Goal: Information Seeking & Learning: Learn about a topic

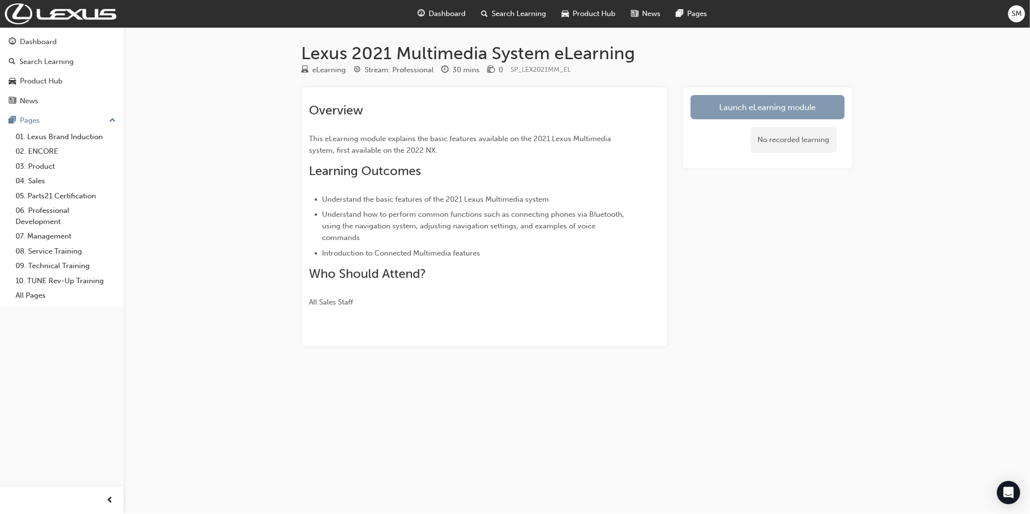
click at [737, 119] on link "Launch eLearning module" at bounding box center [768, 107] width 154 height 24
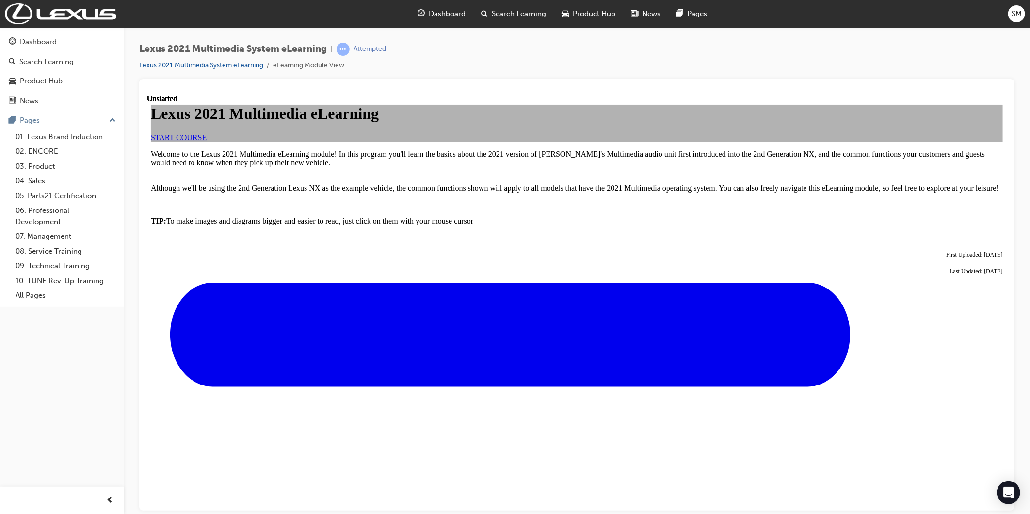
drag, startPoint x: 424, startPoint y: 282, endPoint x: 422, endPoint y: 273, distance: 9.3
click at [422, 141] on div "Lexus 2021 Multimedia eLearning START COURSE" at bounding box center [576, 122] width 852 height 37
drag, startPoint x: 422, startPoint y: 273, endPoint x: 425, endPoint y: 255, distance: 17.8
click at [206, 141] on span "START COURSE" at bounding box center [178, 137] width 56 height 8
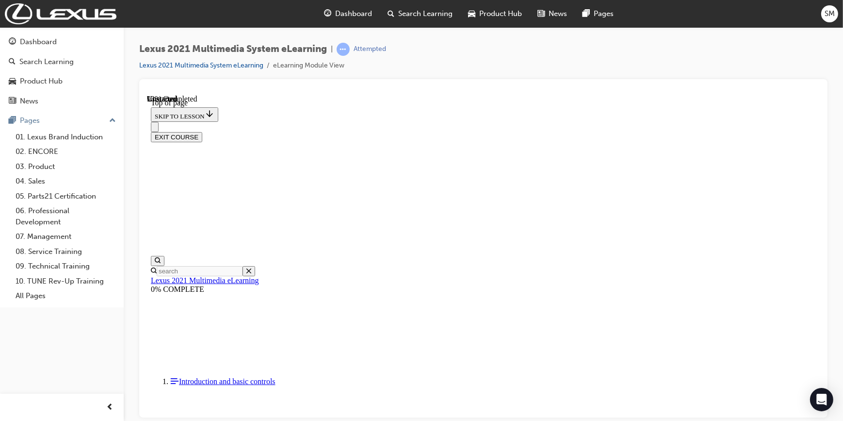
scroll to position [2802, 0]
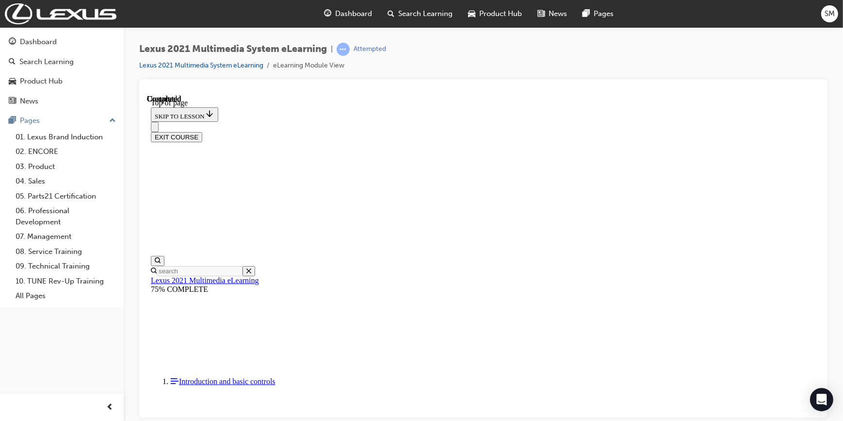
scroll to position [1810, 0]
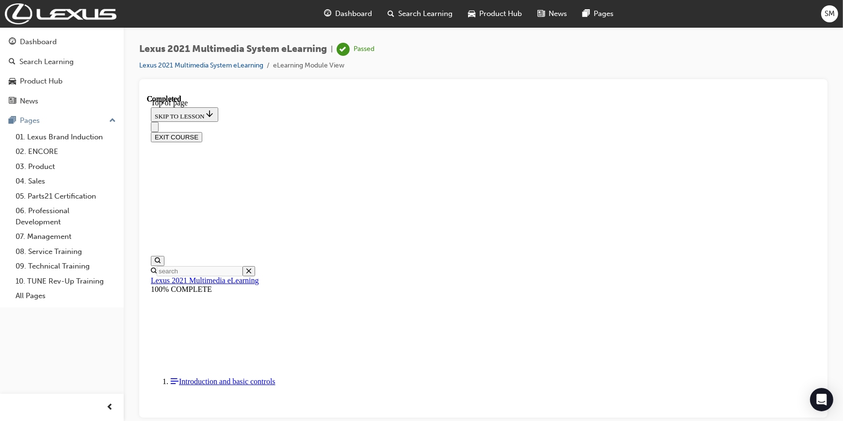
click at [202, 131] on button "EXIT COURSE" at bounding box center [175, 136] width 51 height 10
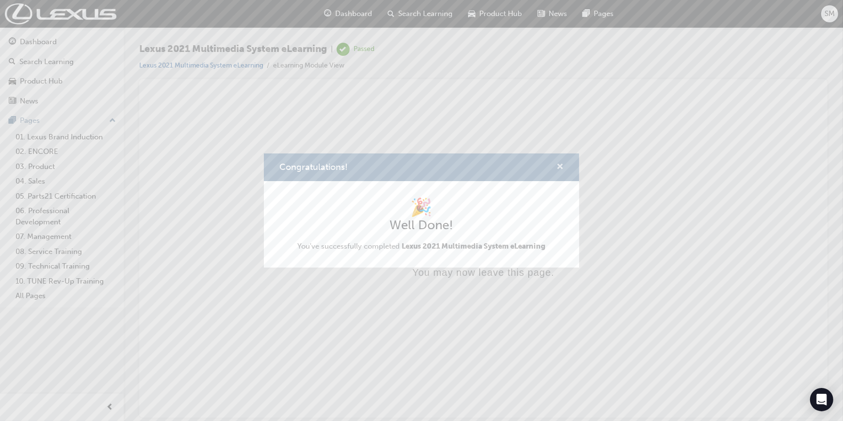
drag, startPoint x: 566, startPoint y: 160, endPoint x: 558, endPoint y: 165, distance: 9.8
click at [561, 164] on div "Congratulations!" at bounding box center [421, 167] width 315 height 28
click at [558, 166] on span "cross-icon" at bounding box center [559, 167] width 7 height 9
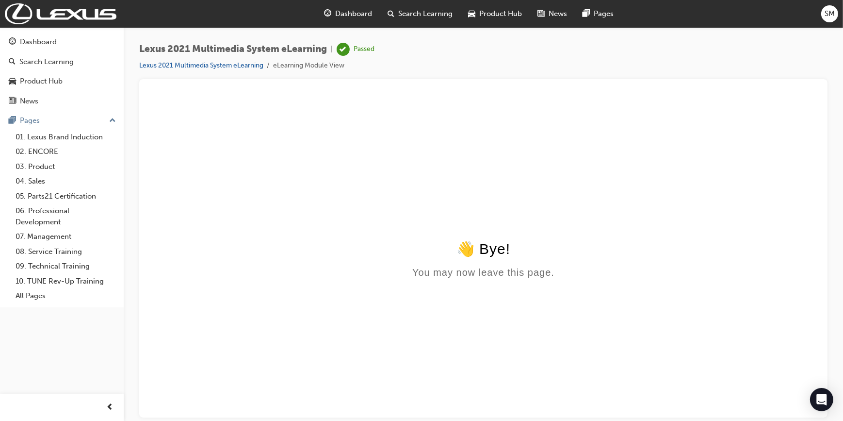
click at [334, 11] on div "Dashboard" at bounding box center [348, 14] width 64 height 20
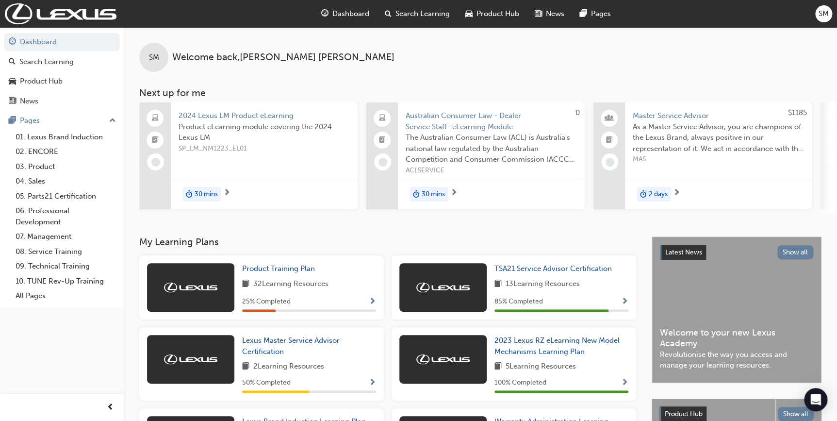
click at [435, 17] on span "Search Learning" at bounding box center [422, 13] width 54 height 11
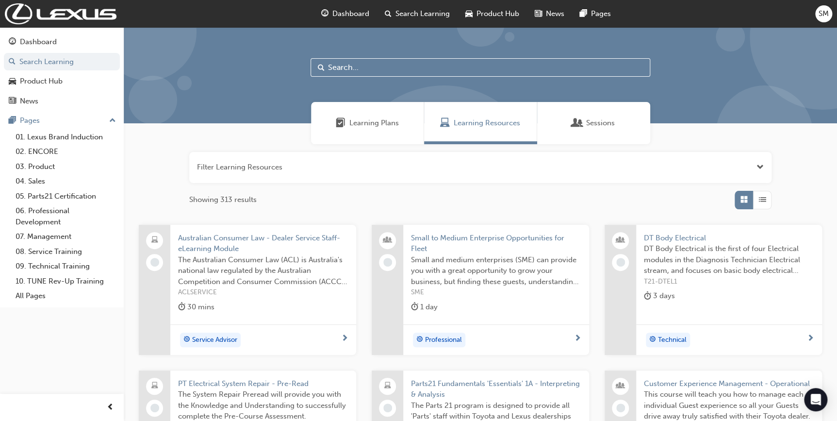
click at [369, 136] on div "Learning Plans" at bounding box center [367, 123] width 113 height 42
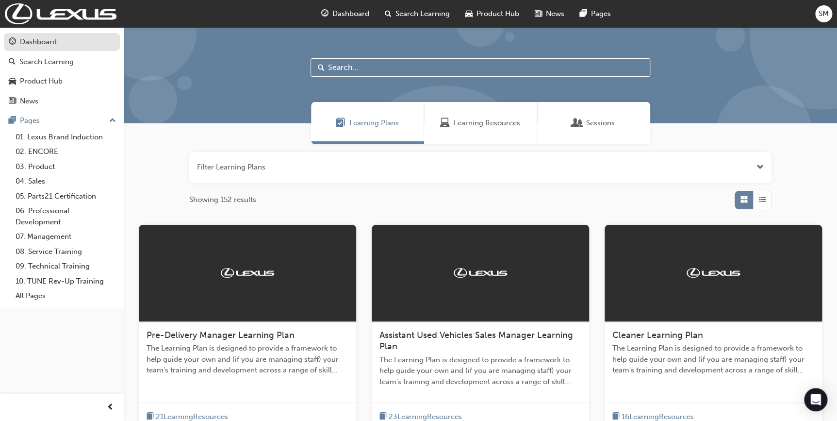
click at [33, 46] on div "Dashboard" at bounding box center [38, 41] width 37 height 11
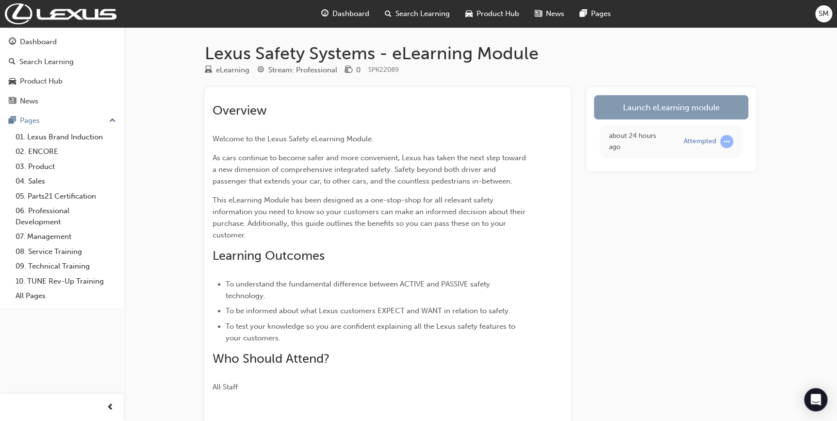
click at [688, 111] on link "Launch eLearning module" at bounding box center [671, 107] width 154 height 24
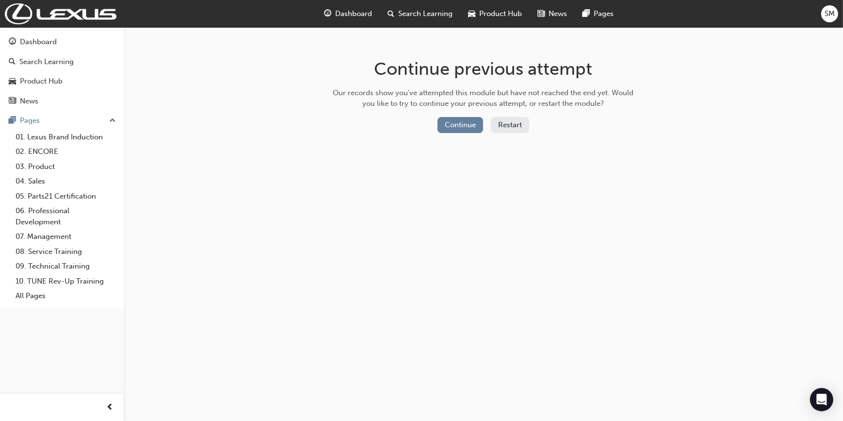
click at [498, 123] on button "Restart" at bounding box center [510, 125] width 38 height 16
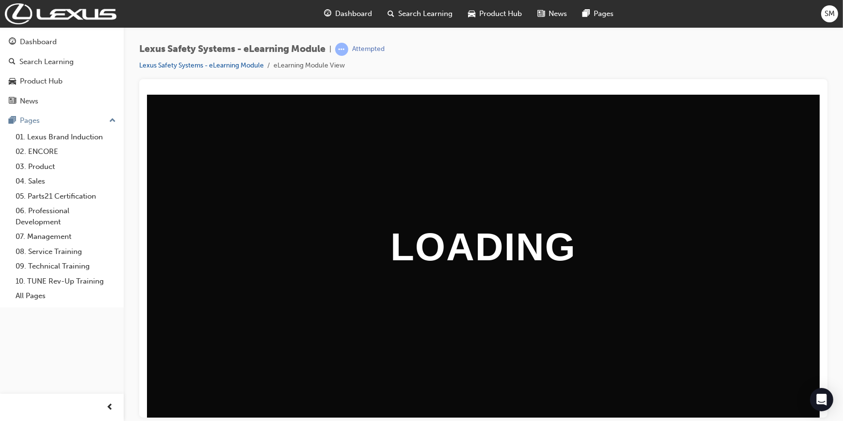
drag, startPoint x: 834, startPoint y: 262, endPoint x: 833, endPoint y: 267, distance: 5.4
click at [833, 267] on div "Lexus Safety Systems - eLearning Module | Attempted Lexus Safety Systems - eLea…" at bounding box center [483, 211] width 719 height 369
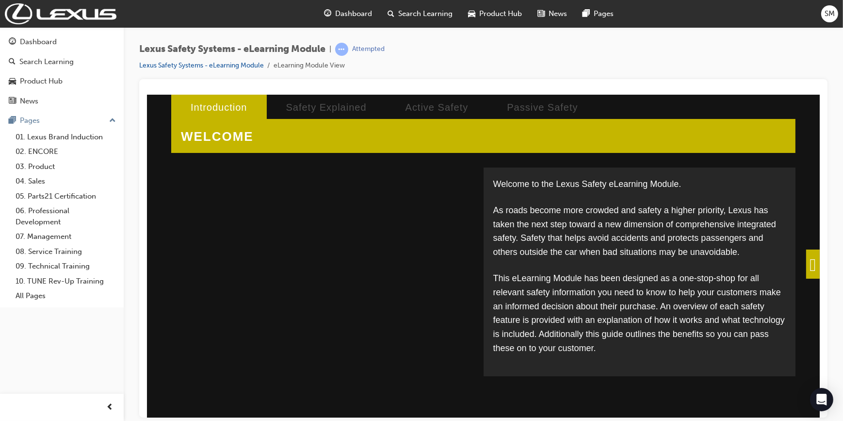
click at [821, 254] on div at bounding box center [483, 248] width 688 height 338
click at [807, 262] on span at bounding box center [813, 263] width 14 height 29
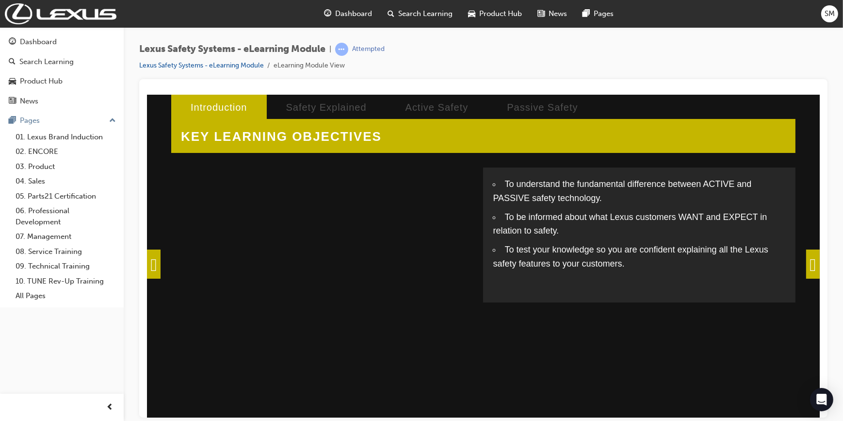
click at [816, 262] on span at bounding box center [813, 263] width 14 height 29
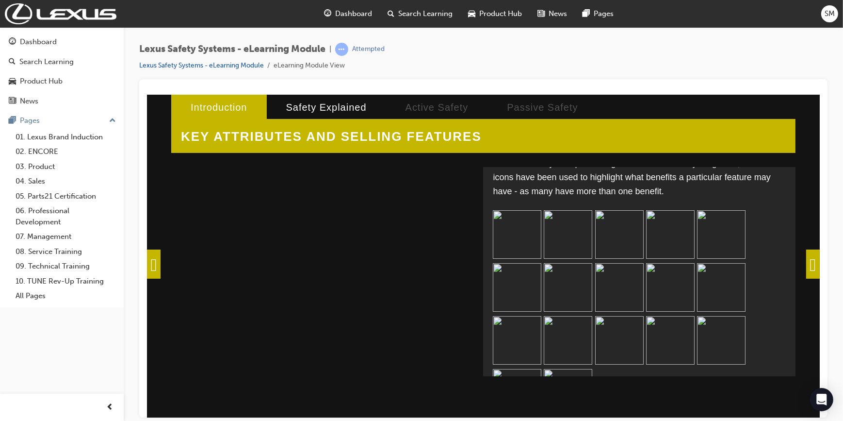
scroll to position [10, 0]
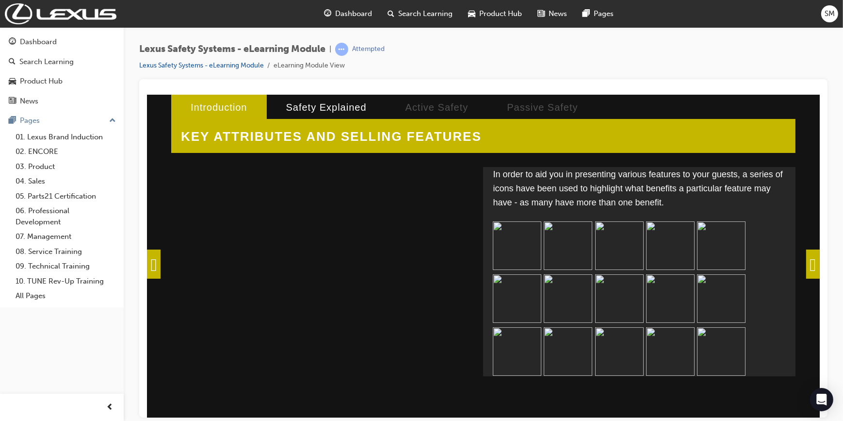
click at [667, 268] on p at bounding box center [638, 326] width 293 height 211
click at [806, 270] on span at bounding box center [813, 263] width 14 height 29
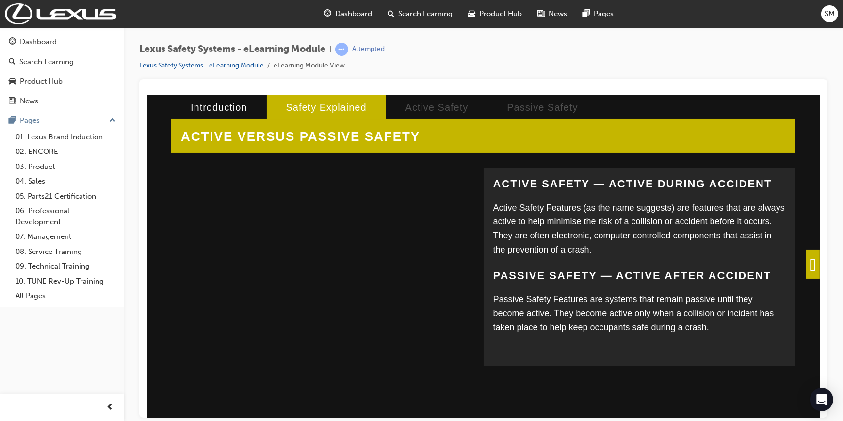
click at [806, 260] on span at bounding box center [813, 263] width 14 height 29
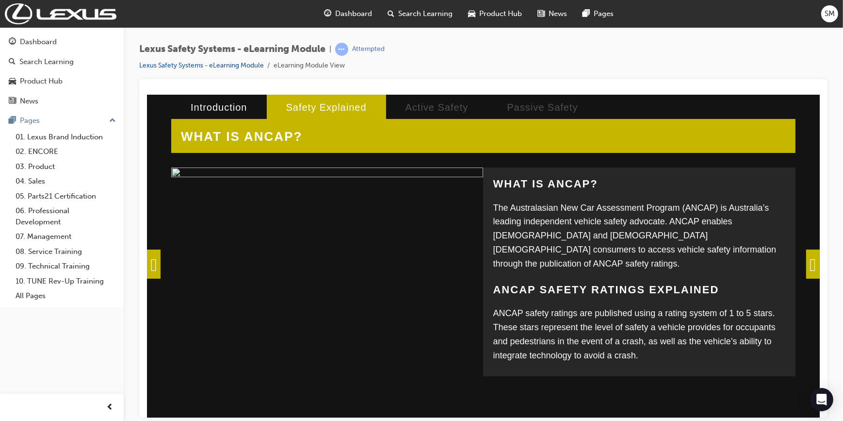
click at [806, 261] on span at bounding box center [813, 263] width 14 height 29
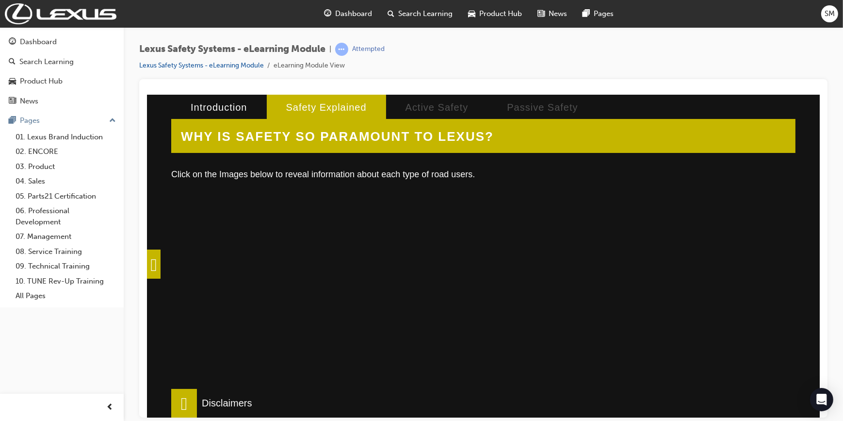
click at [275, 274] on div at bounding box center [320, 311] width 281 height 243
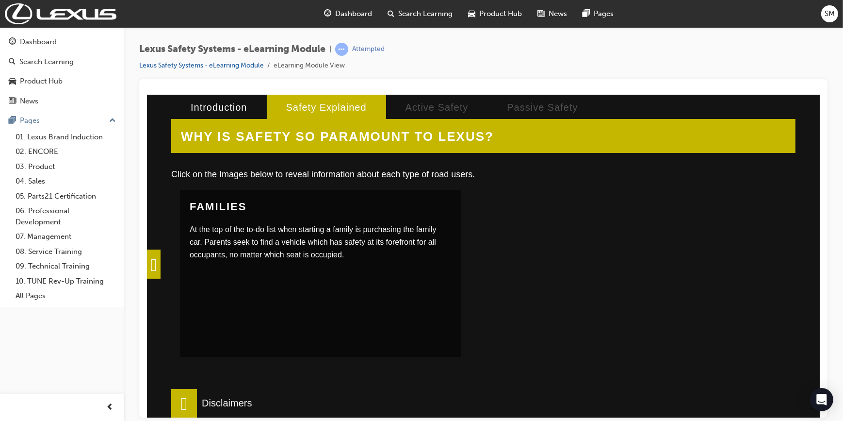
click at [612, 280] on div at bounding box center [618, 311] width 281 height 243
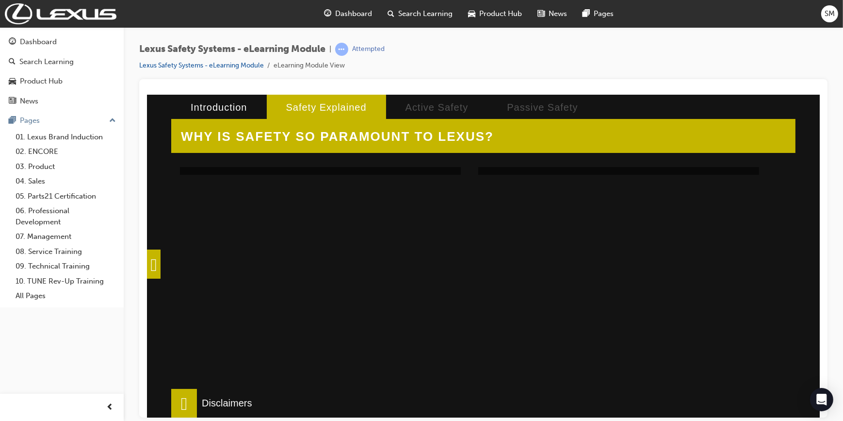
scroll to position [264, 0]
click at [579, 324] on div at bounding box center [618, 306] width 281 height 243
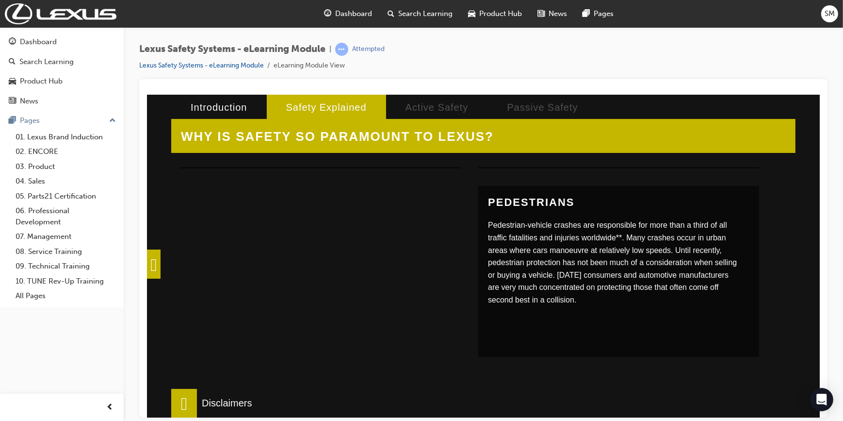
click at [283, 285] on div at bounding box center [320, 306] width 281 height 243
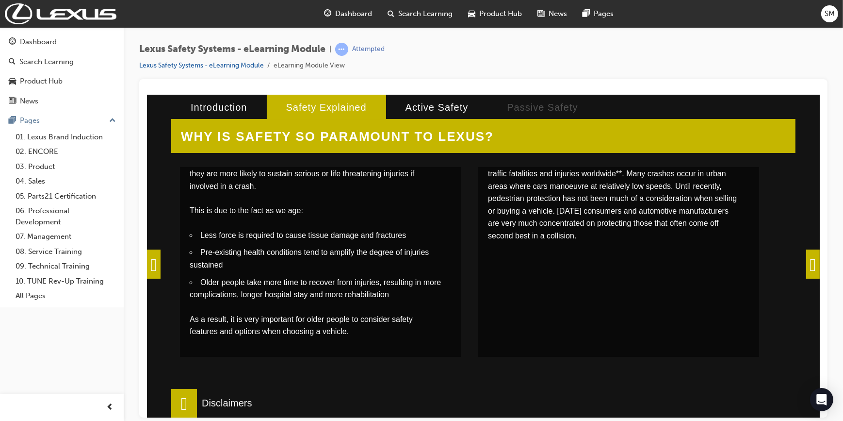
scroll to position [336, 0]
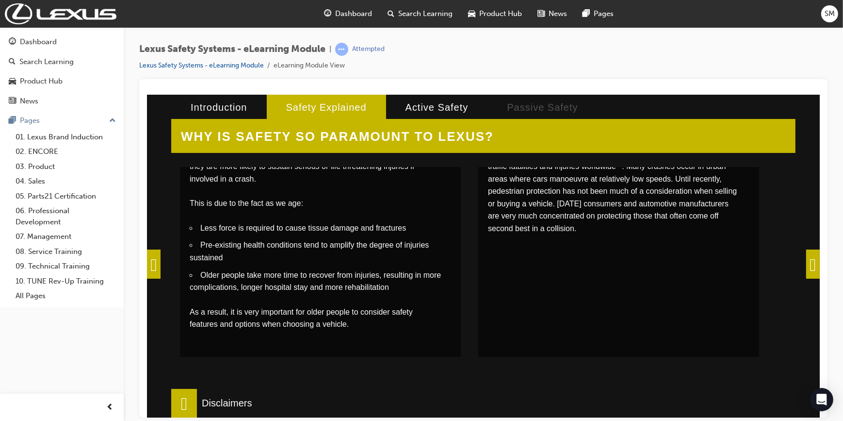
click at [499, 279] on div at bounding box center [618, 235] width 281 height 243
click at [806, 264] on span at bounding box center [813, 263] width 14 height 29
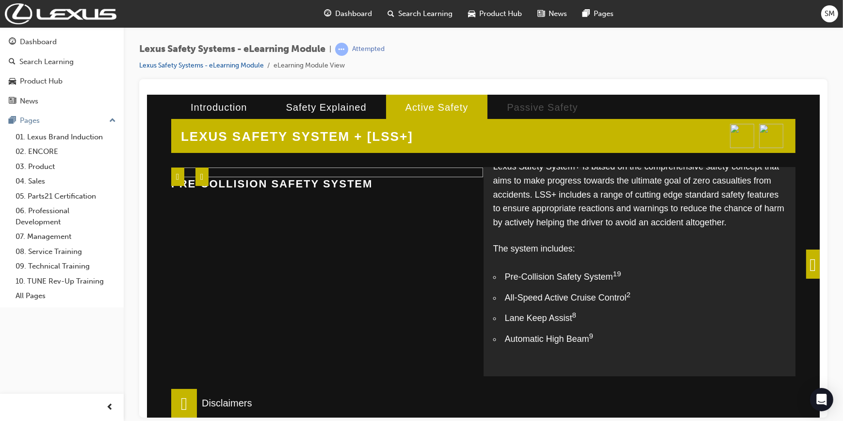
scroll to position [0, 0]
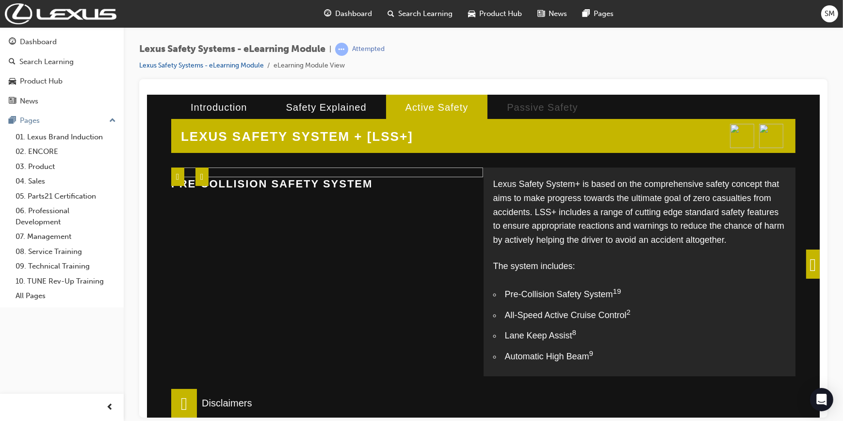
click at [564, 263] on p "The system includes:" at bounding box center [639, 266] width 293 height 14
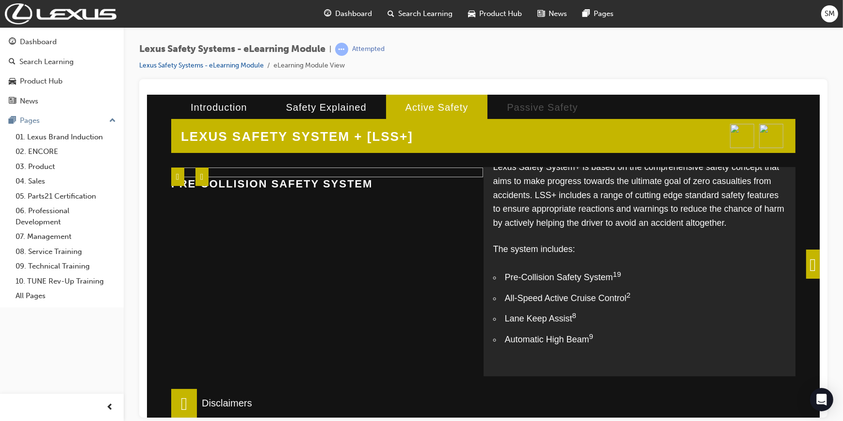
scroll to position [17, 0]
click at [816, 266] on span at bounding box center [813, 263] width 14 height 29
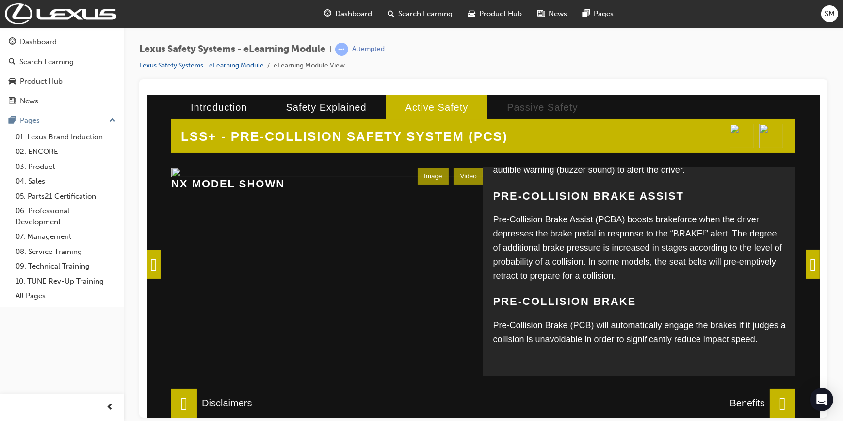
scroll to position [166, 0]
click at [598, 340] on p "Pre-Collision Brake (PCB) will automatically engage the brakes if it judges a c…" at bounding box center [638, 331] width 293 height 28
click at [806, 263] on span at bounding box center [813, 263] width 14 height 29
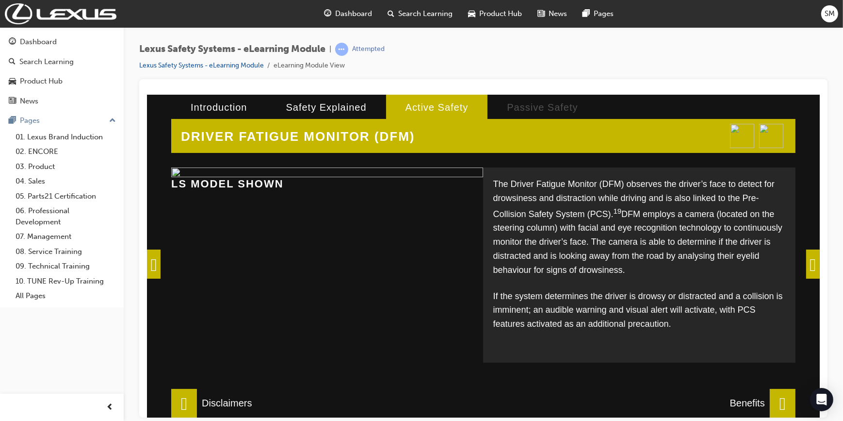
click at [812, 258] on span at bounding box center [813, 263] width 14 height 29
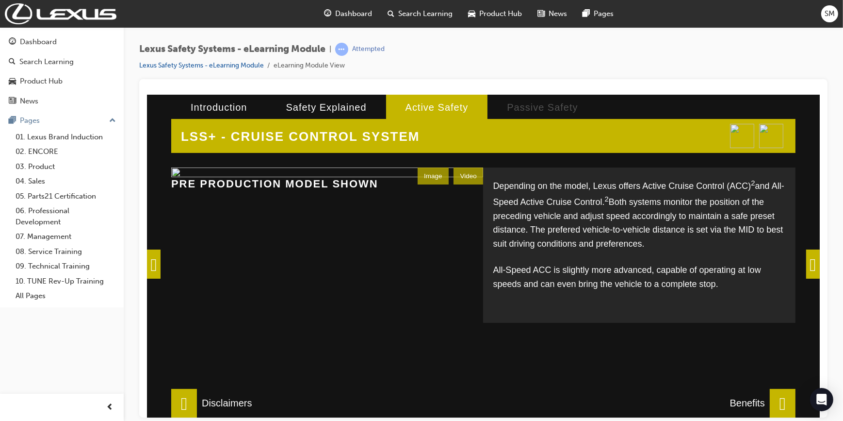
click at [806, 260] on span at bounding box center [813, 263] width 14 height 29
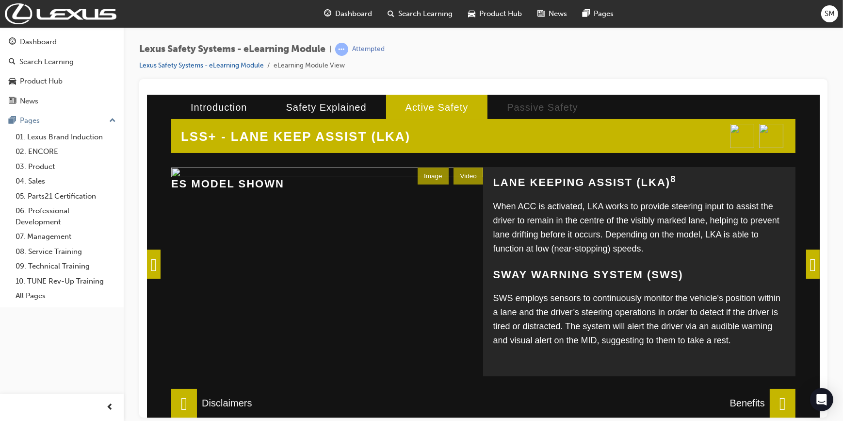
scroll to position [264, 0]
click at [824, 262] on div "Lexus Safety Systems - eLearning Module | Attempted Lexus Safety Systems - eLea…" at bounding box center [483, 211] width 719 height 369
click at [807, 262] on span at bounding box center [813, 263] width 14 height 29
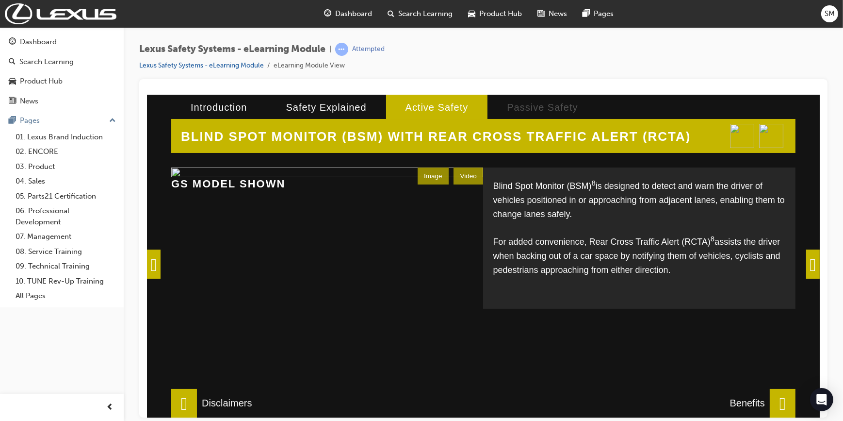
click at [806, 270] on span at bounding box center [813, 263] width 14 height 29
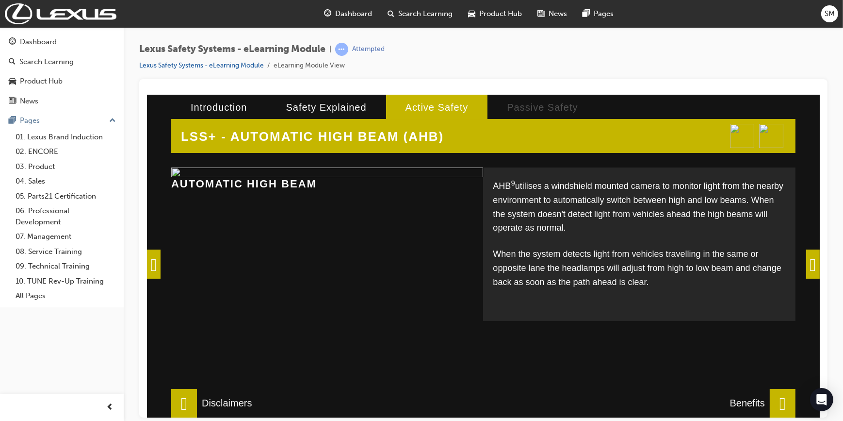
click at [808, 258] on span at bounding box center [813, 263] width 14 height 29
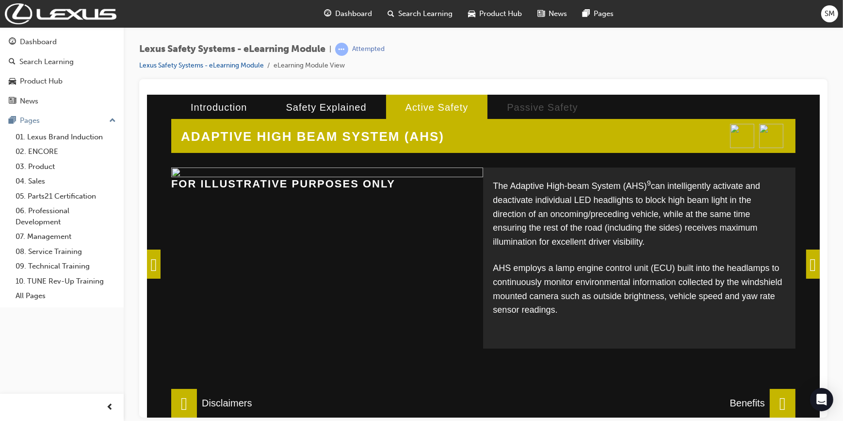
click at [818, 263] on span at bounding box center [813, 263] width 14 height 29
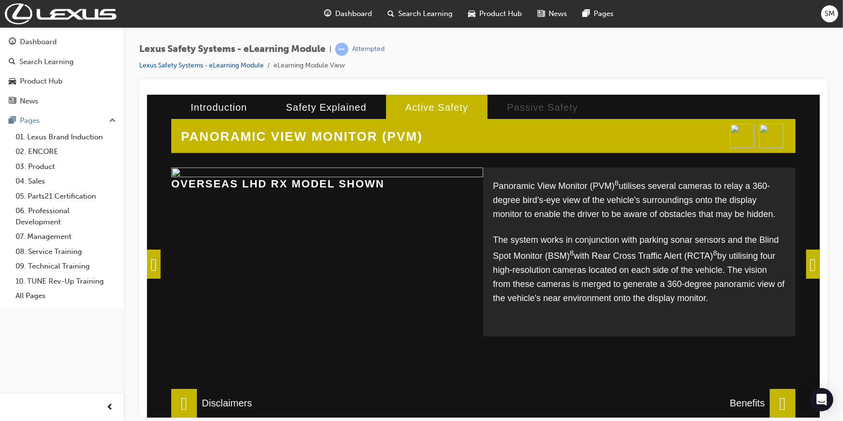
click at [815, 265] on span at bounding box center [813, 263] width 14 height 29
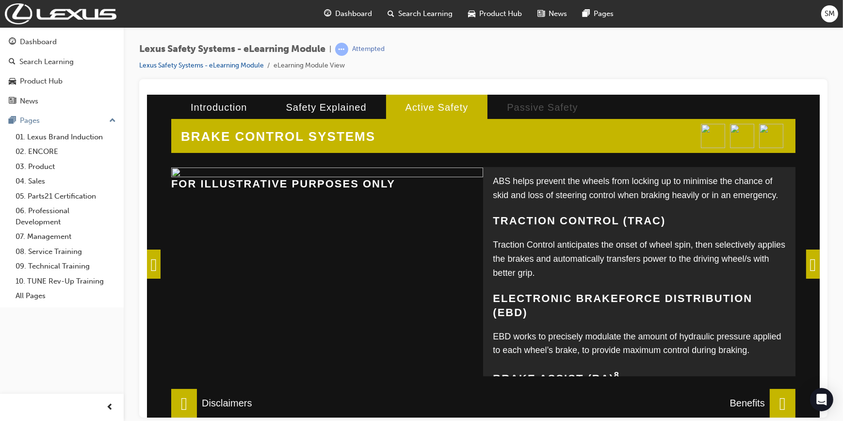
scroll to position [220, 0]
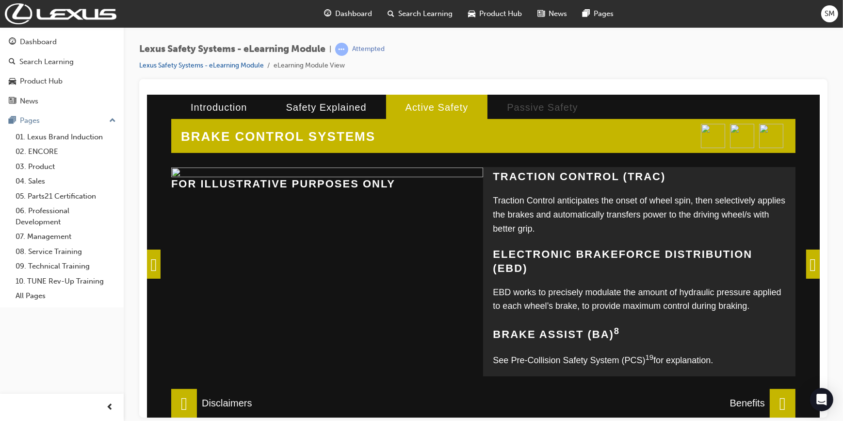
click at [806, 258] on span at bounding box center [813, 263] width 14 height 29
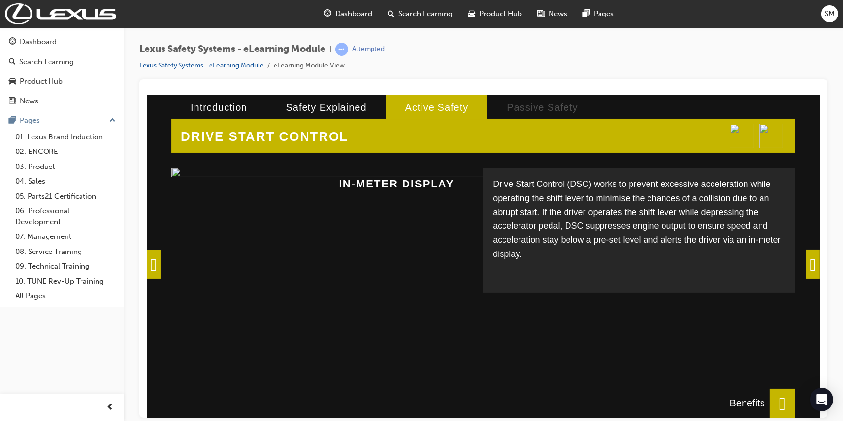
click at [795, 264] on div "LEXUS SAFETY SYSTEM + [LSS+] Lexus Safety System+ is based on the comprehensive…" at bounding box center [483, 278] width 673 height 369
click at [806, 255] on span at bounding box center [813, 263] width 14 height 29
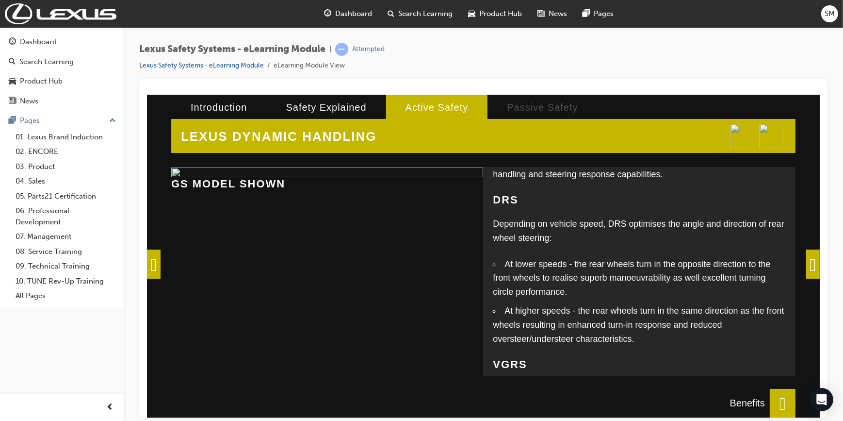
scroll to position [131, 0]
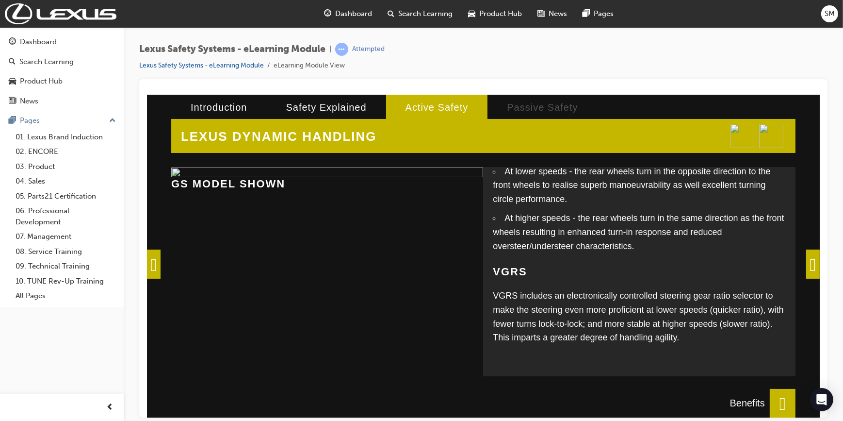
click at [806, 262] on span at bounding box center [813, 263] width 14 height 29
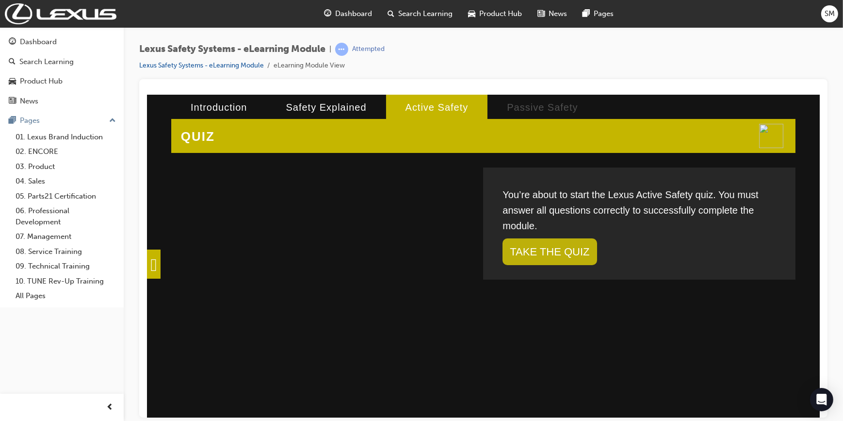
click at [566, 246] on link "TAKE THE QUIZ" at bounding box center [549, 251] width 94 height 27
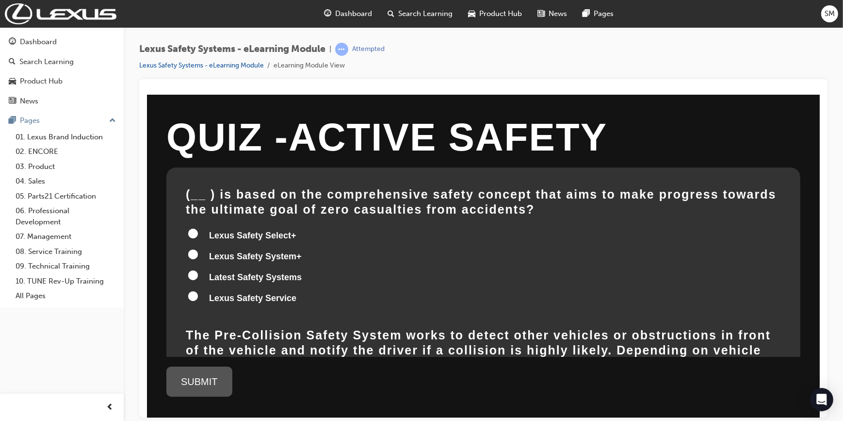
click at [231, 259] on span "Lexus Safety System+" at bounding box center [255, 256] width 93 height 10
click at [197, 259] on input "Lexus Safety System+" at bounding box center [193, 254] width 10 height 10
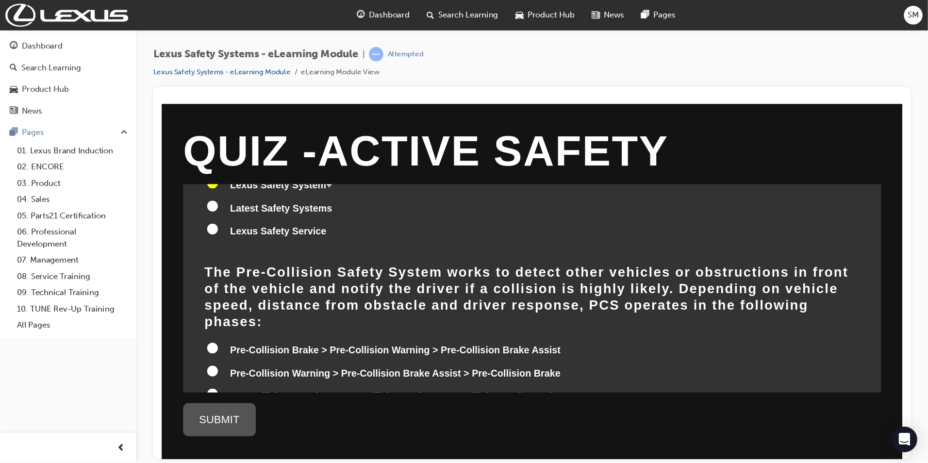
scroll to position [132, 0]
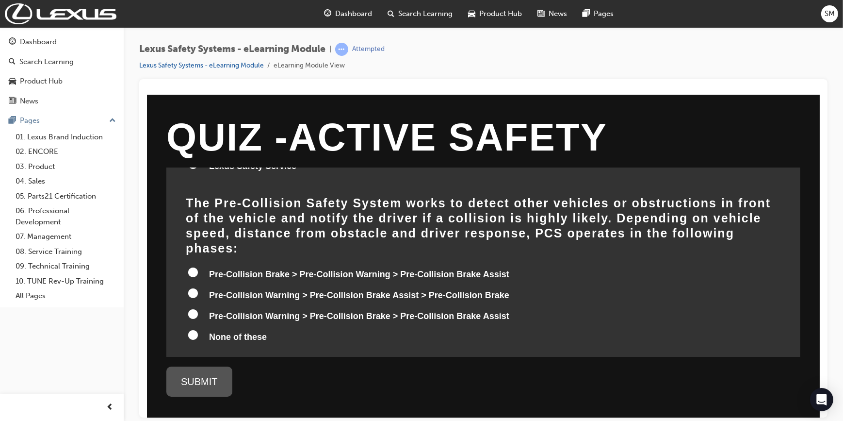
radio input "true"
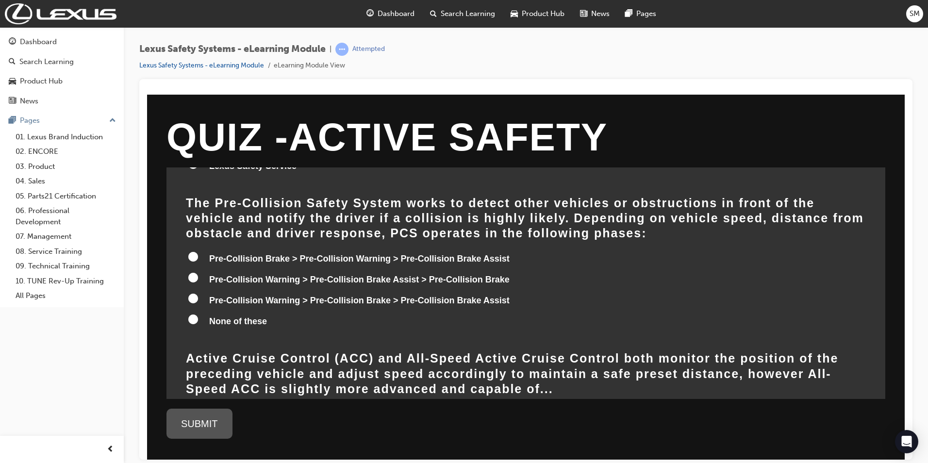
scroll to position [132, 0]
click at [384, 278] on span "Pre-Collision Warning > Pre-Collision Brake Assist > Pre-Collision Brake" at bounding box center [359, 279] width 300 height 10
click at [198, 278] on input "Pre-Collision Warning > Pre-Collision Brake Assist > Pre-Collision Brake" at bounding box center [193, 277] width 10 height 10
radio input "true"
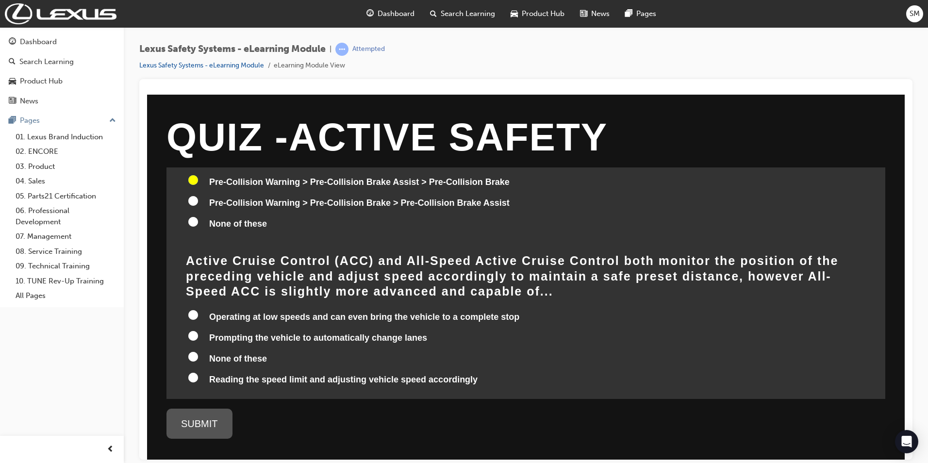
scroll to position [278, 0]
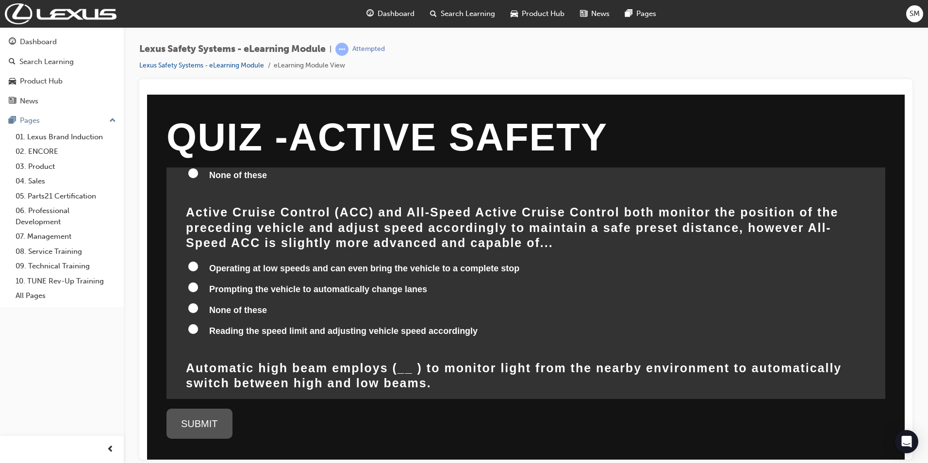
click at [330, 267] on span "Operating at low speeds and can even bring the vehicle to a complete stop" at bounding box center [364, 268] width 310 height 10
click at [198, 267] on input "Operating at low speeds and can even bring the vehicle to a complete stop" at bounding box center [193, 266] width 10 height 10
radio input "true"
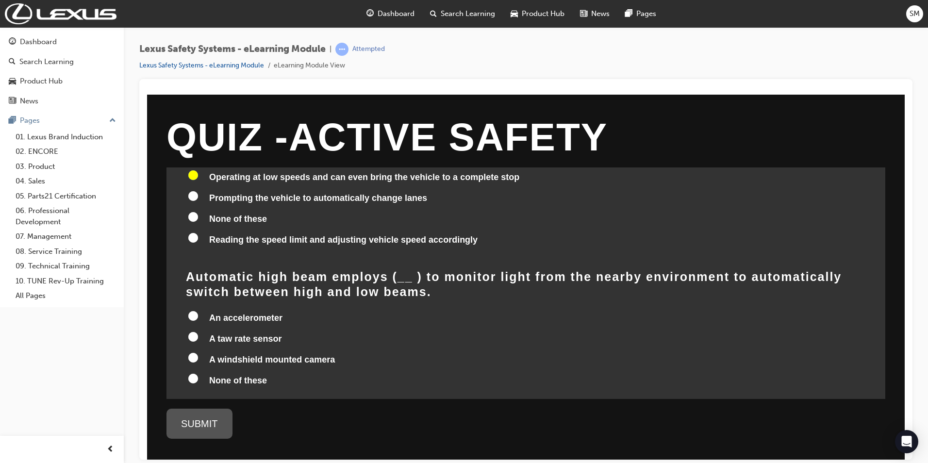
scroll to position [375, 0]
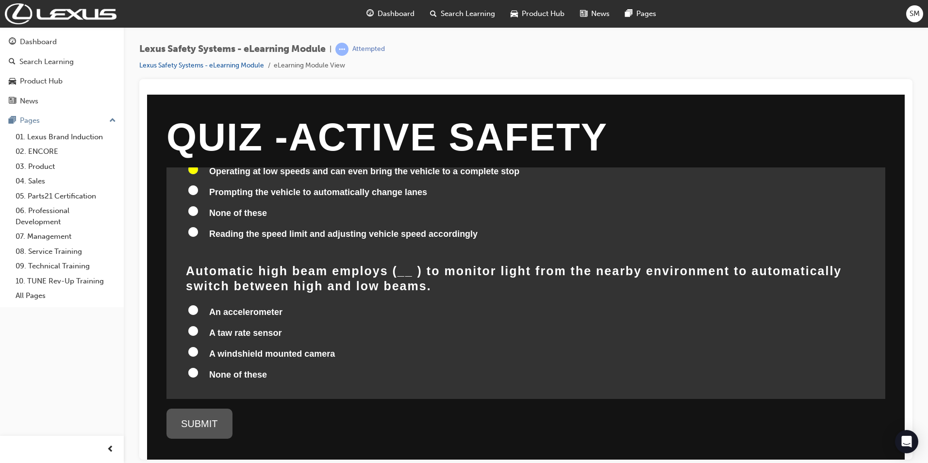
click at [202, 351] on label "A windshield mounted camera" at bounding box center [526, 354] width 680 height 18
click at [198, 351] on input "A windshield mounted camera" at bounding box center [193, 351] width 10 height 10
radio input "true"
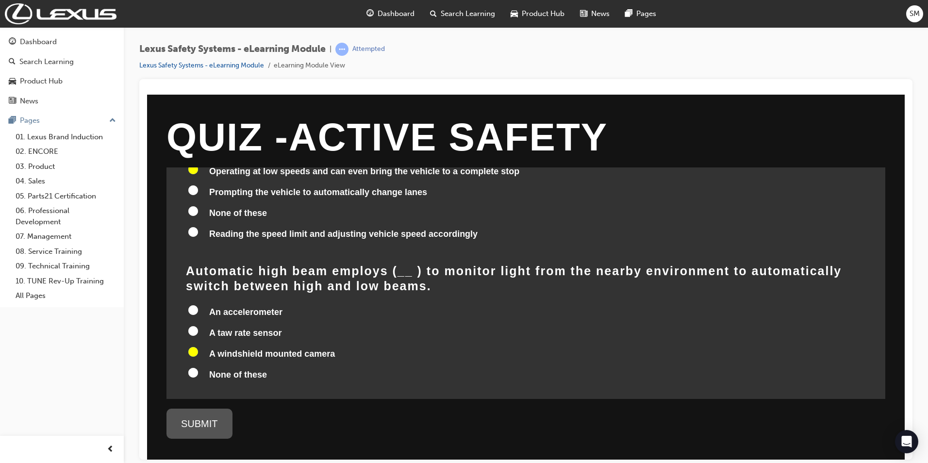
radio input "true"
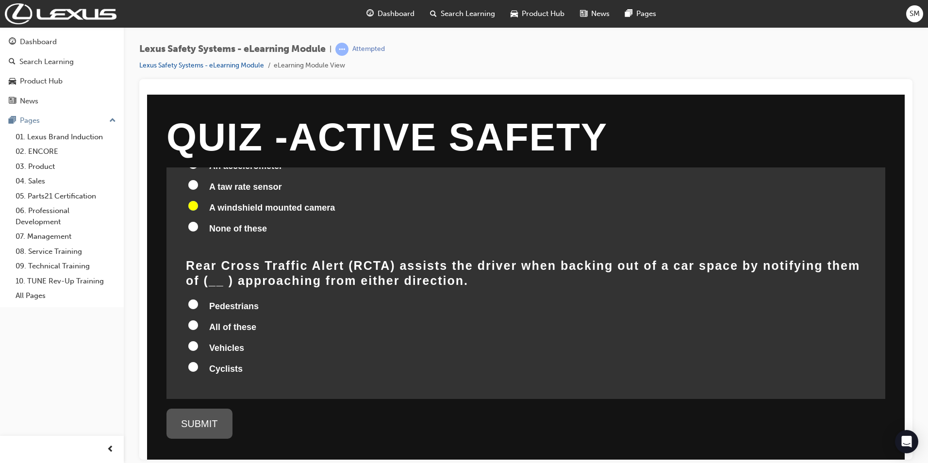
scroll to position [569, 0]
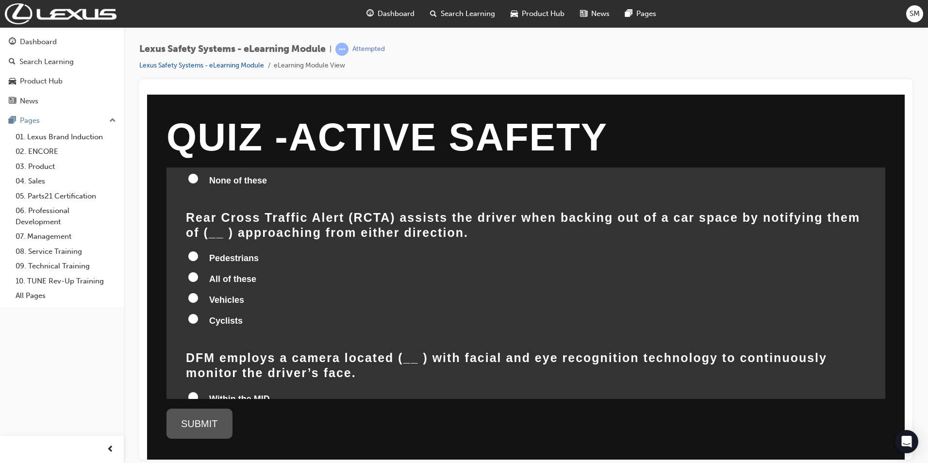
click at [218, 325] on span "Cyclists" at bounding box center [225, 320] width 33 height 10
click at [198, 323] on input "Cyclists" at bounding box center [193, 318] width 10 height 10
radio input "true"
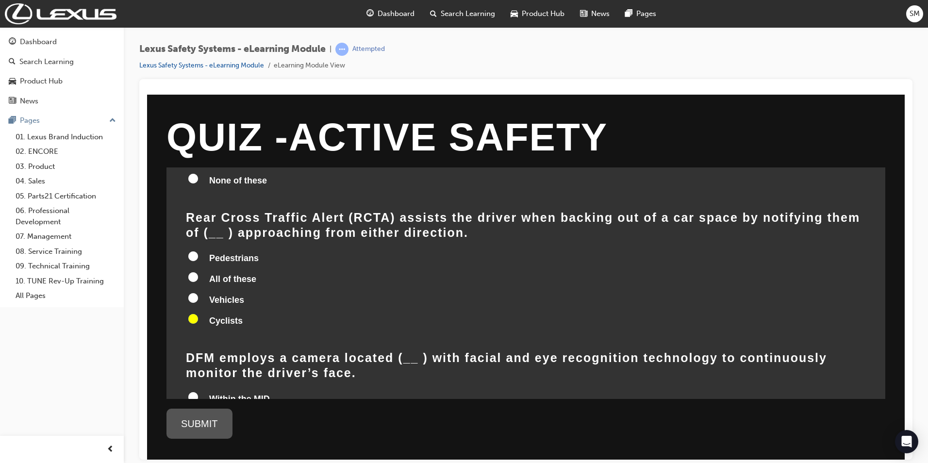
radio input "true"
click at [226, 278] on span "All of these" at bounding box center [232, 279] width 47 height 10
click at [198, 278] on input "All of these" at bounding box center [193, 277] width 10 height 10
radio input "true"
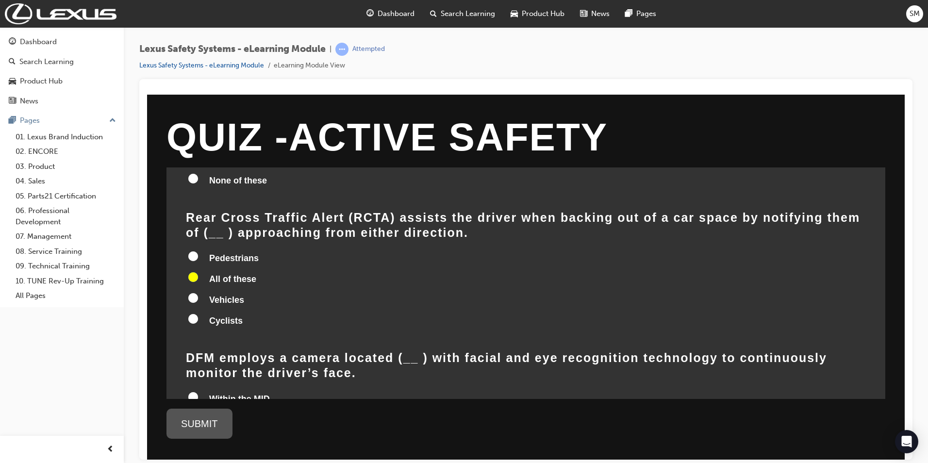
radio input "true"
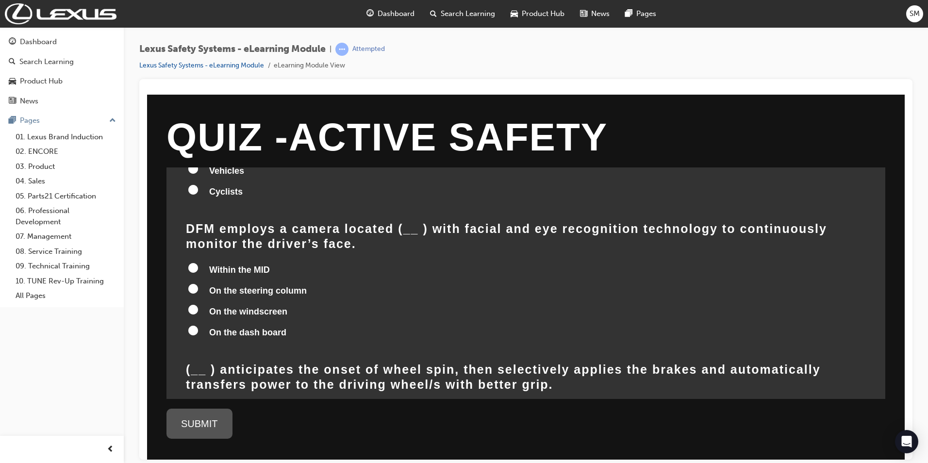
scroll to position [715, 0]
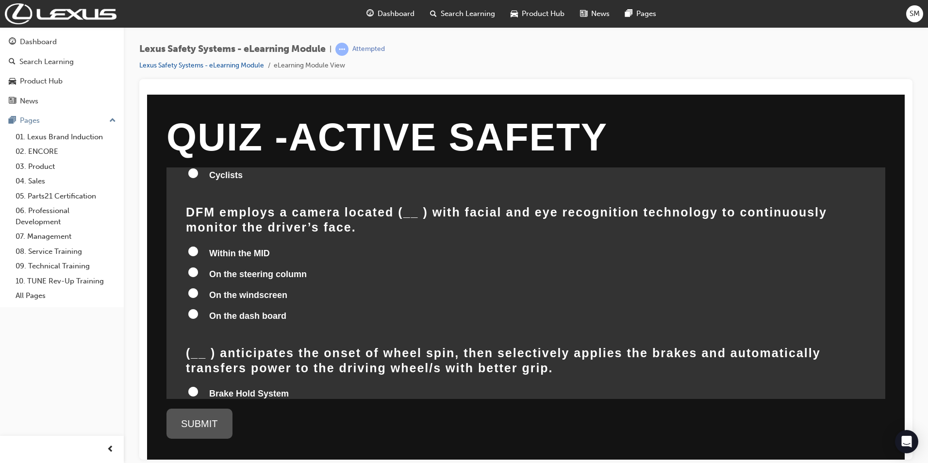
click at [224, 269] on span "On the steering column" at bounding box center [258, 274] width 98 height 10
click at [198, 267] on input "On the steering column" at bounding box center [193, 272] width 10 height 10
radio input "true"
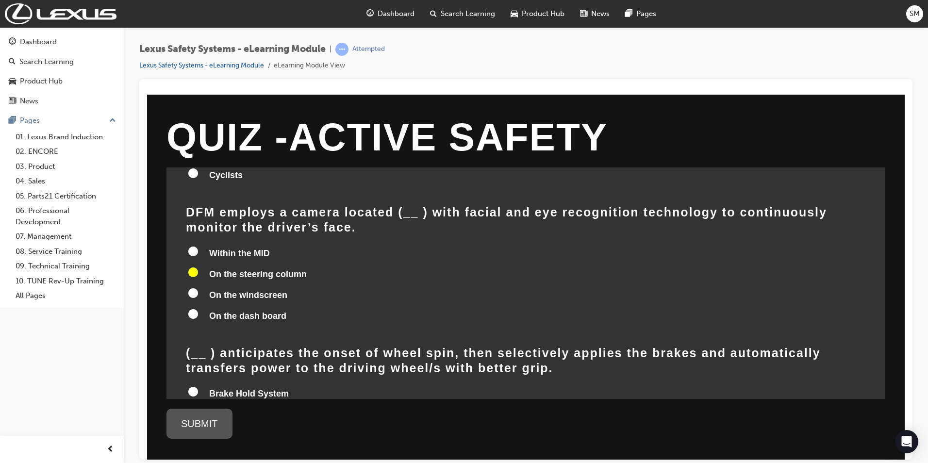
radio input "true"
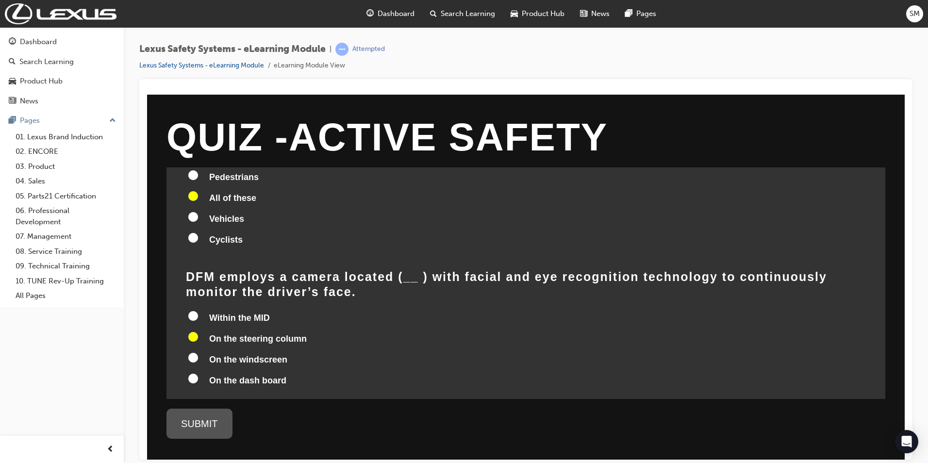
scroll to position [844, 0]
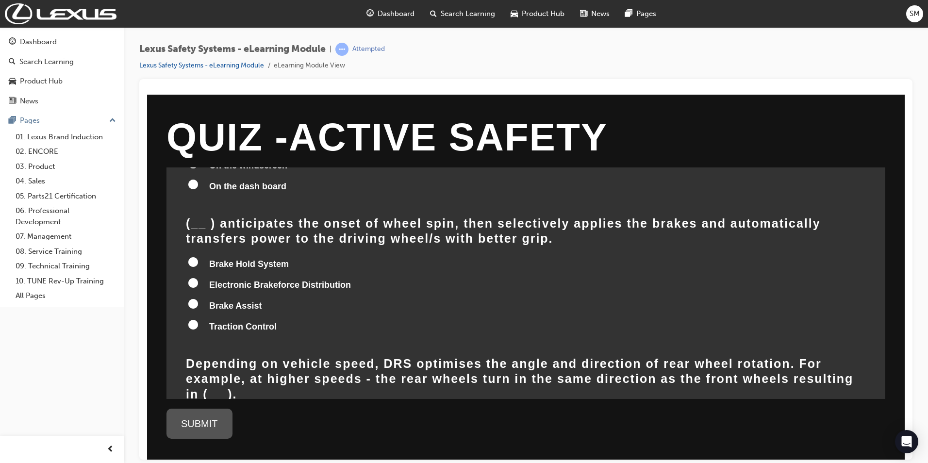
click at [213, 318] on label "Traction Control" at bounding box center [526, 327] width 680 height 18
click at [198, 319] on input "Traction Control" at bounding box center [193, 324] width 10 height 10
radio input "true"
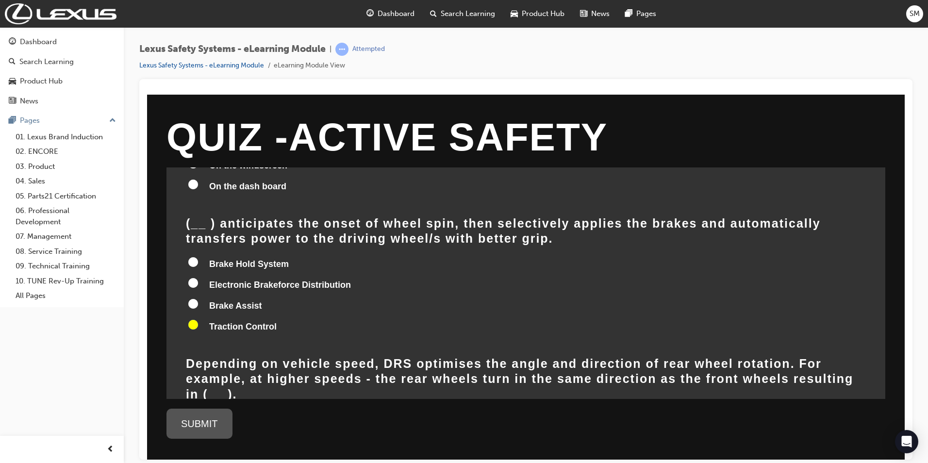
radio input "true"
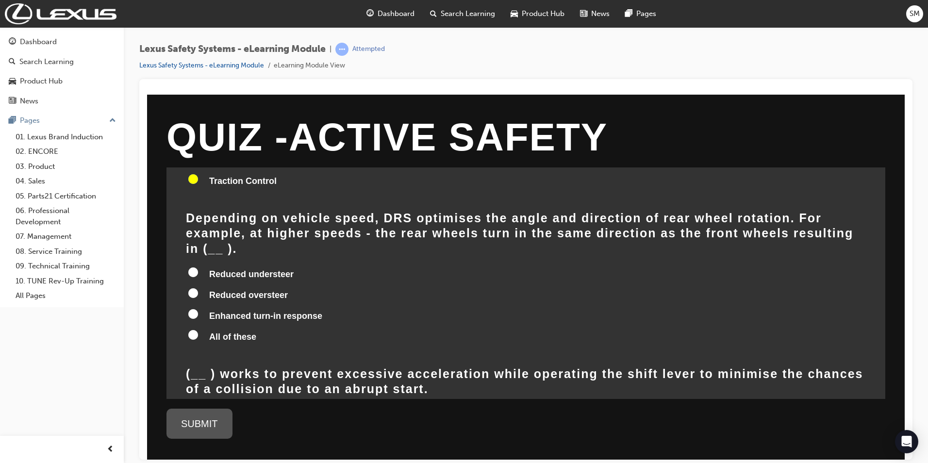
scroll to position [1087, 0]
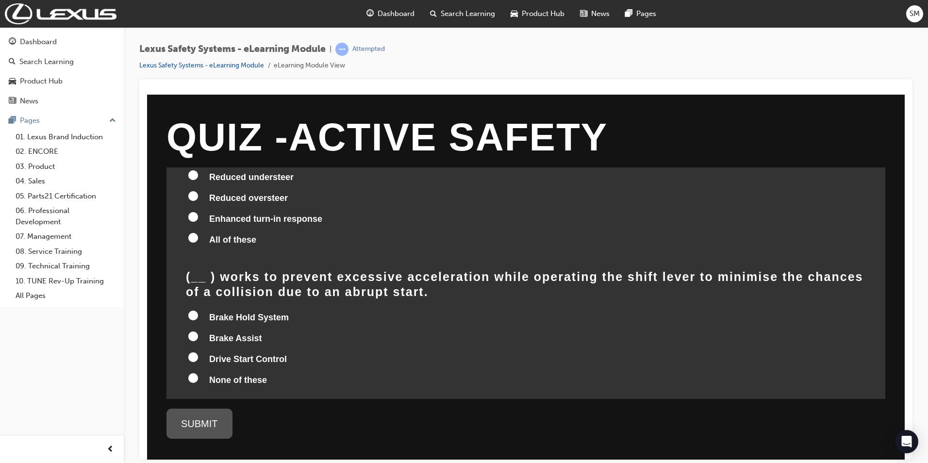
click at [236, 354] on span "Drive Start Control" at bounding box center [248, 359] width 78 height 10
click at [198, 352] on input "Drive Start Control" at bounding box center [193, 357] width 10 height 10
radio input "true"
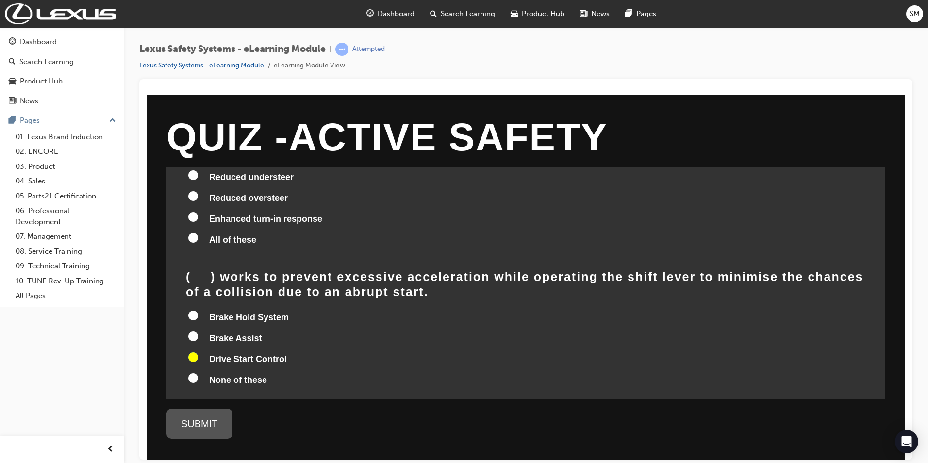
radio input "true"
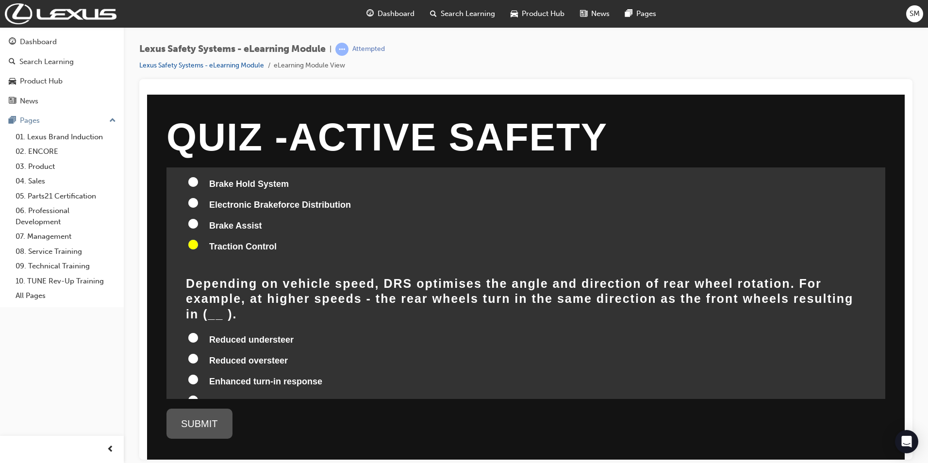
scroll to position [941, 0]
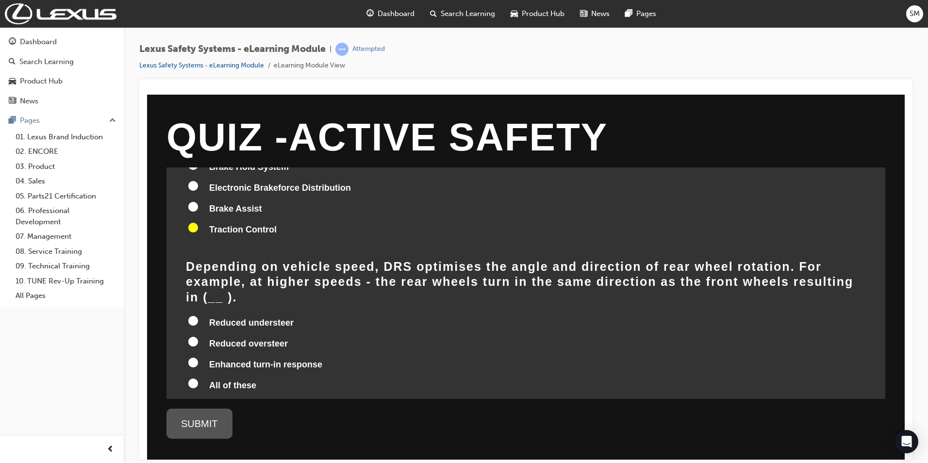
click at [237, 380] on span "All of these" at bounding box center [232, 385] width 47 height 10
click at [198, 378] on input "All of these" at bounding box center [193, 383] width 10 height 10
radio input "true"
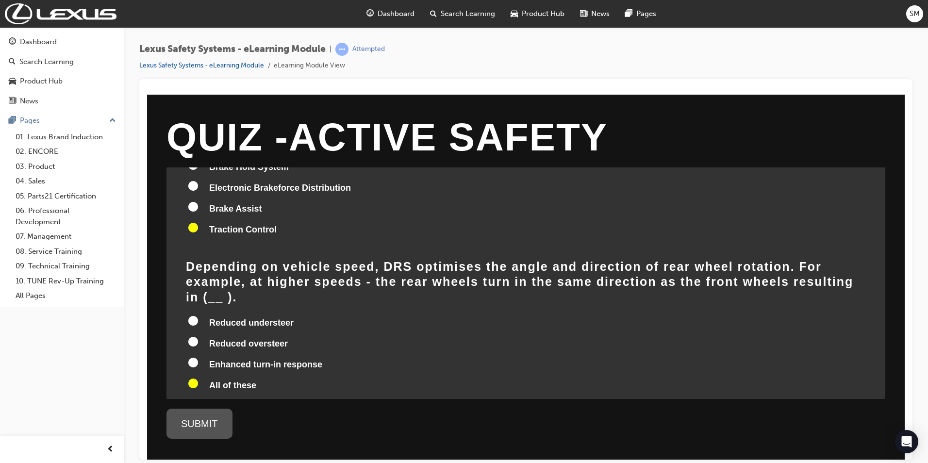
radio input "true"
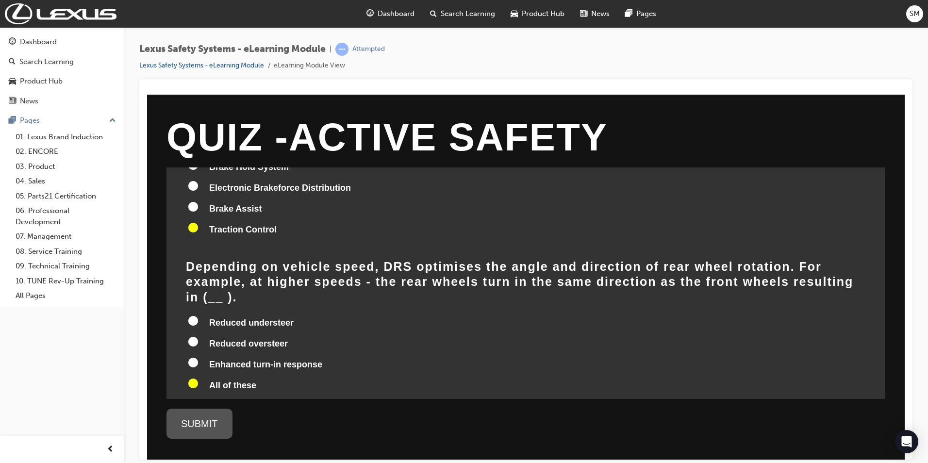
radio input "true"
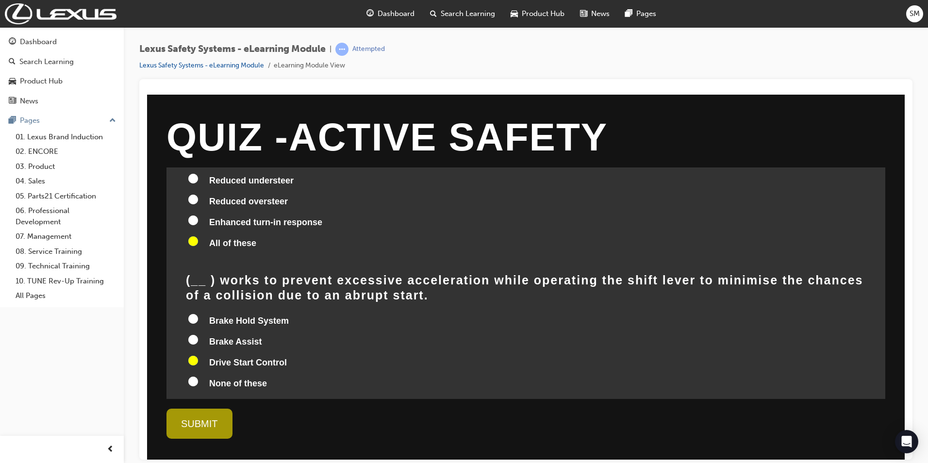
scroll to position [1087, 0]
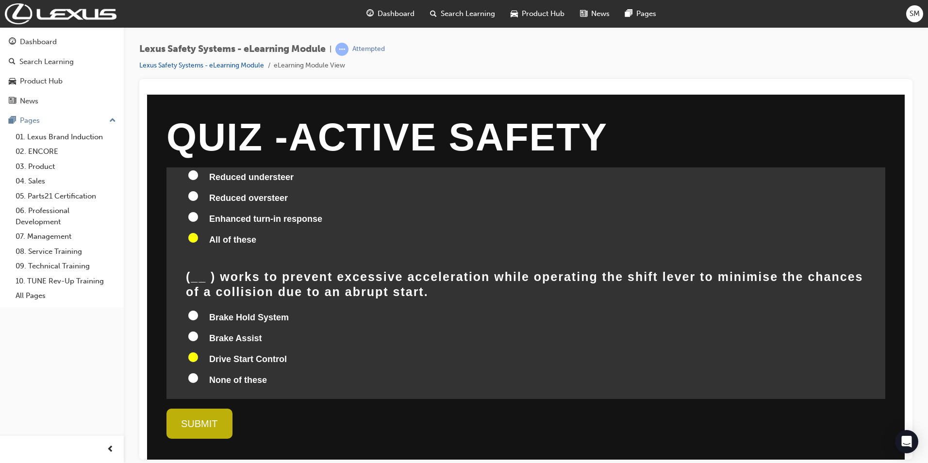
click at [208, 419] on div "SUBMIT" at bounding box center [199, 423] width 66 height 30
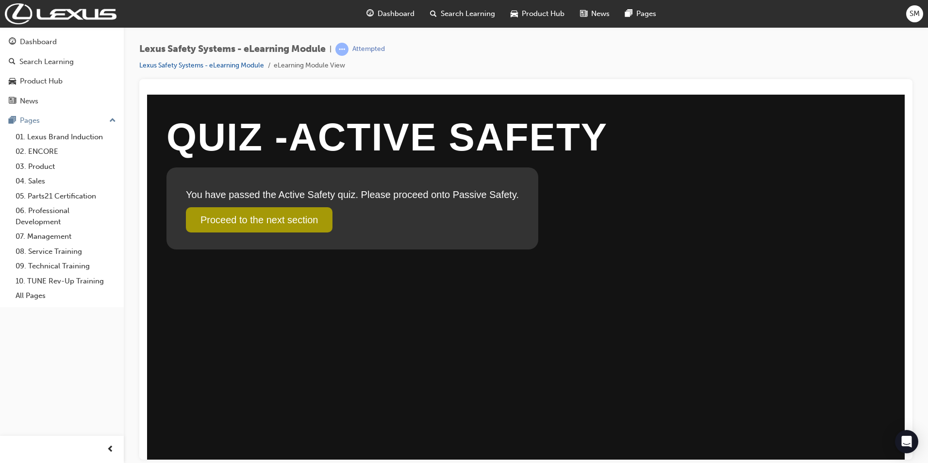
scroll to position [0, 0]
click at [264, 204] on p "Proceed to the next section" at bounding box center [352, 210] width 333 height 16
click at [264, 208] on link "Proceed to the next section" at bounding box center [259, 219] width 147 height 25
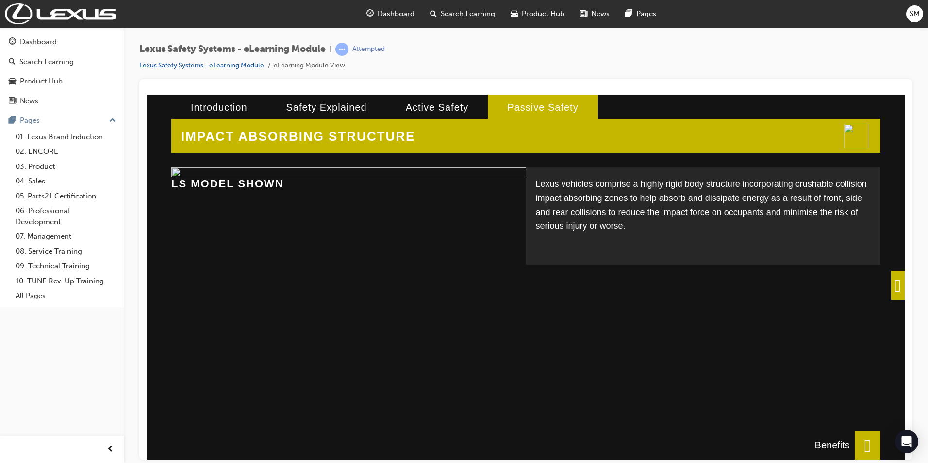
click at [843, 284] on span at bounding box center [898, 284] width 14 height 29
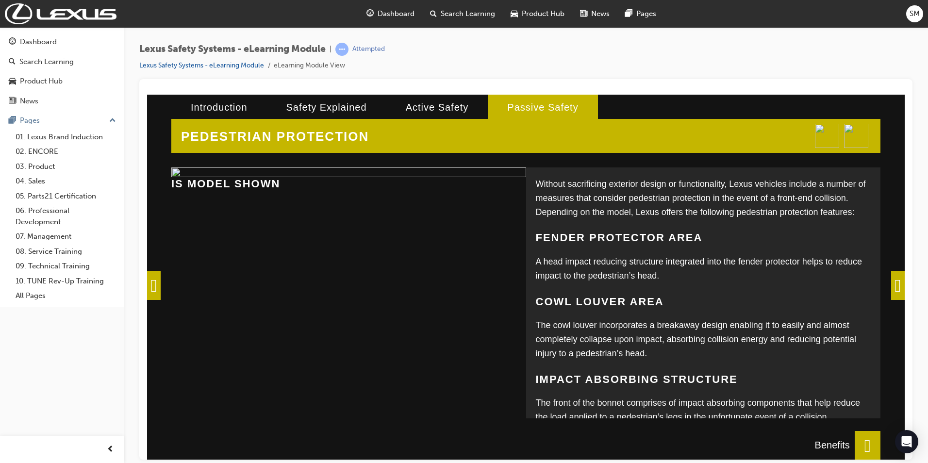
click at [161, 284] on span at bounding box center [154, 284] width 14 height 29
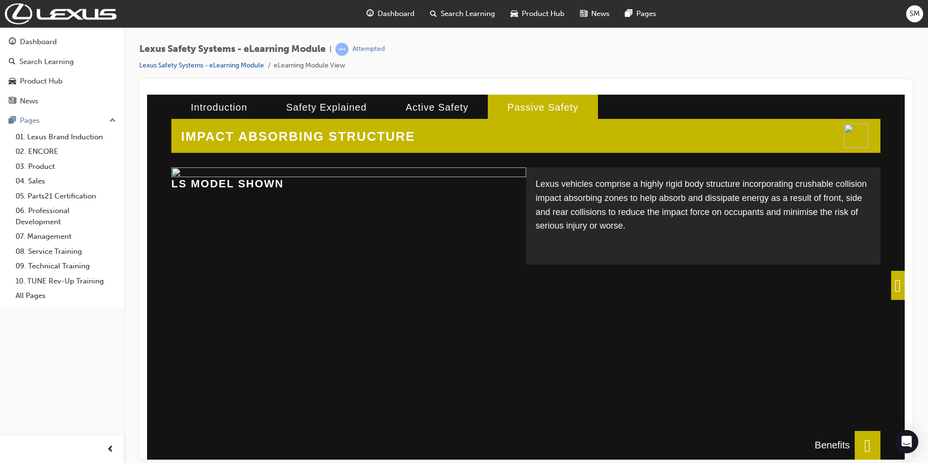
click at [843, 287] on span at bounding box center [898, 284] width 14 height 29
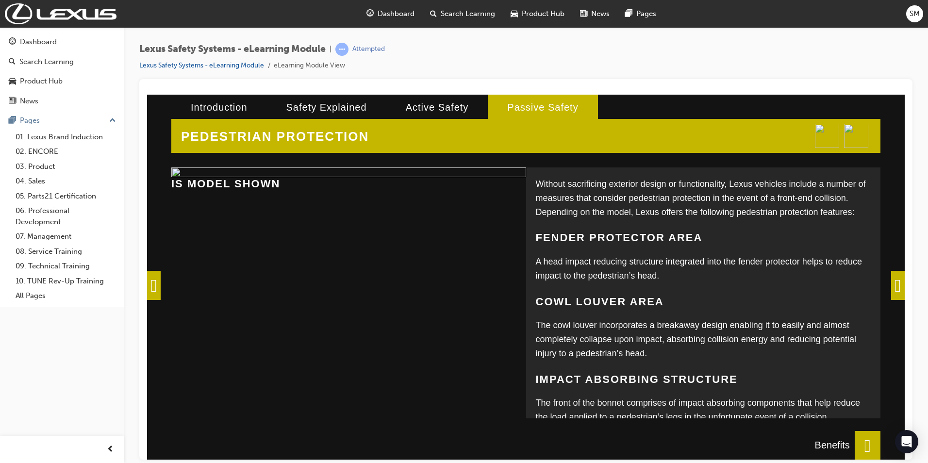
click at [843, 285] on span at bounding box center [898, 284] width 14 height 29
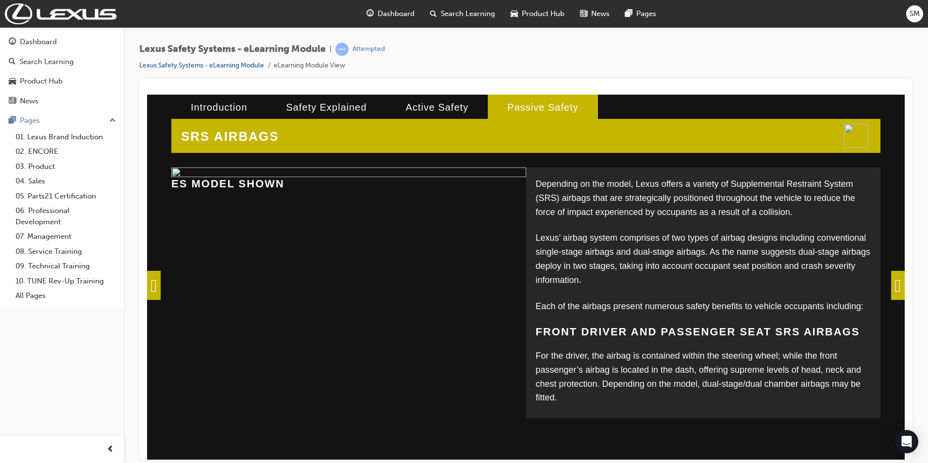
click at [158, 286] on span at bounding box center [154, 284] width 14 height 29
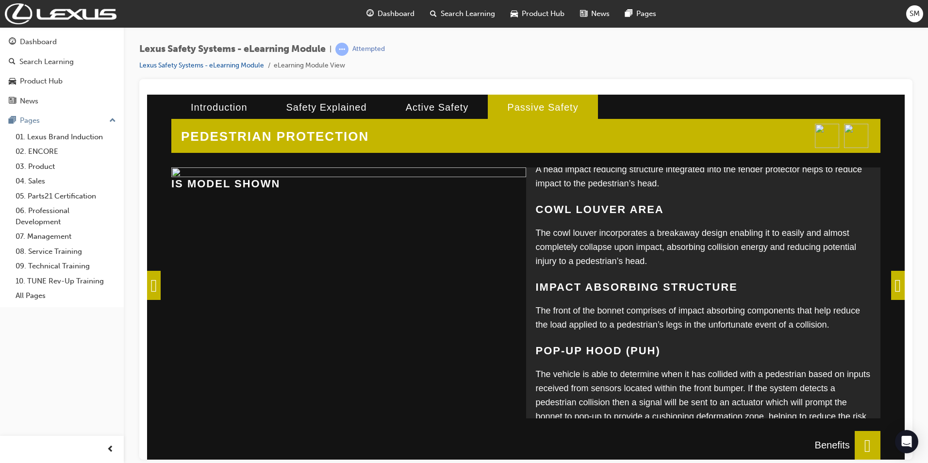
scroll to position [143, 0]
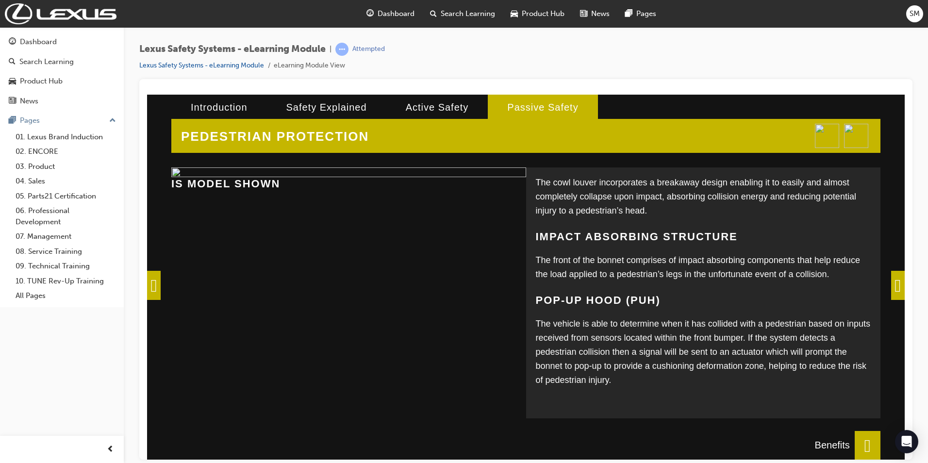
click at [843, 282] on span at bounding box center [898, 284] width 14 height 29
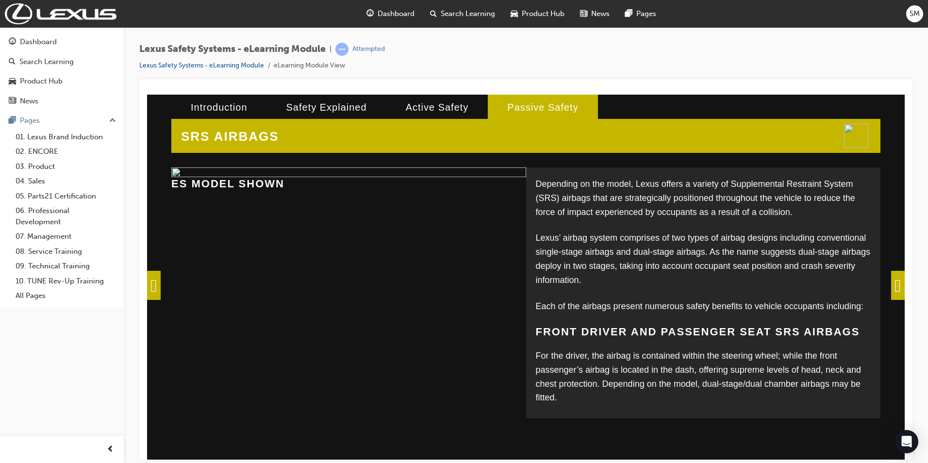
click at [843, 286] on span at bounding box center [898, 284] width 14 height 29
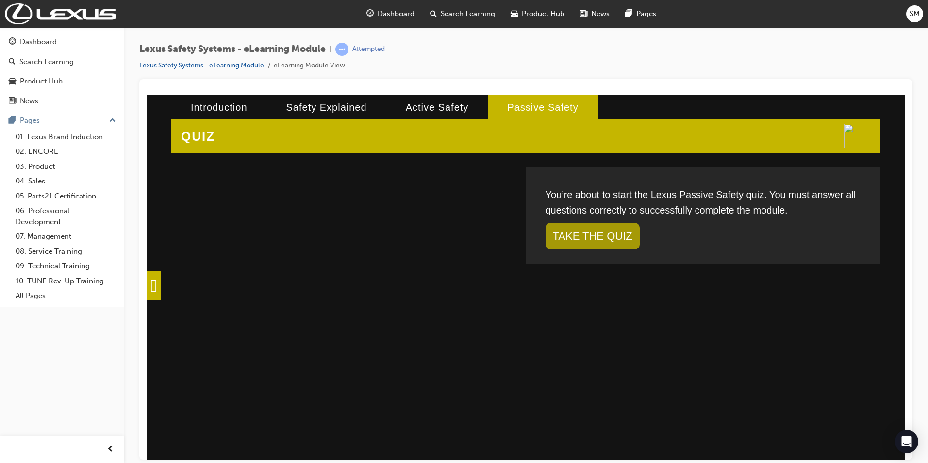
click at [158, 289] on span at bounding box center [154, 284] width 14 height 29
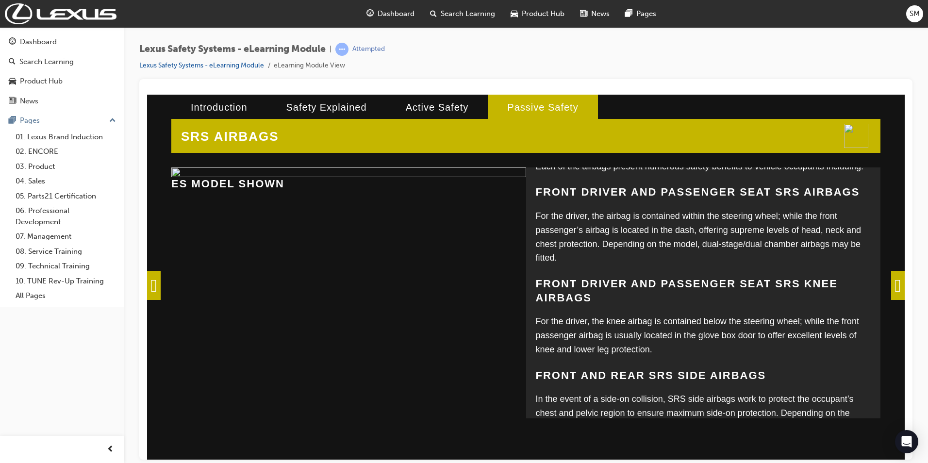
scroll to position [237, 0]
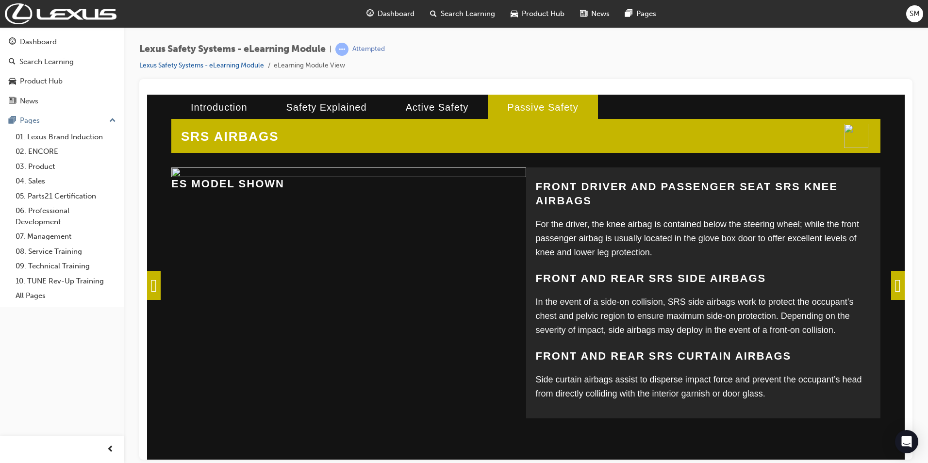
click at [843, 281] on span at bounding box center [898, 284] width 14 height 29
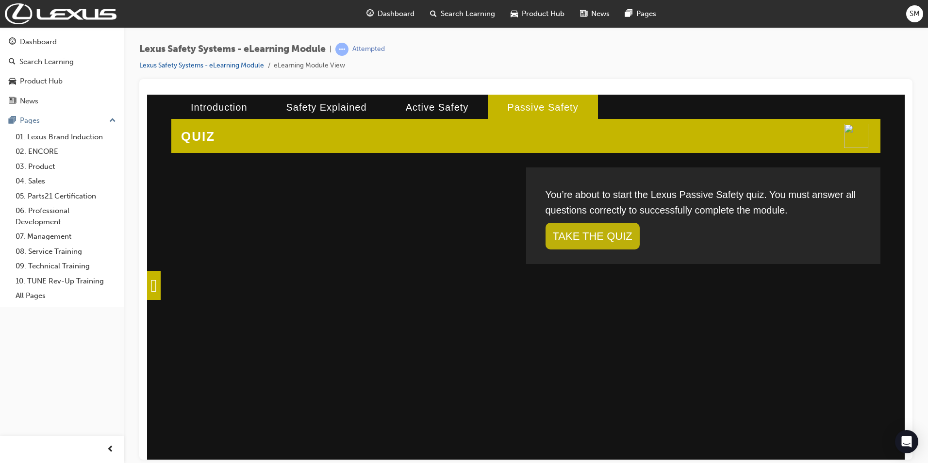
click at [618, 238] on link "TAKE THE QUIZ" at bounding box center [592, 235] width 94 height 27
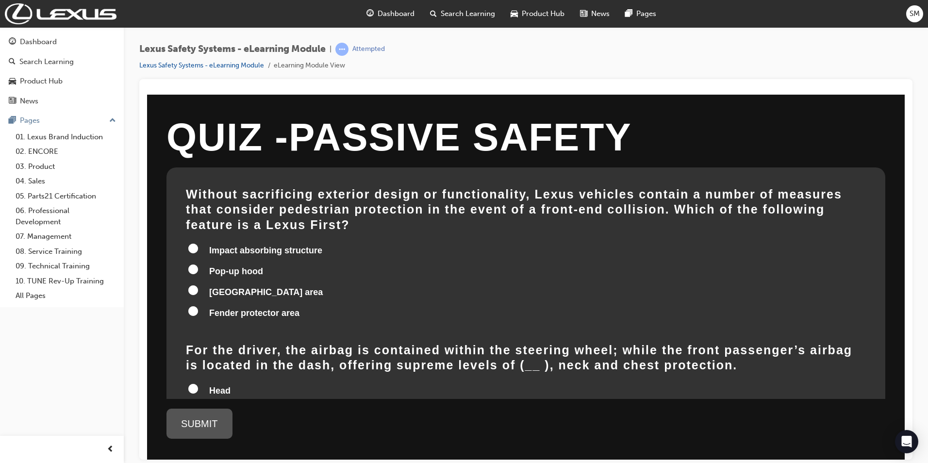
click at [231, 245] on span "Impact absorbing structure" at bounding box center [265, 250] width 113 height 10
click at [198, 243] on input "Impact absorbing structure" at bounding box center [193, 248] width 10 height 10
radio input "true"
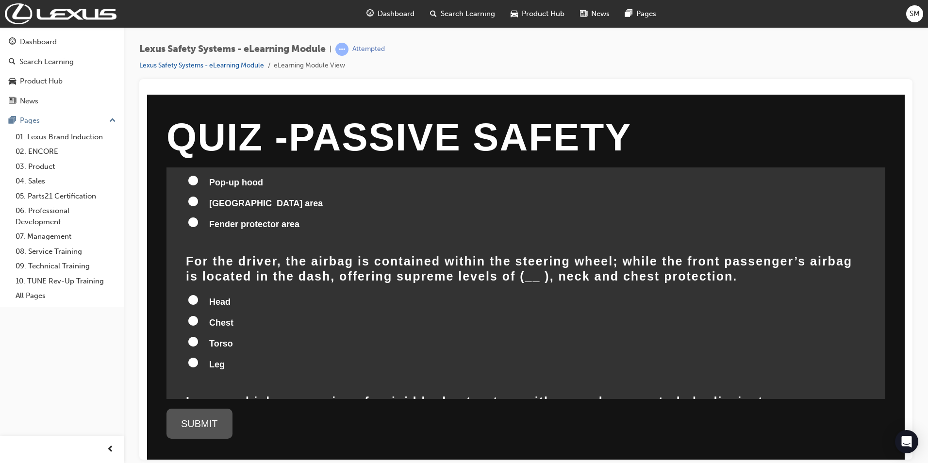
scroll to position [97, 0]
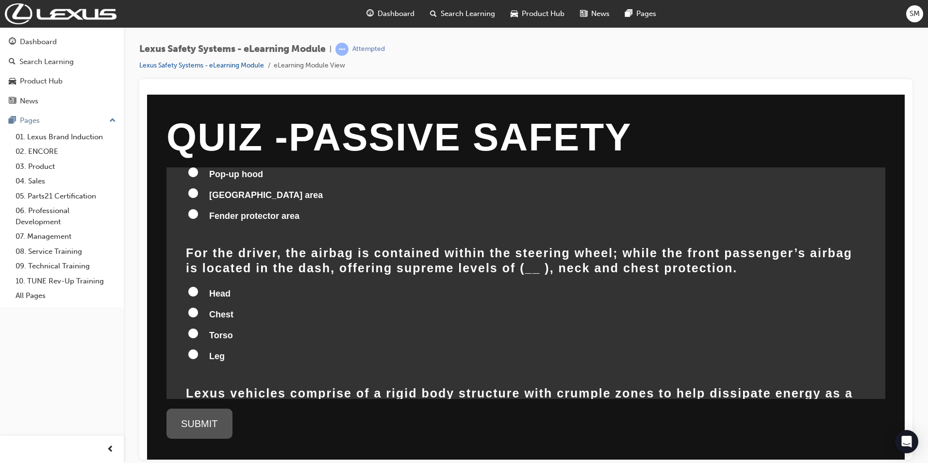
click at [197, 286] on input "Head" at bounding box center [193, 291] width 10 height 10
radio input "true"
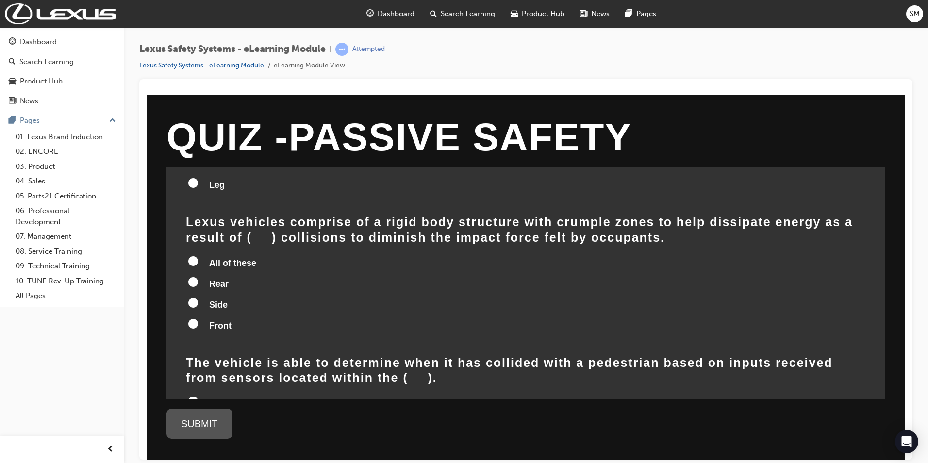
scroll to position [272, 0]
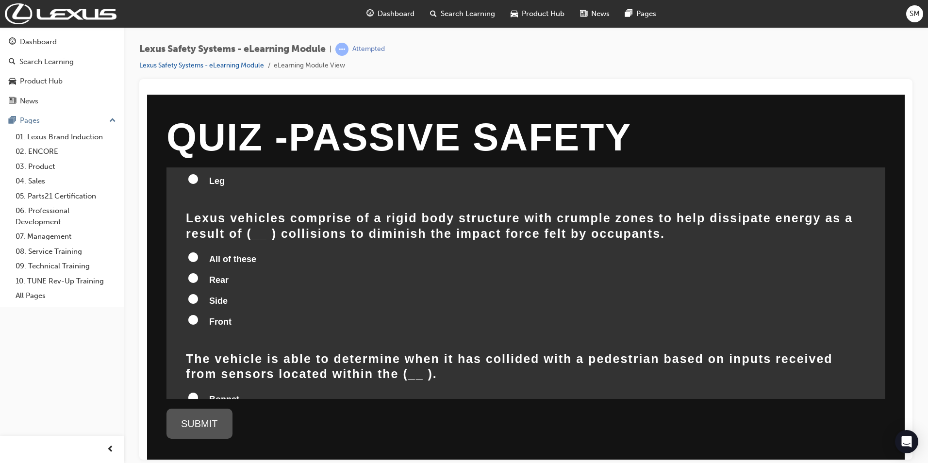
click at [238, 254] on span "All of these" at bounding box center [232, 259] width 47 height 10
click at [198, 252] on input "All of these" at bounding box center [193, 257] width 10 height 10
radio input "true"
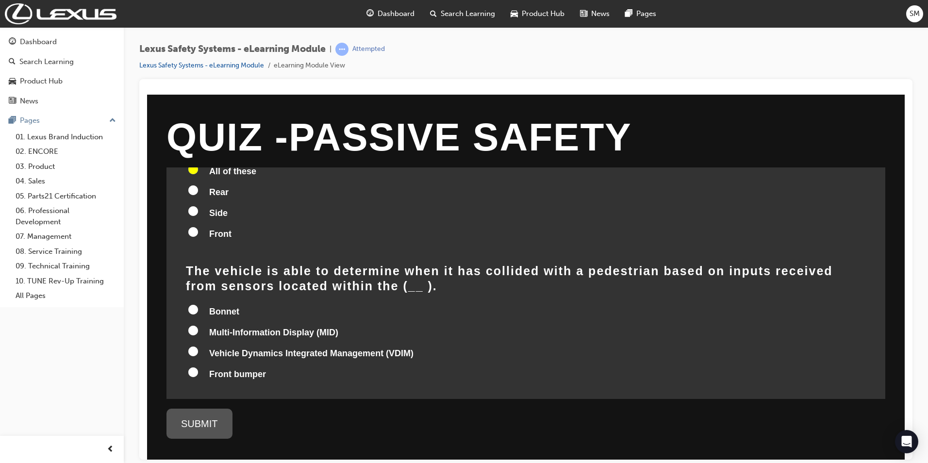
scroll to position [369, 0]
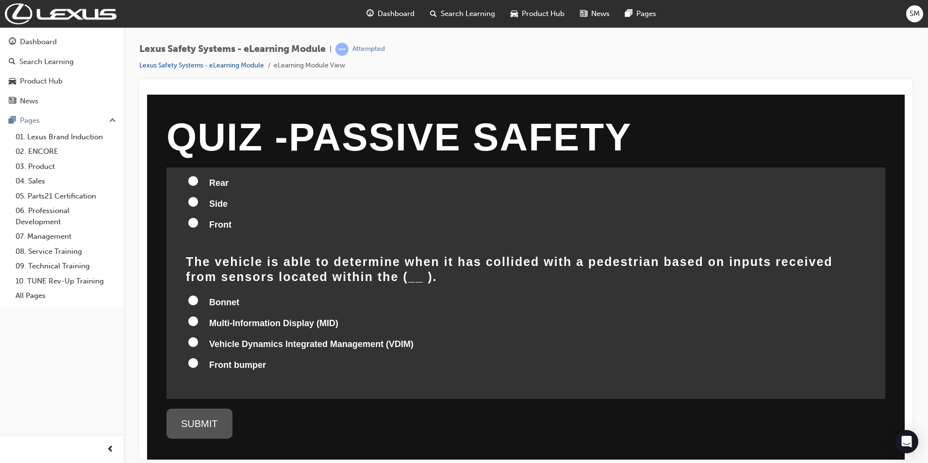
click at [227, 297] on span "Bonnet" at bounding box center [224, 302] width 30 height 10
click at [198, 295] on input "Bonnet" at bounding box center [193, 300] width 10 height 10
radio input "true"
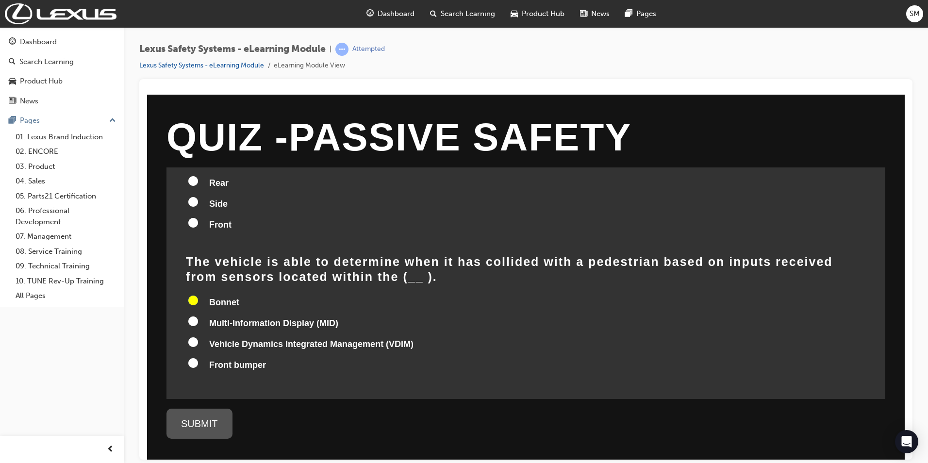
radio input "true"
click at [209, 420] on div "SUBMIT" at bounding box center [199, 423] width 66 height 30
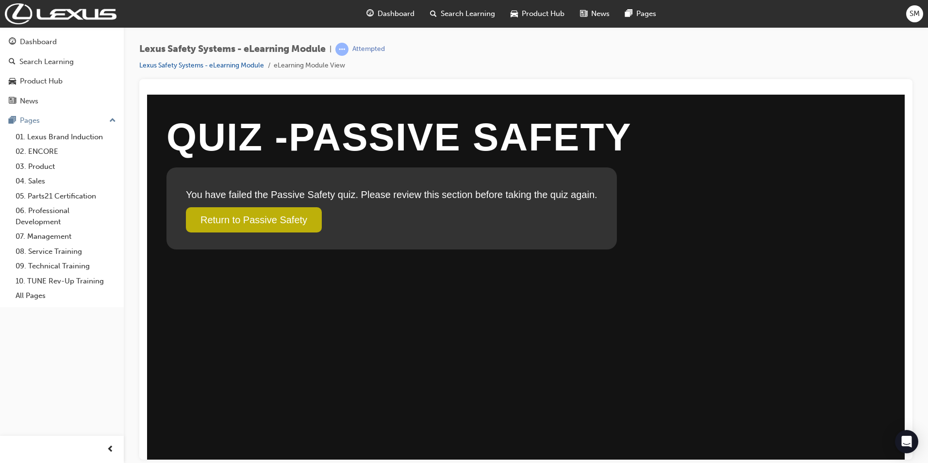
click at [230, 217] on link "Return to Passive Safety" at bounding box center [254, 219] width 136 height 25
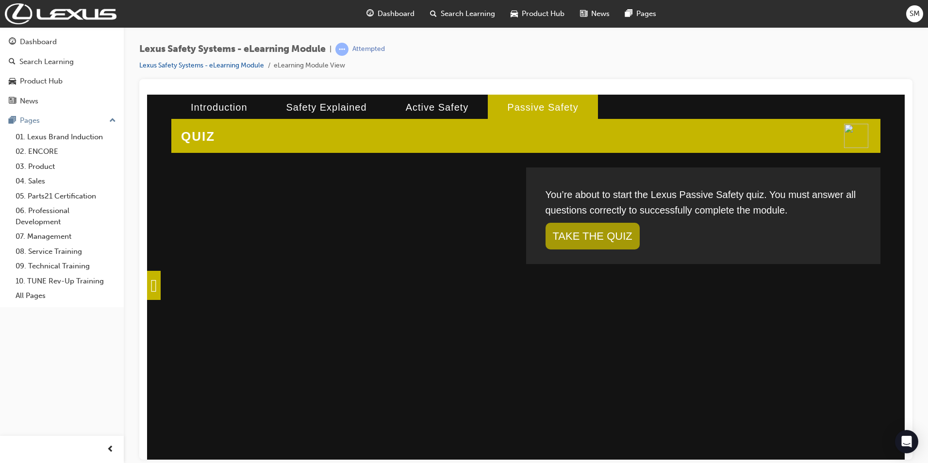
click at [584, 253] on div "You’re about to start the Lexus Passive Safety quiz. You must answer all questi…" at bounding box center [703, 215] width 335 height 77
click at [585, 238] on link "TAKE THE QUIZ" at bounding box center [592, 235] width 94 height 27
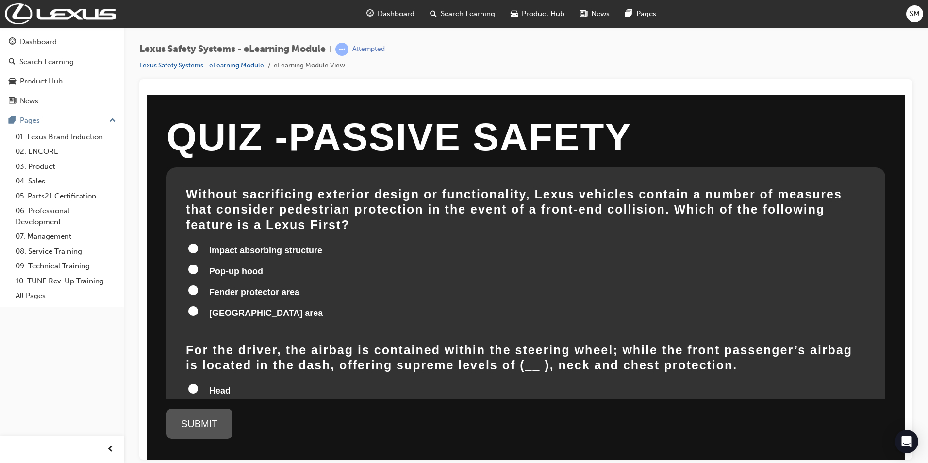
click at [278, 245] on span "Impact absorbing structure" at bounding box center [265, 250] width 113 height 10
click at [198, 243] on input "Impact absorbing structure" at bounding box center [193, 248] width 10 height 10
radio input "true"
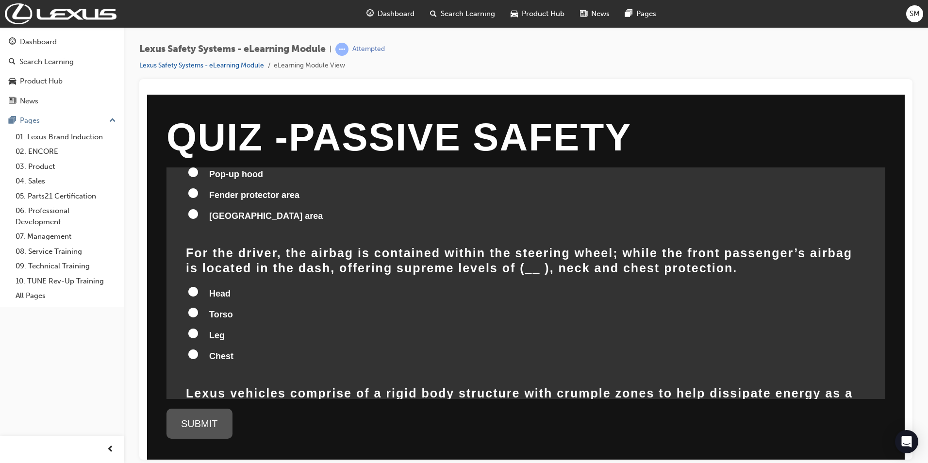
click at [207, 285] on label "Head" at bounding box center [526, 294] width 680 height 18
click at [198, 286] on input "Head" at bounding box center [193, 291] width 10 height 10
radio input "true"
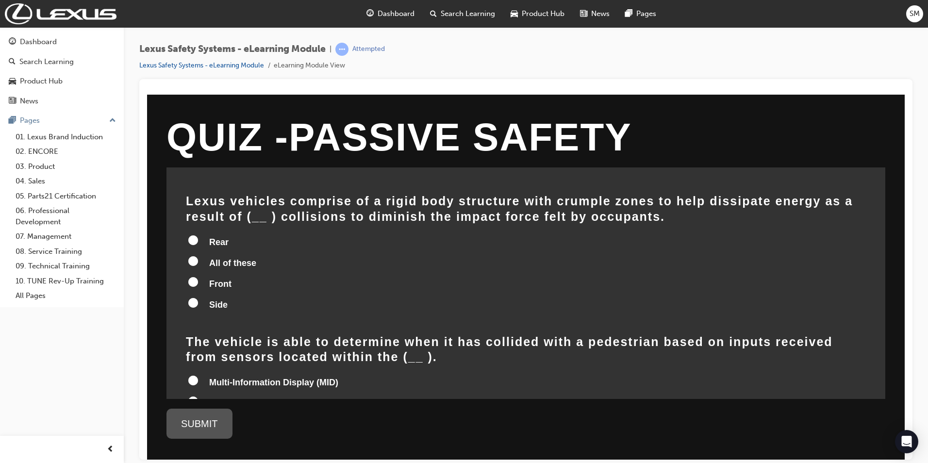
scroll to position [291, 0]
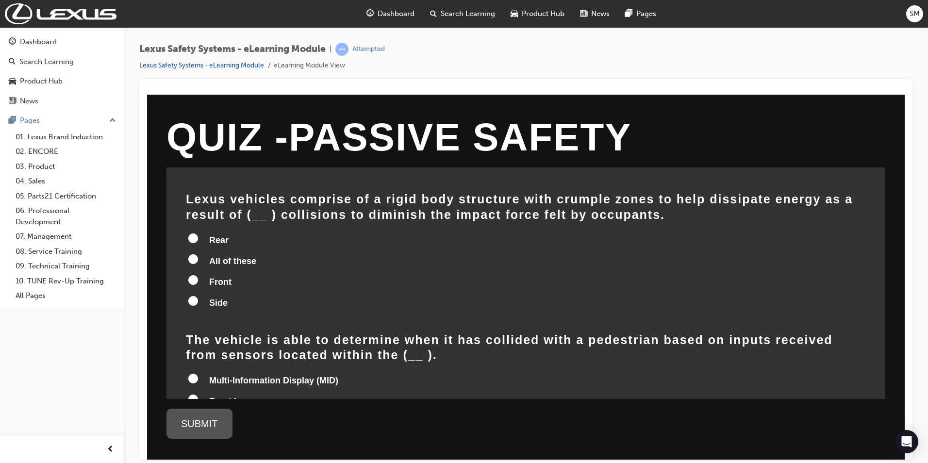
click at [220, 256] on span "All of these" at bounding box center [232, 261] width 47 height 10
click at [198, 254] on input "All of these" at bounding box center [193, 259] width 10 height 10
radio input "true"
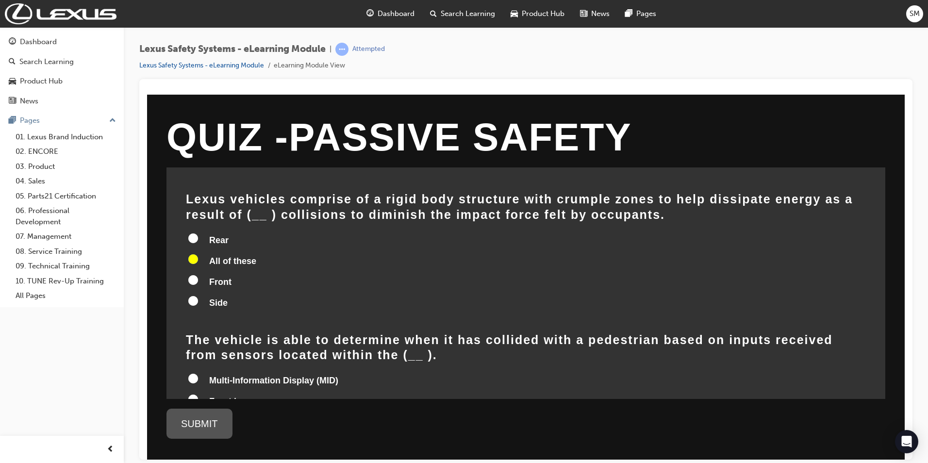
scroll to position [369, 0]
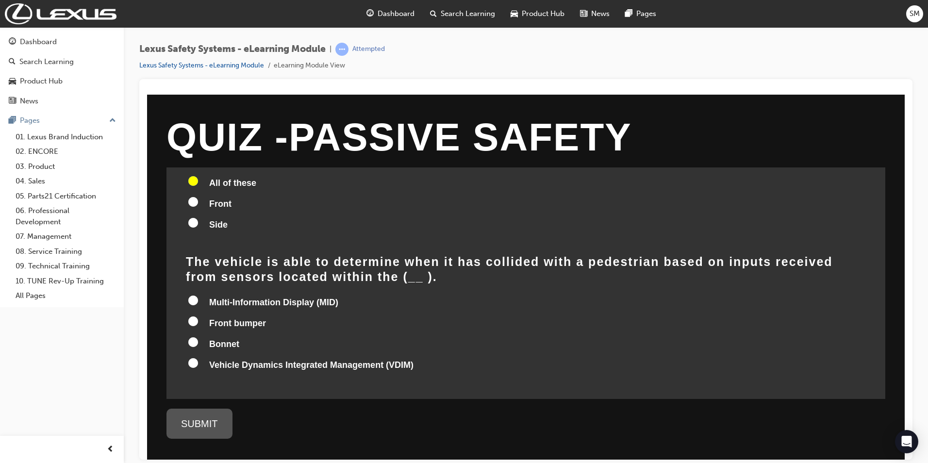
click at [241, 318] on span "Front bumper" at bounding box center [237, 323] width 57 height 10
click at [198, 316] on input "Front bumper" at bounding box center [193, 321] width 10 height 10
radio input "true"
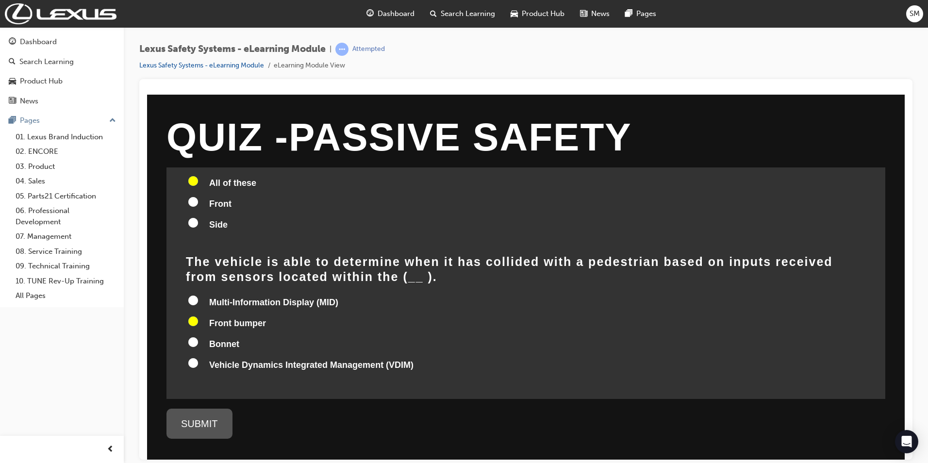
radio input "true"
click at [207, 420] on div "SUBMIT" at bounding box center [199, 423] width 66 height 30
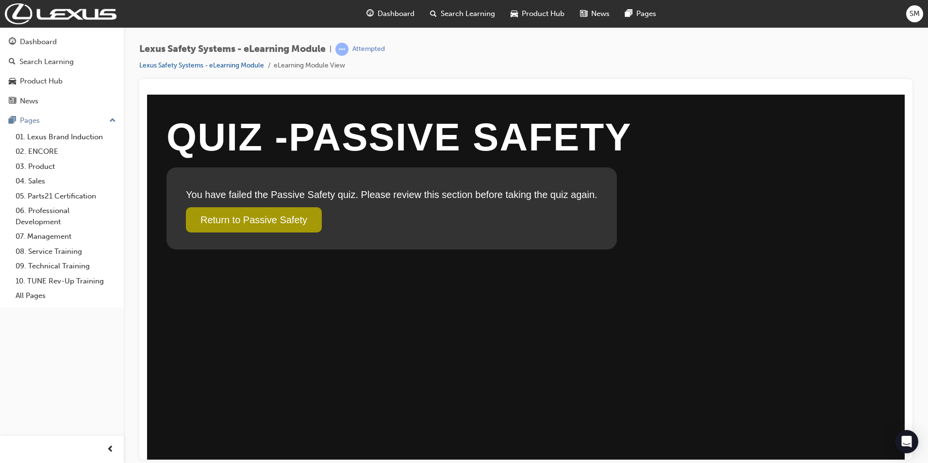
scroll to position [0, 0]
click at [295, 220] on link "Return to Passive Safety" at bounding box center [254, 219] width 136 height 25
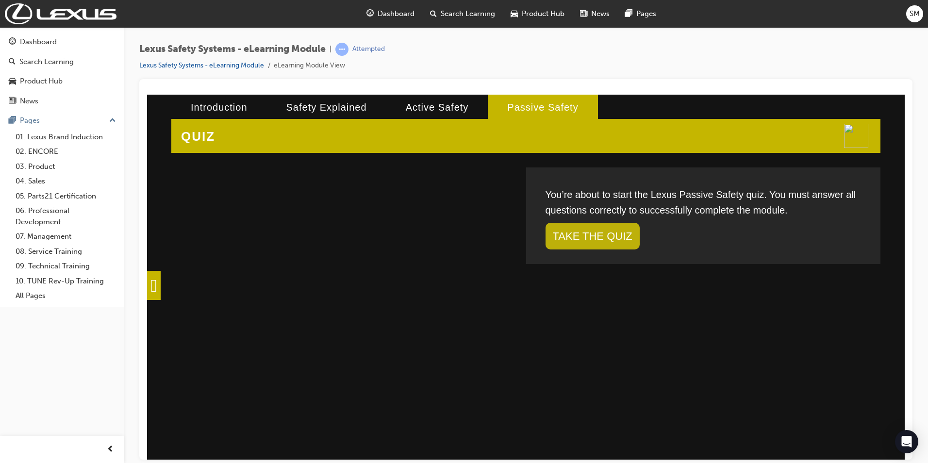
click at [592, 245] on link "TAKE THE QUIZ" at bounding box center [592, 235] width 94 height 27
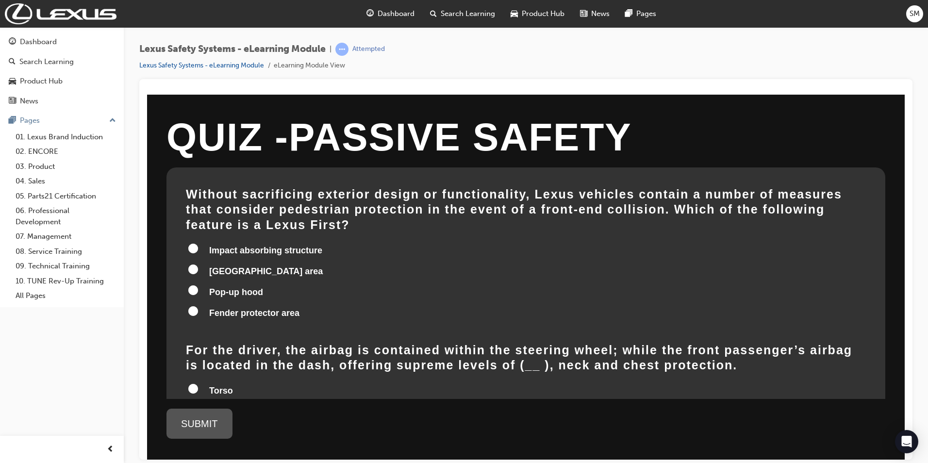
drag, startPoint x: 305, startPoint y: 196, endPoint x: 355, endPoint y: 199, distance: 49.6
click at [348, 198] on h2 "Without sacrificing exterior design or functionality, Lexus vehicles contain a …" at bounding box center [526, 209] width 680 height 46
click at [246, 245] on span "Impact absorbing structure" at bounding box center [265, 250] width 113 height 10
click at [198, 243] on input "Impact absorbing structure" at bounding box center [193, 248] width 10 height 10
radio input "true"
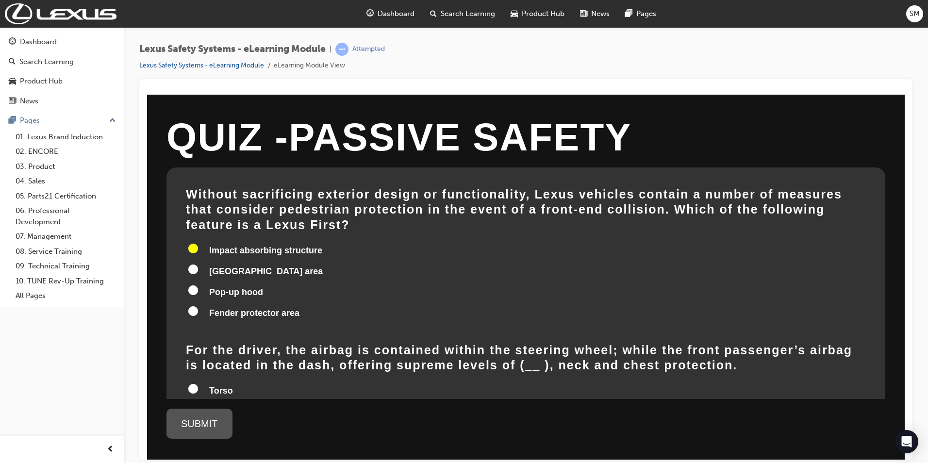
click at [240, 287] on span "Pop-up hood" at bounding box center [236, 292] width 54 height 10
click at [198, 285] on input "Pop-up hood" at bounding box center [193, 290] width 10 height 10
radio input "true"
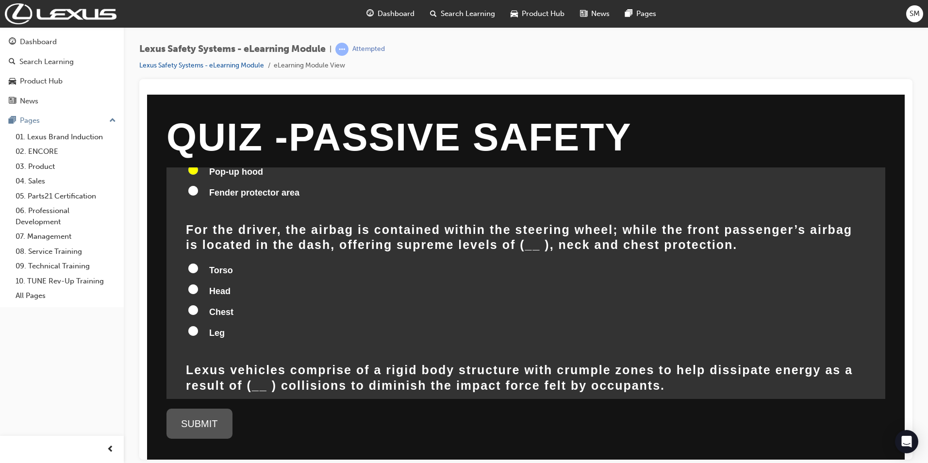
scroll to position [146, 0]
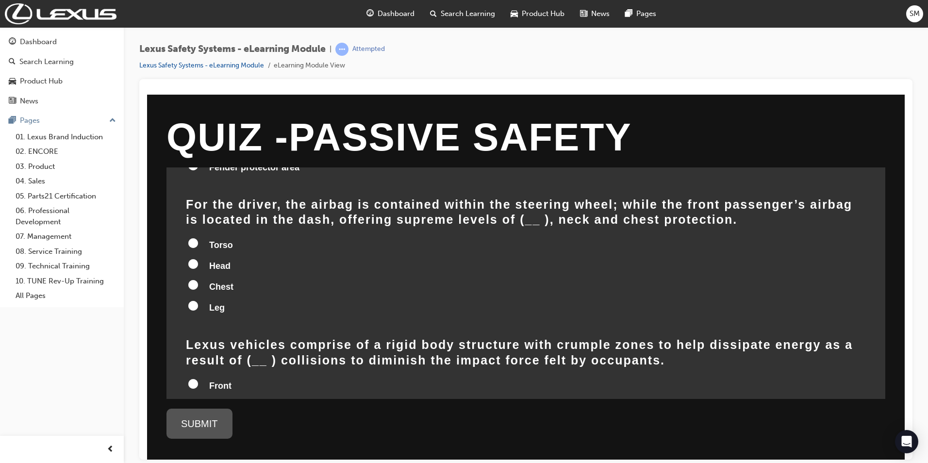
click at [217, 261] on span "Head" at bounding box center [219, 266] width 21 height 10
click at [198, 259] on input "Head" at bounding box center [193, 264] width 10 height 10
radio input "true"
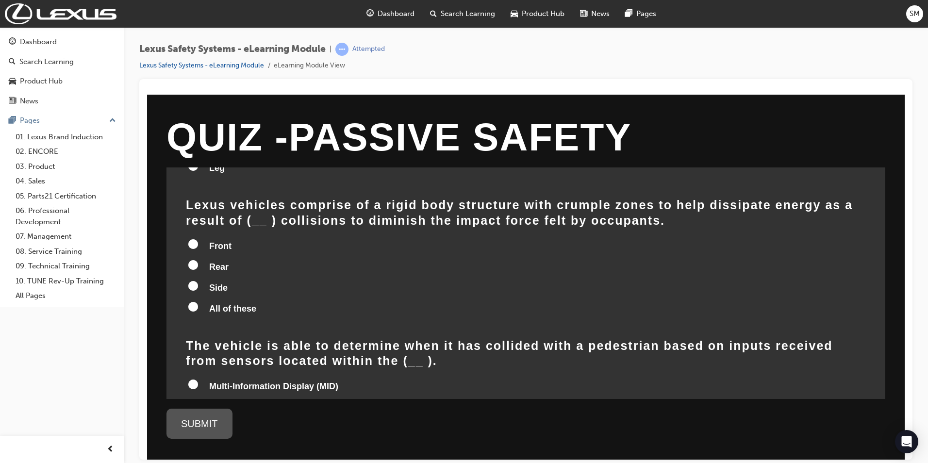
scroll to position [291, 0]
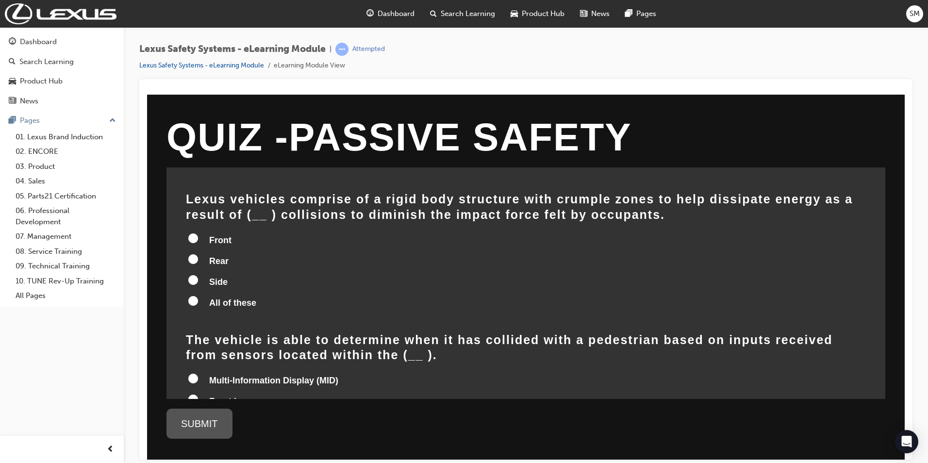
click at [214, 297] on span "All of these" at bounding box center [232, 302] width 47 height 10
click at [198, 295] on input "All of these" at bounding box center [193, 300] width 10 height 10
radio input "true"
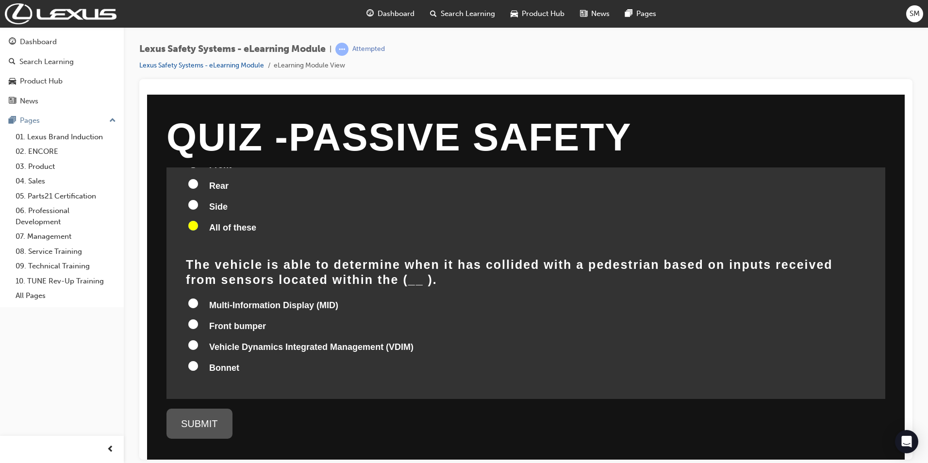
scroll to position [369, 0]
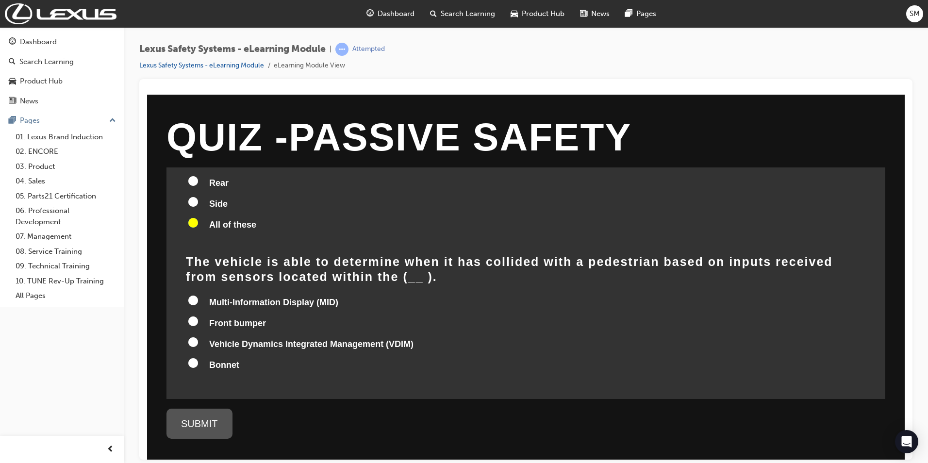
click at [234, 315] on label "Front bumper" at bounding box center [526, 323] width 680 height 18
click at [198, 316] on input "Front bumper" at bounding box center [193, 321] width 10 height 10
radio input "true"
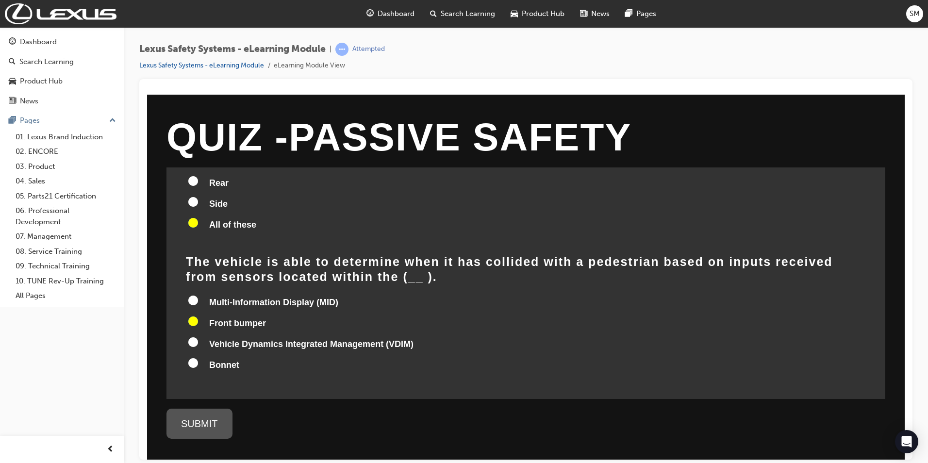
radio input "true"
click at [202, 420] on div "SUBMIT" at bounding box center [199, 423] width 66 height 30
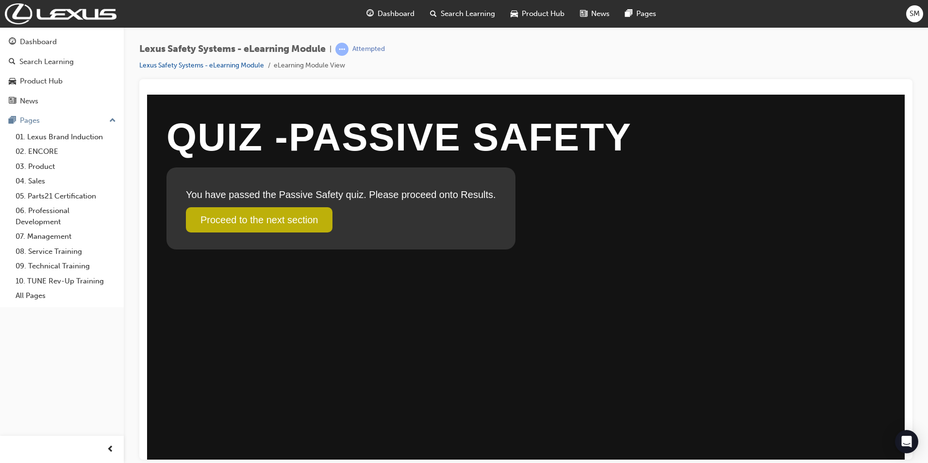
click at [276, 222] on link "Proceed to the next section" at bounding box center [259, 219] width 147 height 25
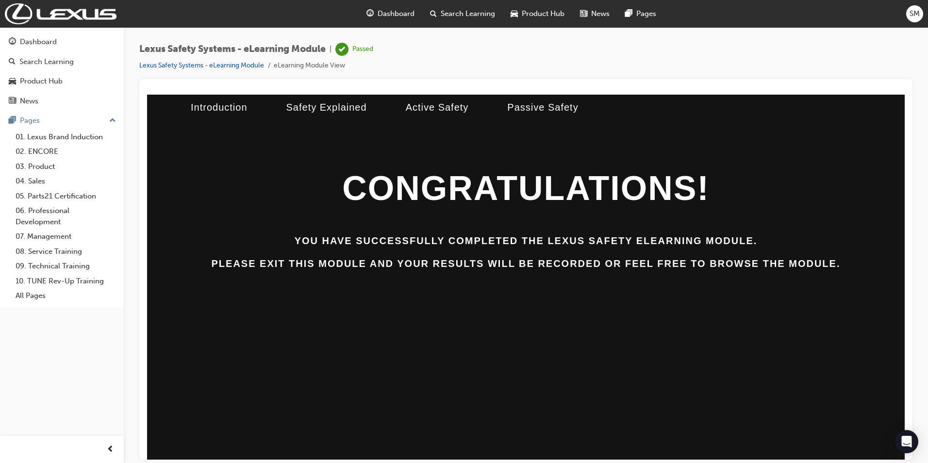
click at [506, 256] on div "CONGRATULATIONS! You have successfully completed the Lexus Safety ELearning mod…" at bounding box center [525, 218] width 757 height 103
click at [732, 278] on div "CONGRATULATIONS! You have successfully completed the Lexus Safety ELearning mod…" at bounding box center [525, 277] width 757 height 268
click at [367, 53] on div "Passed" at bounding box center [362, 49] width 21 height 9
click at [354, 48] on div "Passed" at bounding box center [354, 49] width 38 height 13
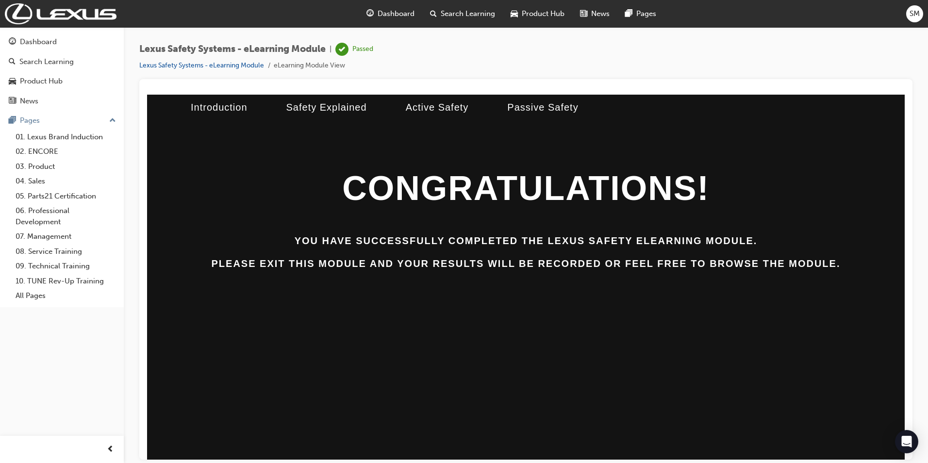
click at [392, 15] on span "Dashboard" at bounding box center [395, 13] width 37 height 11
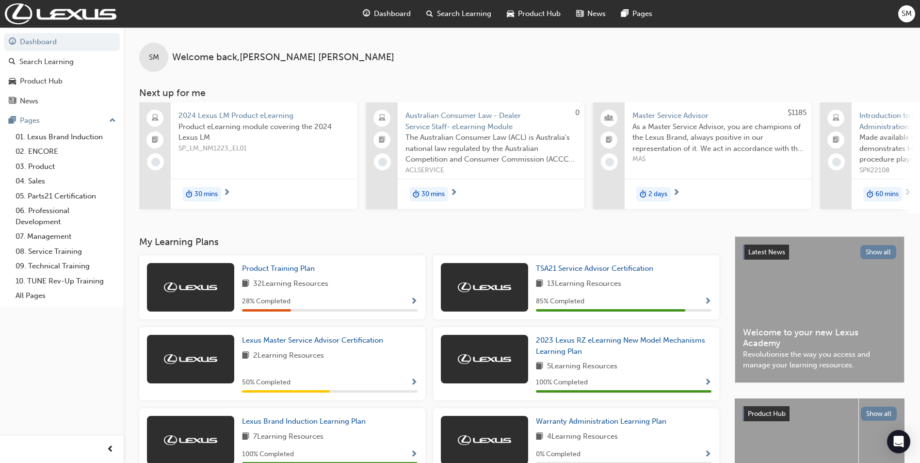
click at [843, 17] on span "SM" at bounding box center [907, 13] width 10 height 11
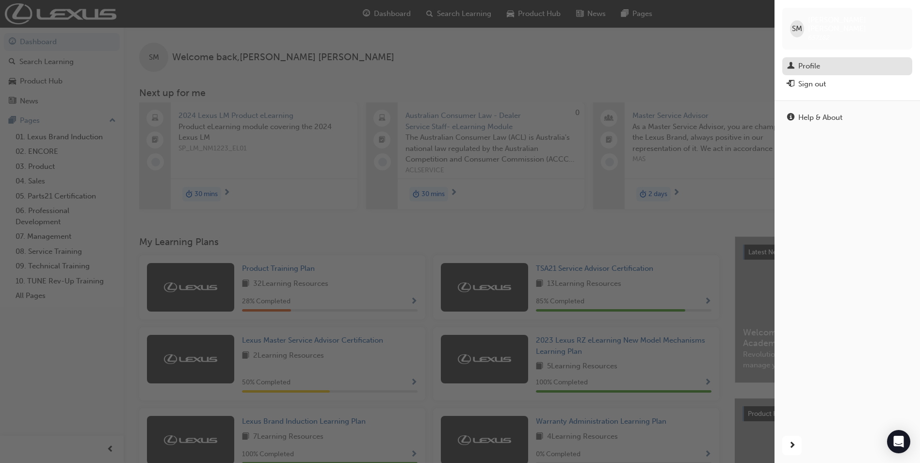
click at [793, 62] on span "man-icon" at bounding box center [790, 66] width 7 height 9
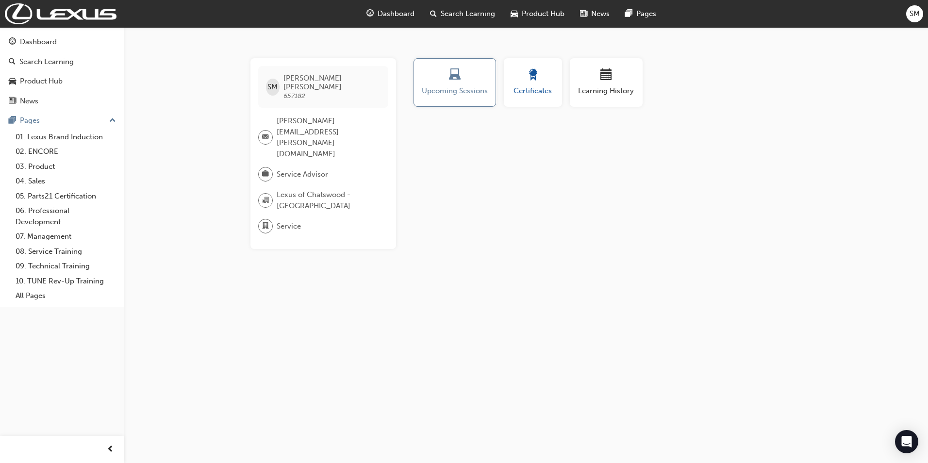
click at [539, 82] on div "button" at bounding box center [533, 76] width 44 height 15
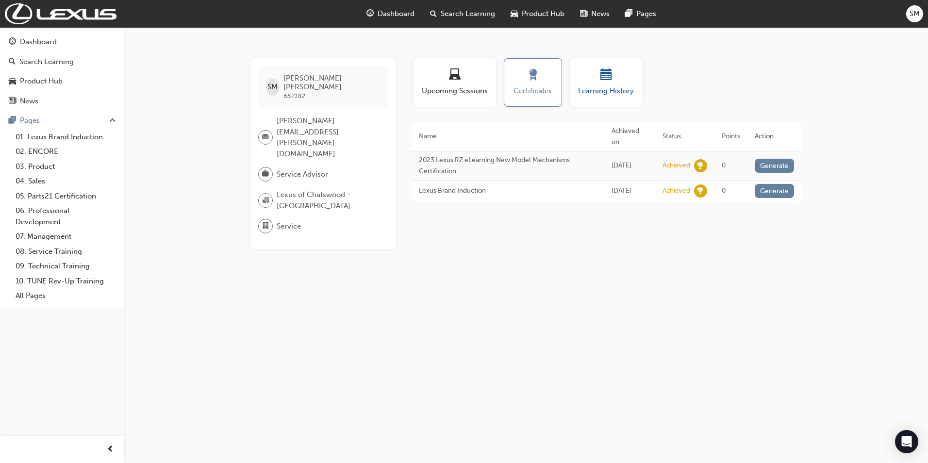
click at [598, 74] on div "button" at bounding box center [606, 76] width 58 height 15
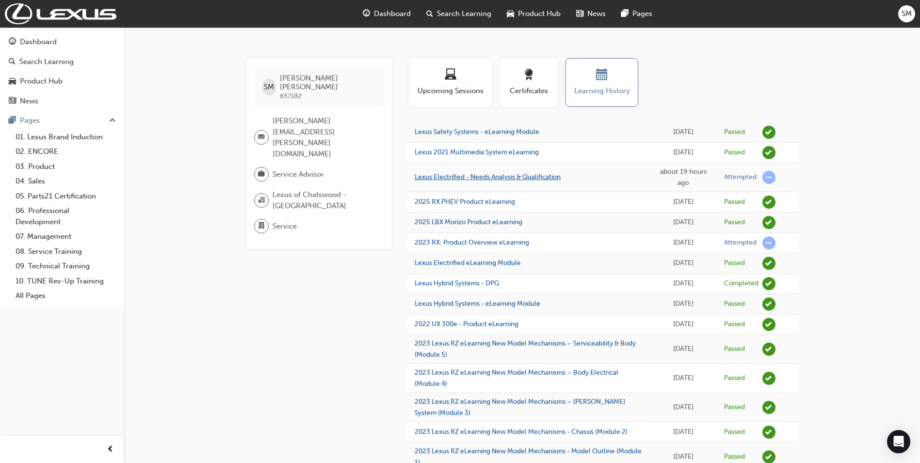
click at [454, 174] on link "Lexus Electrified - Needs Analysis & Qualification" at bounding box center [488, 177] width 146 height 8
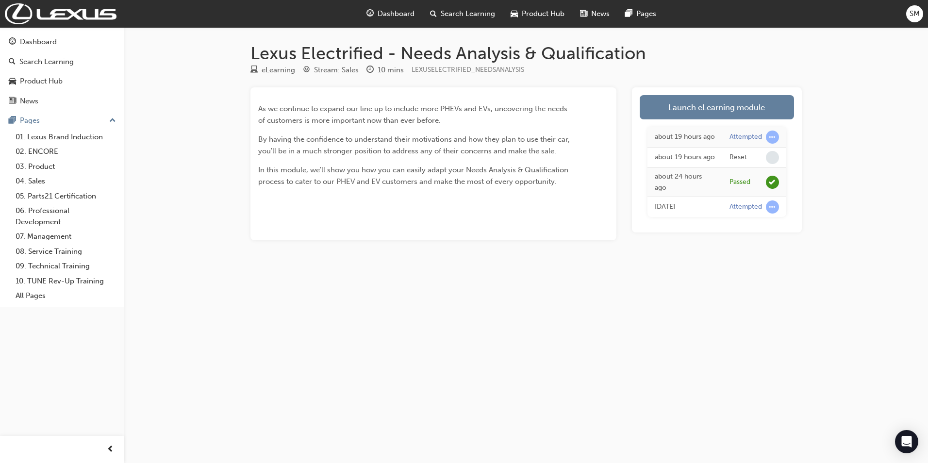
click at [698, 163] on div "about 19 hours ago" at bounding box center [684, 157] width 60 height 11
click at [761, 164] on div "Reset" at bounding box center [753, 157] width 49 height 13
click at [773, 164] on span "learningRecordVerb_NONE-icon" at bounding box center [772, 157] width 13 height 13
click at [715, 93] on div "Launch eLearning module about 19 hours ago Attempted about 19 hours ago Reset a…" at bounding box center [717, 159] width 170 height 145
click at [714, 108] on link "Launch eLearning module" at bounding box center [716, 107] width 154 height 24
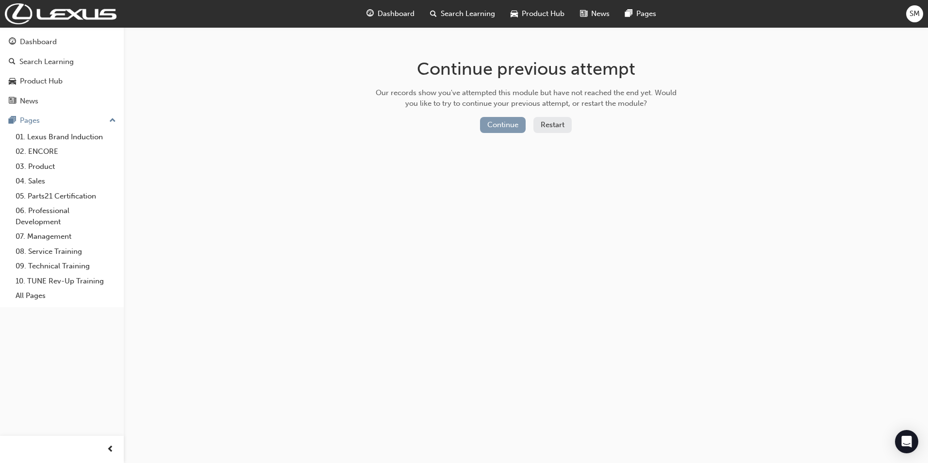
click at [490, 122] on button "Continue" at bounding box center [503, 125] width 46 height 16
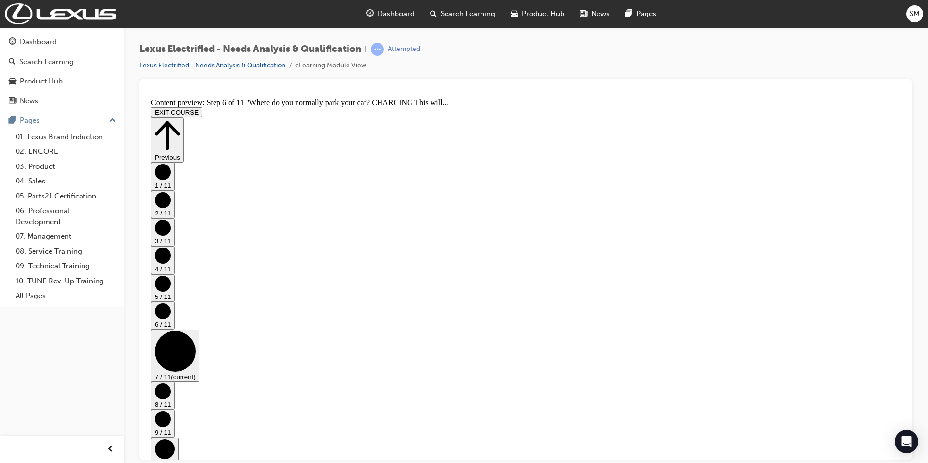
scroll to position [0, 0]
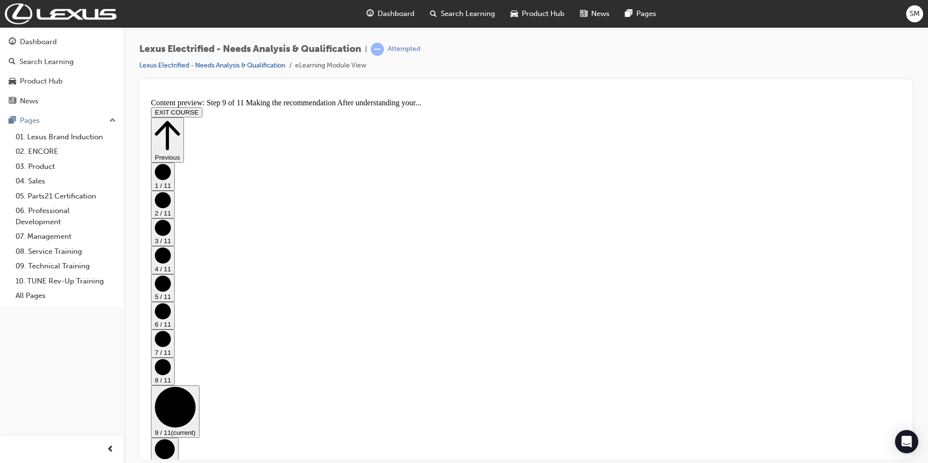
scroll to position [0, 0]
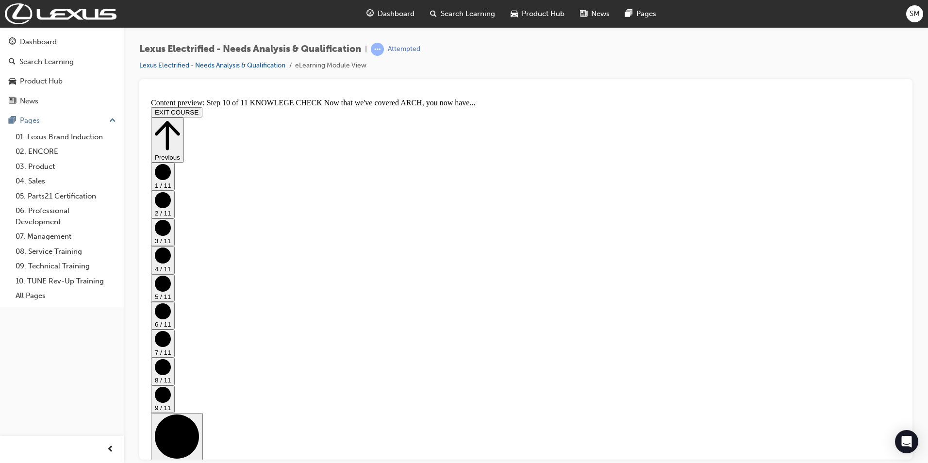
click at [184, 117] on button "Previous" at bounding box center [167, 139] width 33 height 45
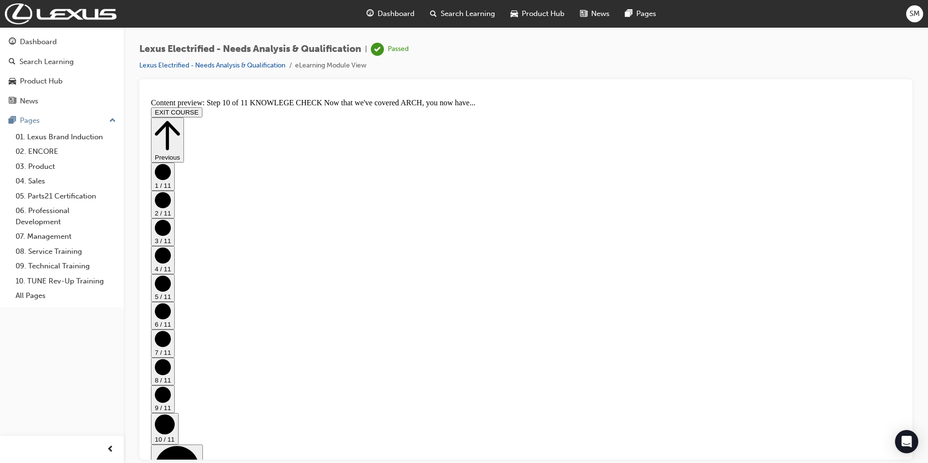
scroll to position [0, 0]
click at [406, 14] on span "Dashboard" at bounding box center [395, 13] width 37 height 11
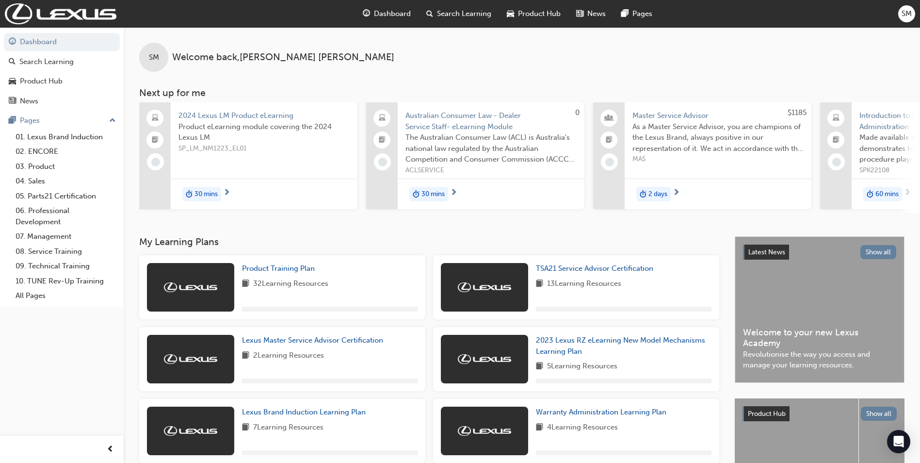
click at [843, 19] on div "SM" at bounding box center [907, 13] width 17 height 17
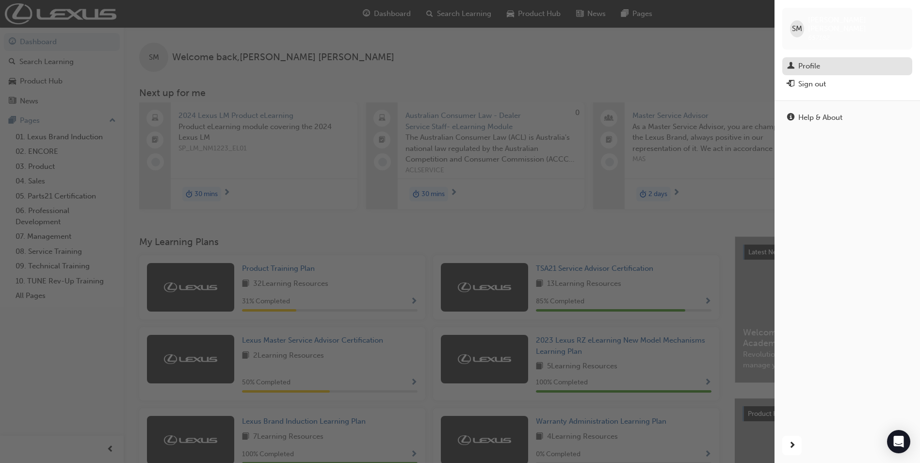
click at [807, 61] on div "Profile" at bounding box center [810, 66] width 22 height 11
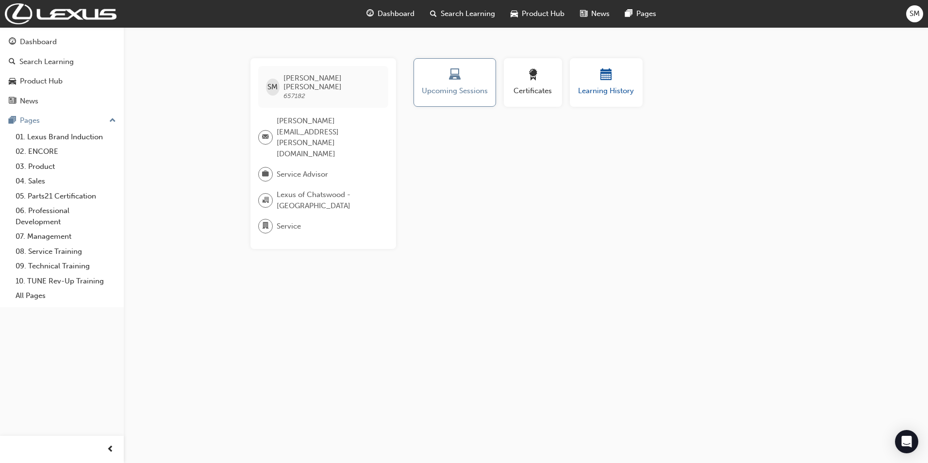
click at [605, 69] on span "calendar-icon" at bounding box center [606, 75] width 12 height 13
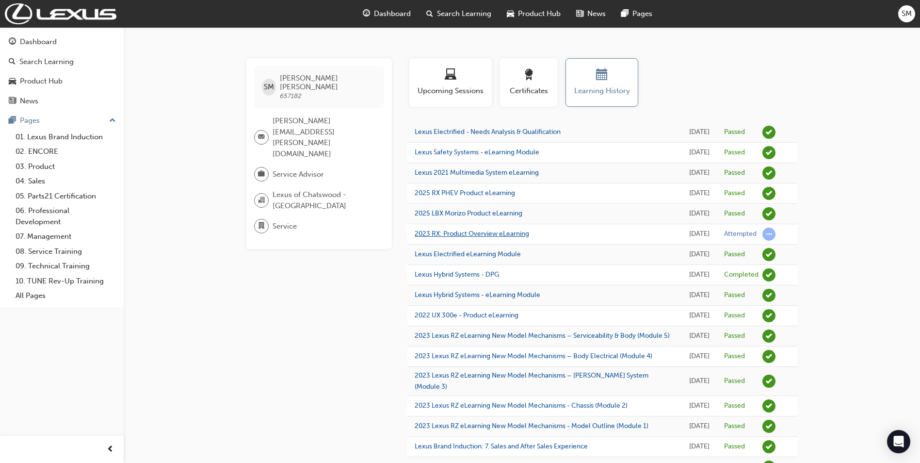
click at [476, 238] on link "2023 RX: Product Overview eLearning" at bounding box center [472, 233] width 114 height 8
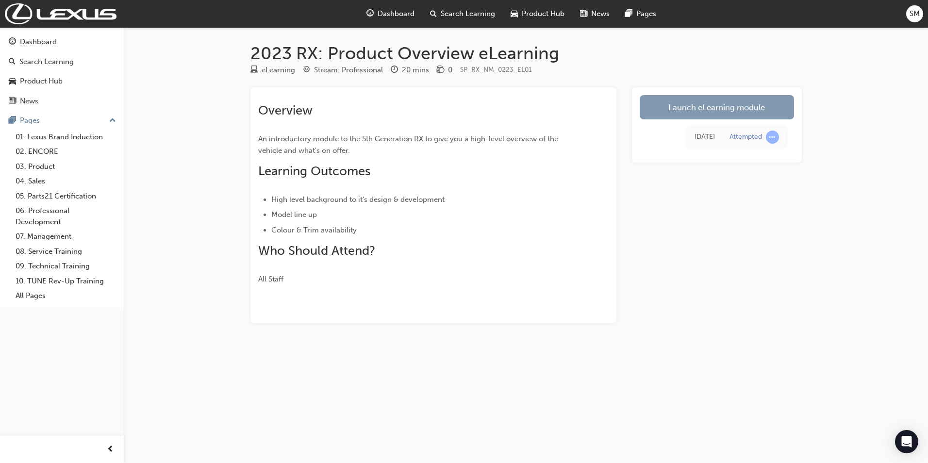
click at [737, 116] on link "Launch eLearning module" at bounding box center [716, 107] width 154 height 24
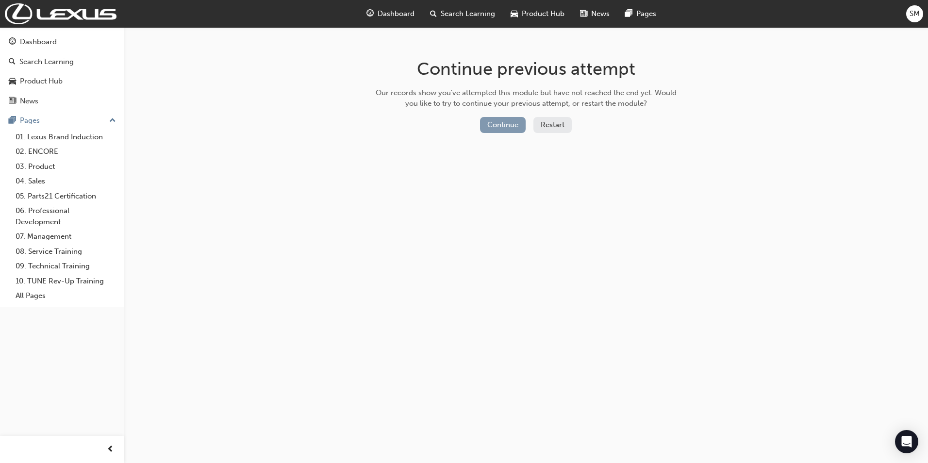
click at [486, 122] on button "Continue" at bounding box center [503, 125] width 46 height 16
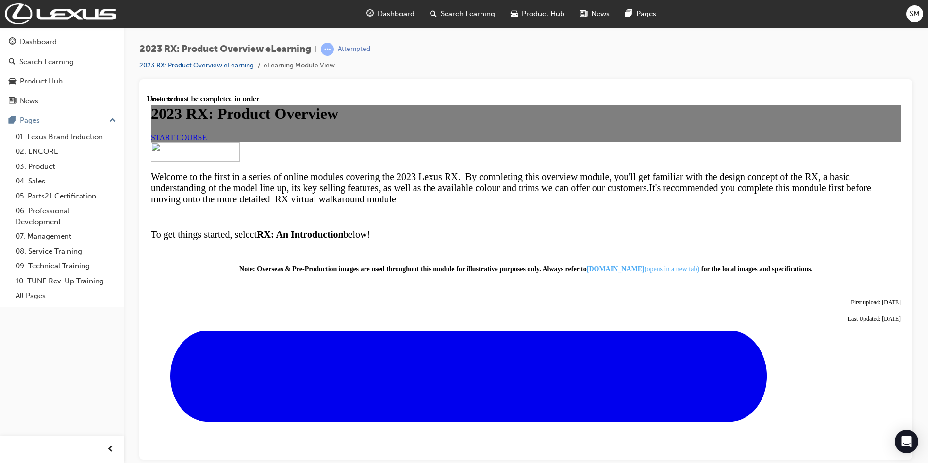
click at [207, 141] on link "START COURSE" at bounding box center [179, 137] width 56 height 8
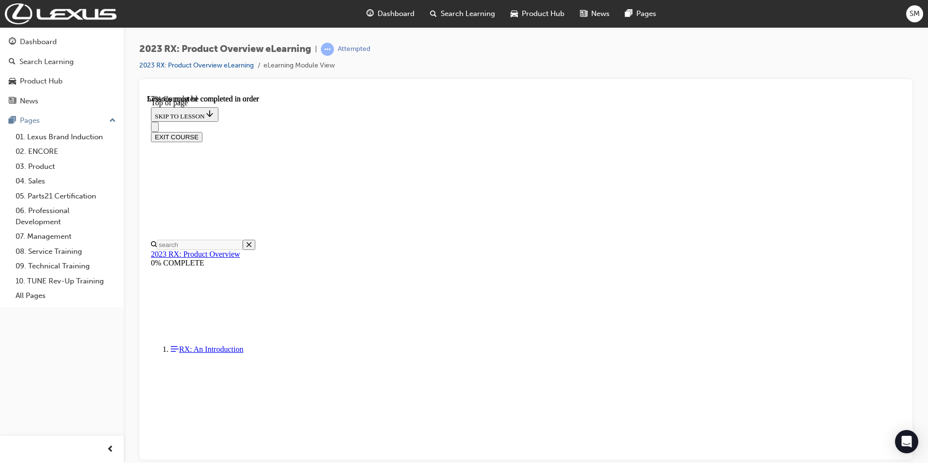
scroll to position [1124, 0]
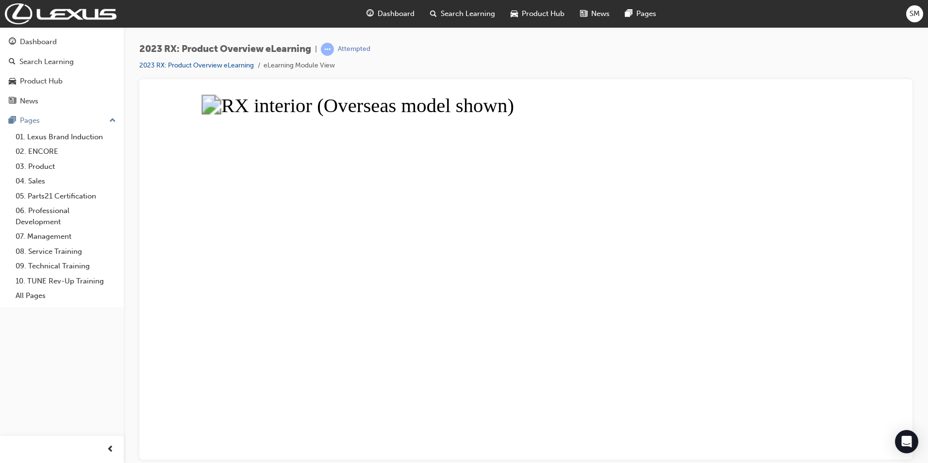
click at [434, 322] on button "Unzoom image" at bounding box center [525, 276] width 757 height 365
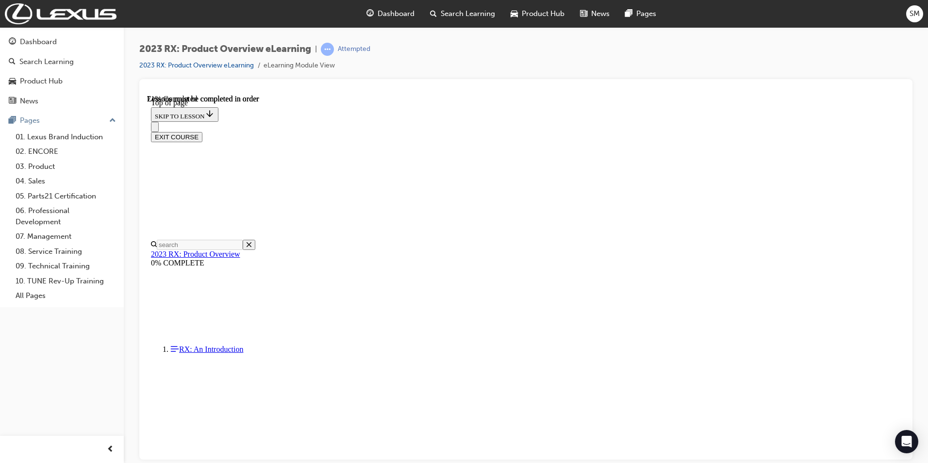
scroll to position [251, 0]
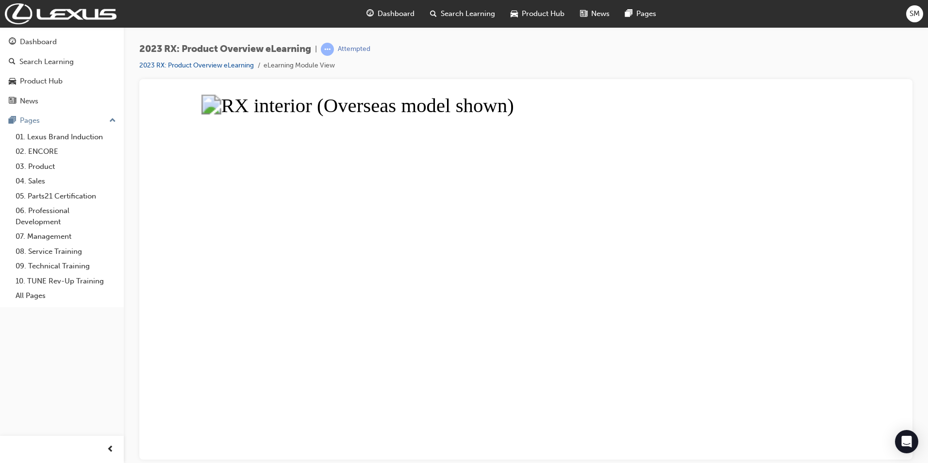
click at [760, 337] on button "Unzoom image" at bounding box center [525, 276] width 757 height 365
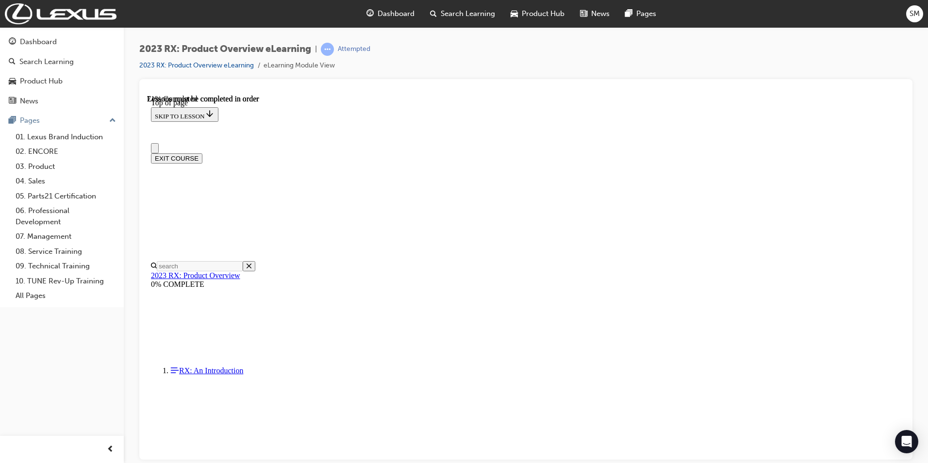
scroll to position [8, 0]
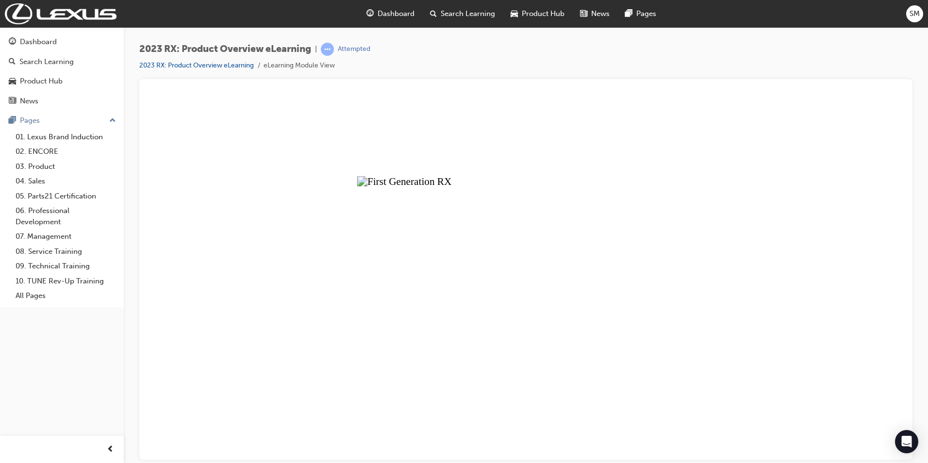
click at [460, 315] on button "Unzoom image" at bounding box center [525, 276] width 757 height 365
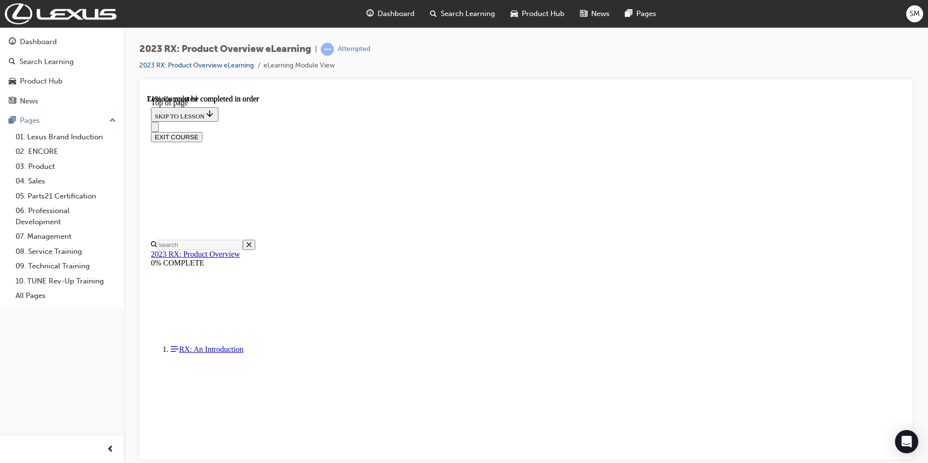
scroll to position [1123, 0]
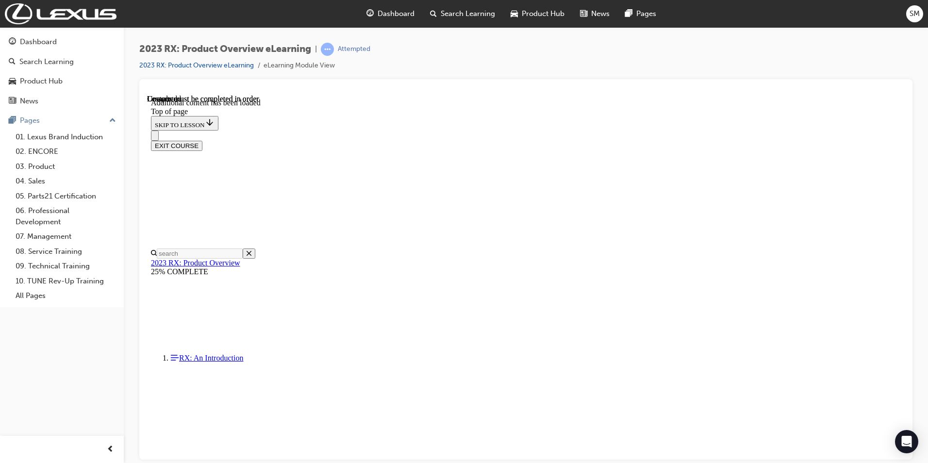
scroll to position [1385, 0]
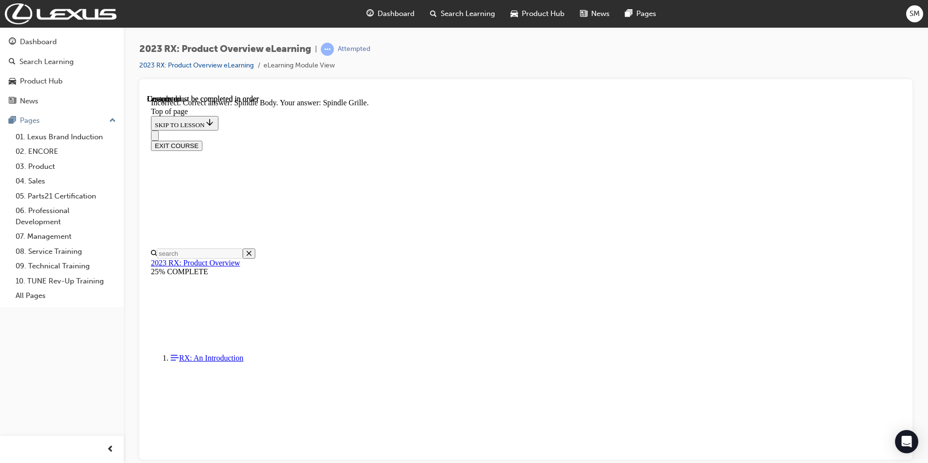
drag, startPoint x: 574, startPoint y: 360, endPoint x: 575, endPoint y: 355, distance: 5.4
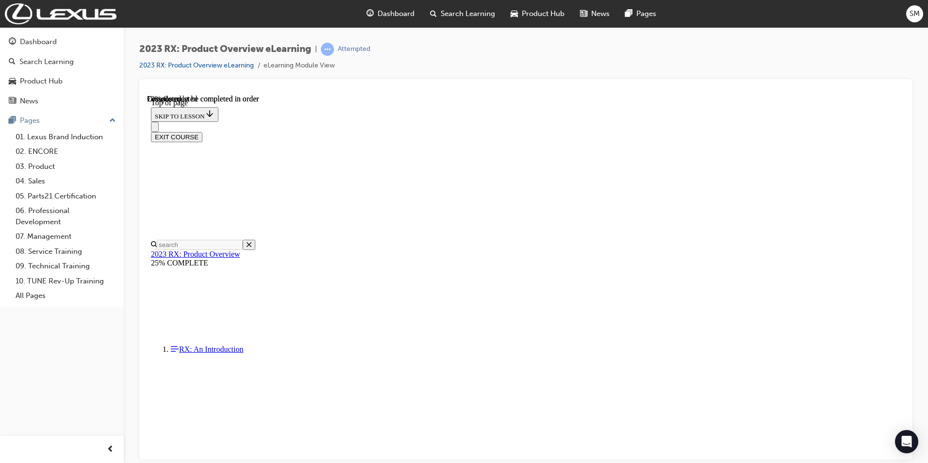
scroll to position [1106, 0]
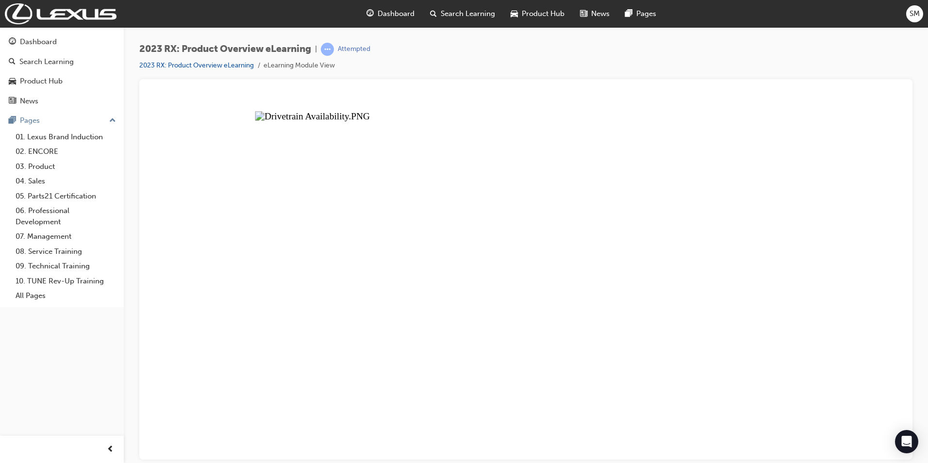
click at [541, 378] on button "Unzoom image" at bounding box center [525, 276] width 757 height 365
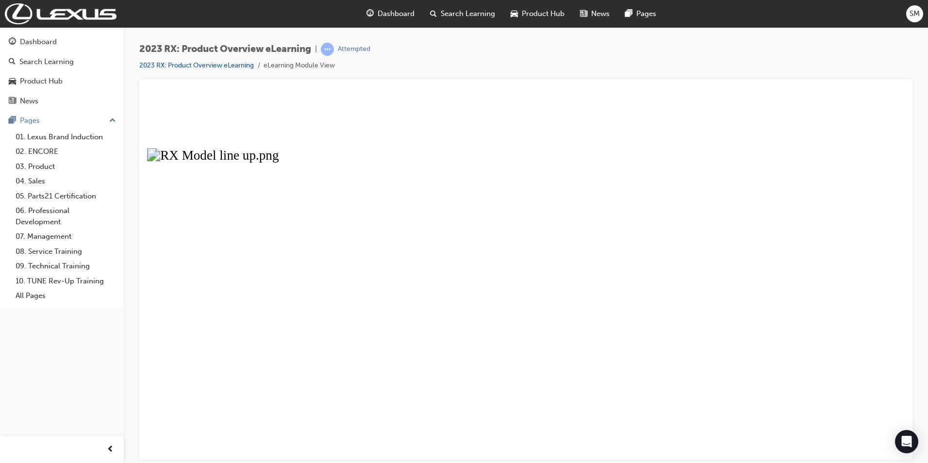
click at [532, 173] on button "Unzoom image" at bounding box center [525, 276] width 757 height 365
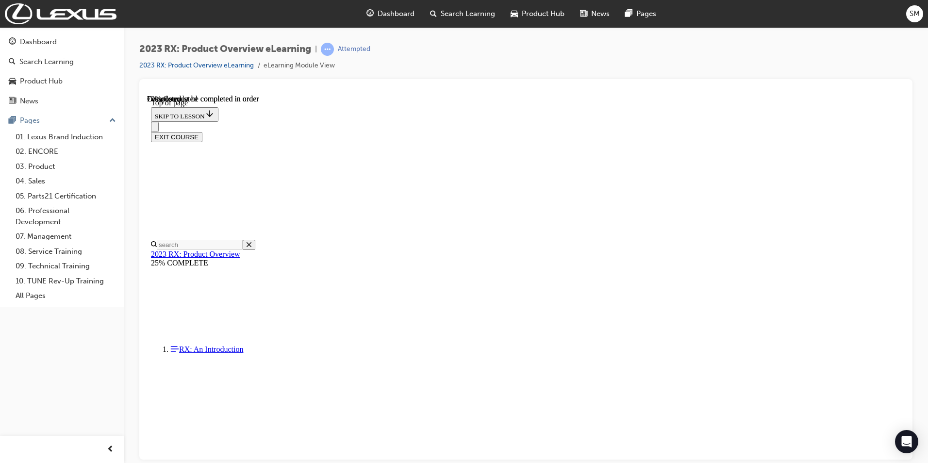
scroll to position [767, 0]
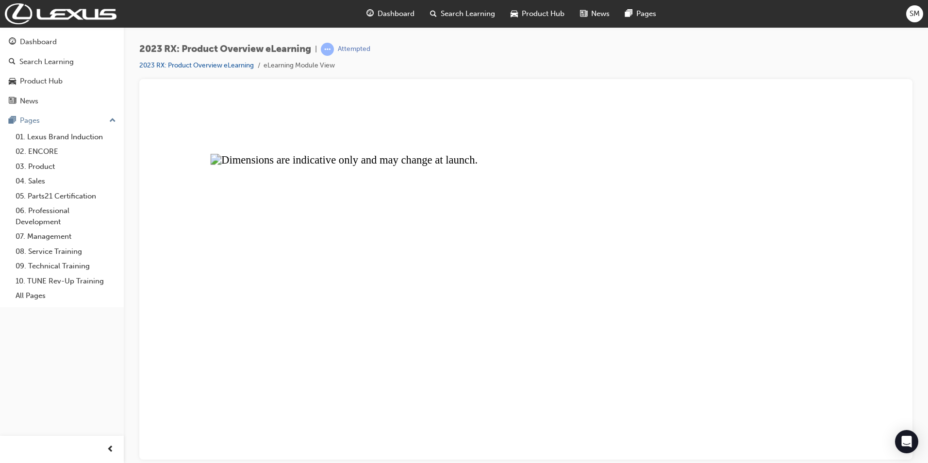
click at [593, 246] on button "Unzoom image" at bounding box center [525, 276] width 757 height 365
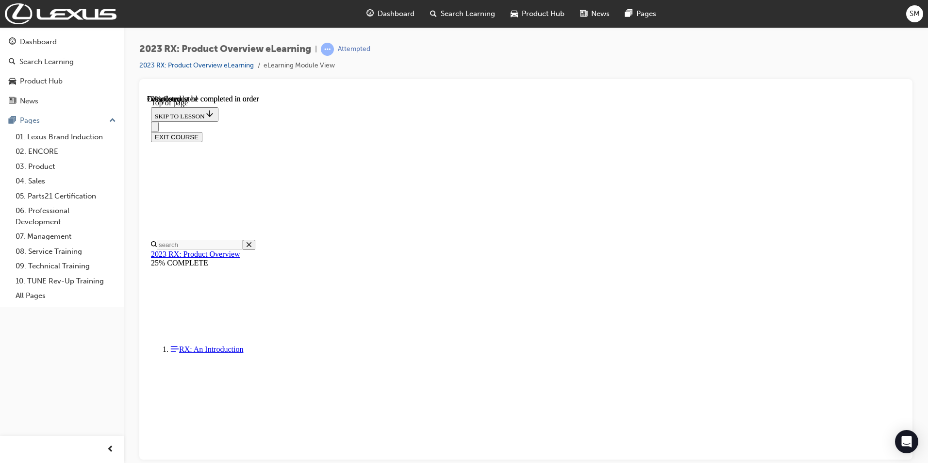
scroll to position [475, 0]
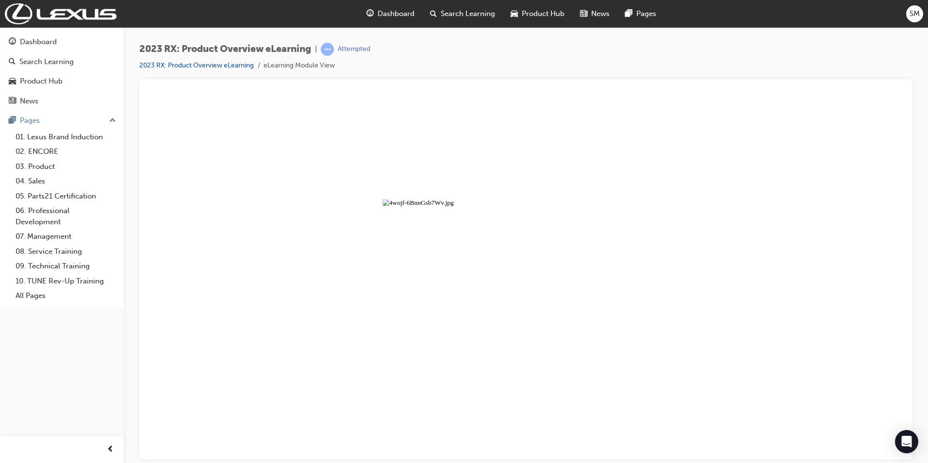
click at [536, 259] on button "Unzoom image" at bounding box center [525, 276] width 757 height 365
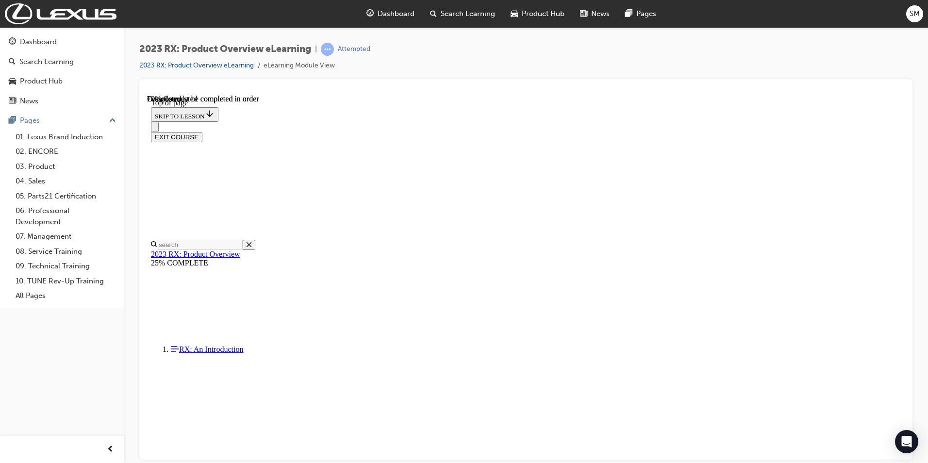
scroll to position [0, 0]
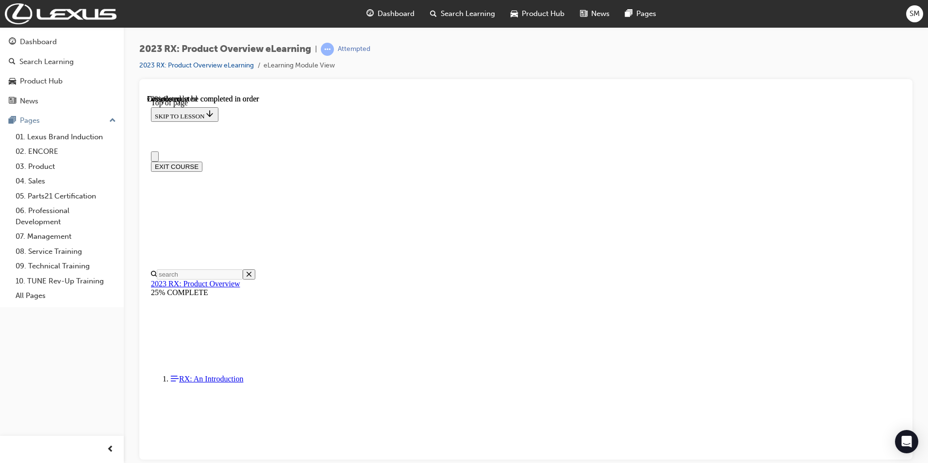
drag, startPoint x: 602, startPoint y: 411, endPoint x: 632, endPoint y: 409, distance: 30.7
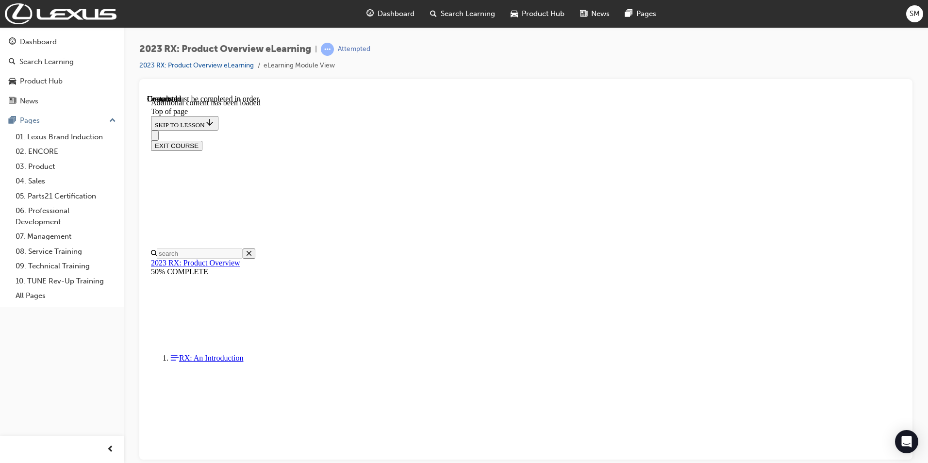
scroll to position [1687, 0]
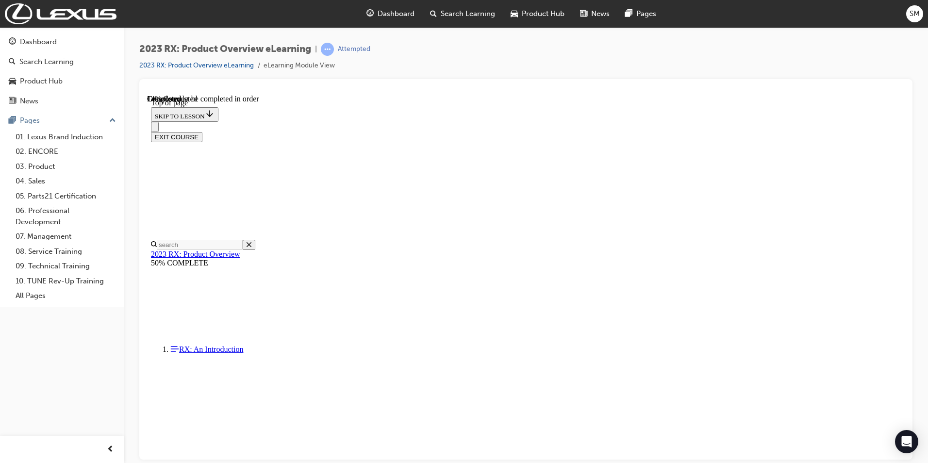
scroll to position [224, 0]
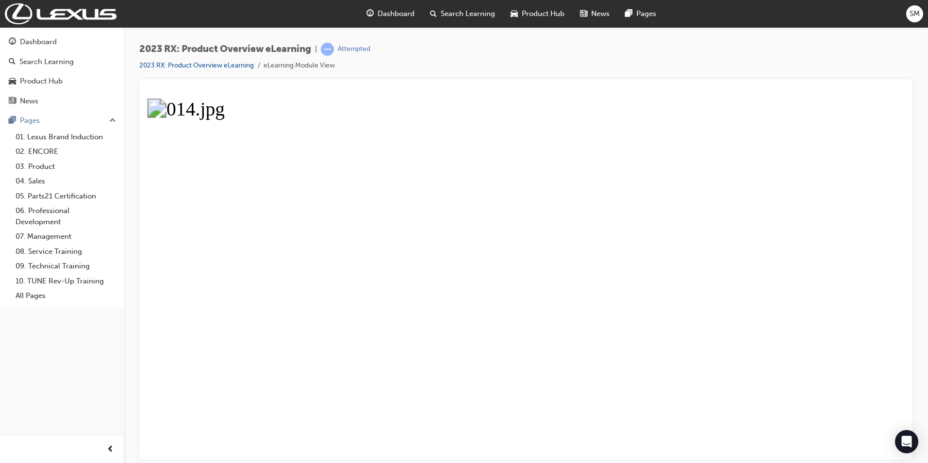
click at [709, 261] on button "Unzoom image" at bounding box center [525, 276] width 757 height 365
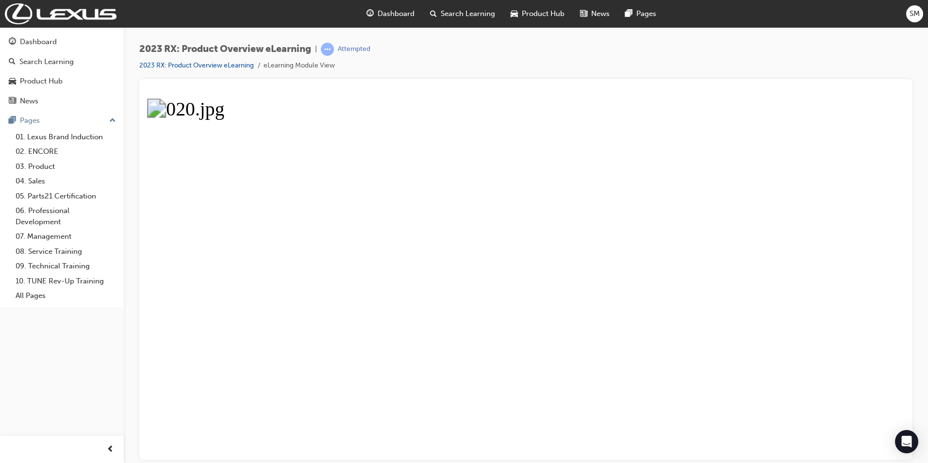
click at [749, 248] on button "Unzoom image" at bounding box center [525, 276] width 757 height 365
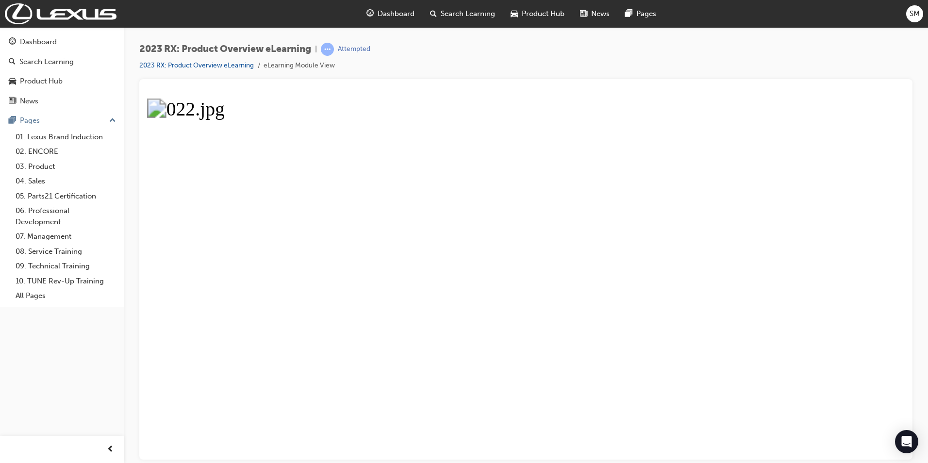
click at [745, 243] on button "Unzoom image" at bounding box center [525, 276] width 757 height 365
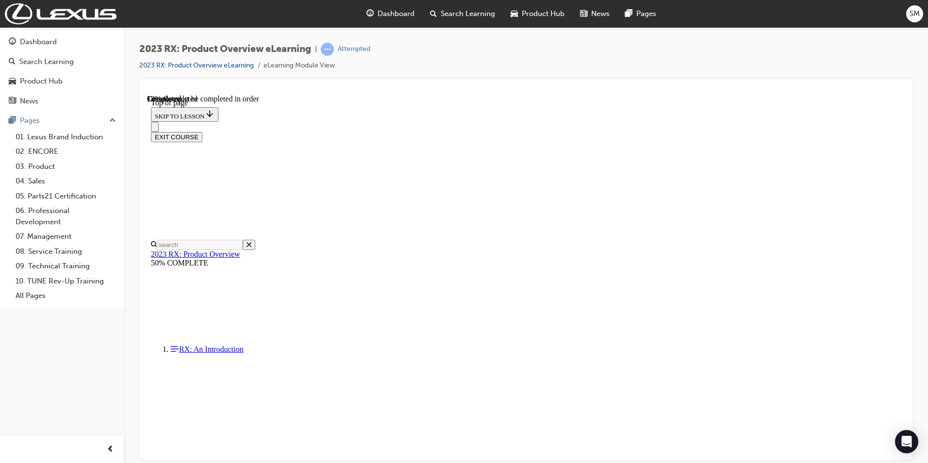
scroll to position [709, 0]
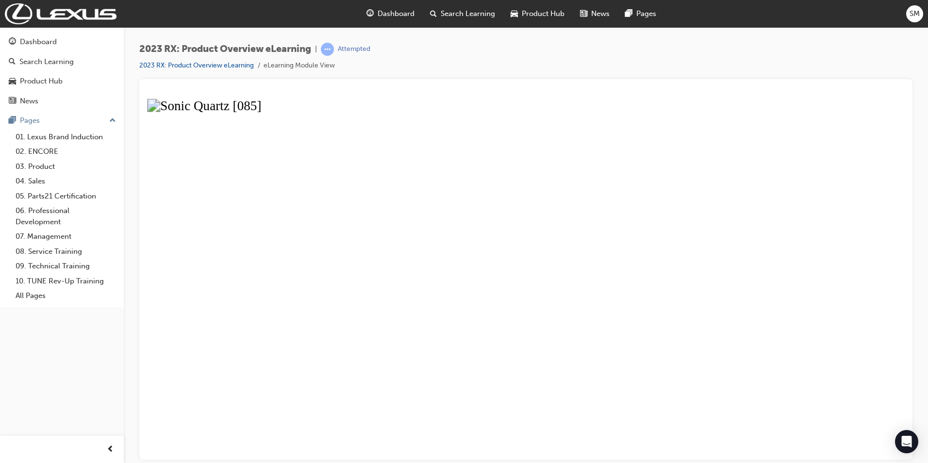
click at [546, 243] on button "Unzoom image" at bounding box center [525, 276] width 757 height 365
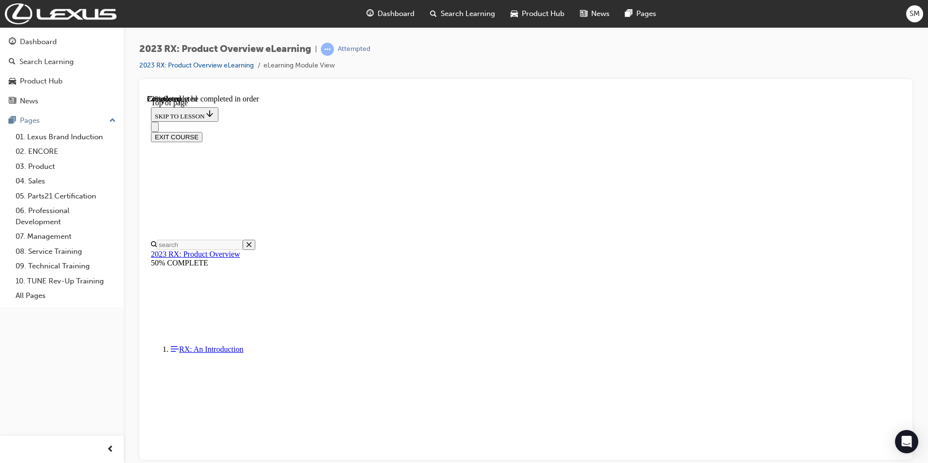
drag, startPoint x: 313, startPoint y: 259, endPoint x: 336, endPoint y: 259, distance: 22.8
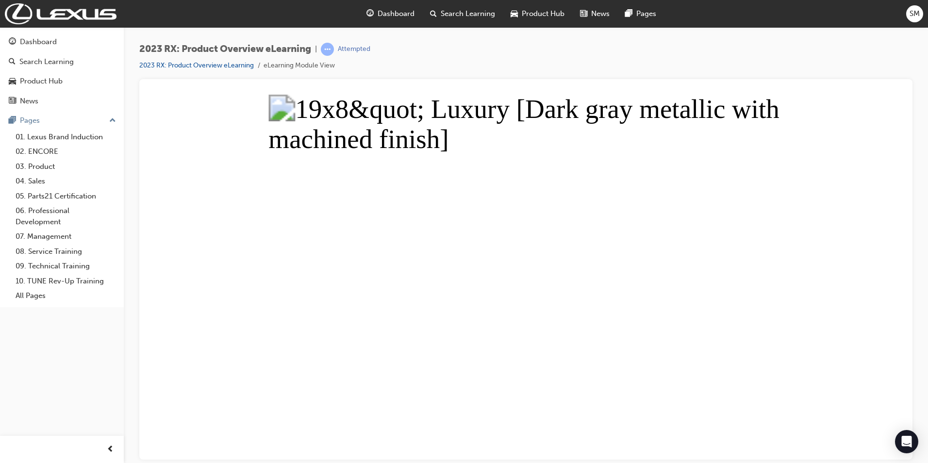
click at [654, 265] on button "Unzoom image" at bounding box center [525, 276] width 757 height 365
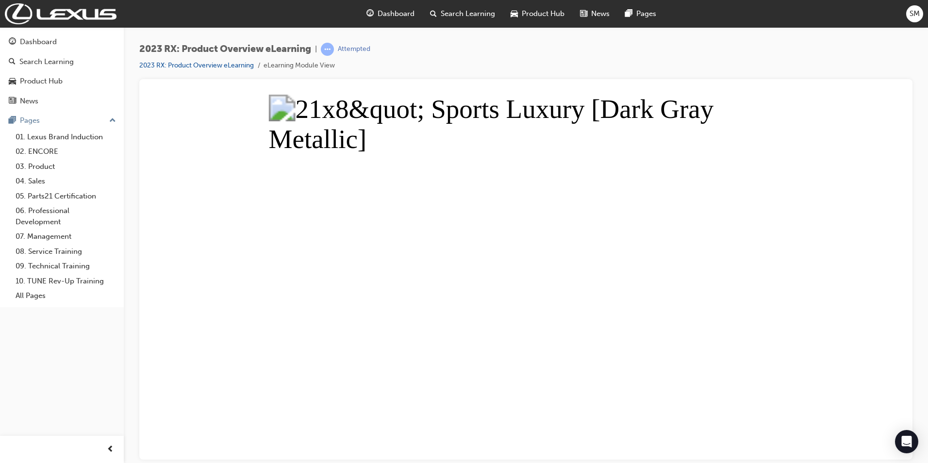
click at [564, 257] on button "Unzoom image" at bounding box center [525, 276] width 757 height 365
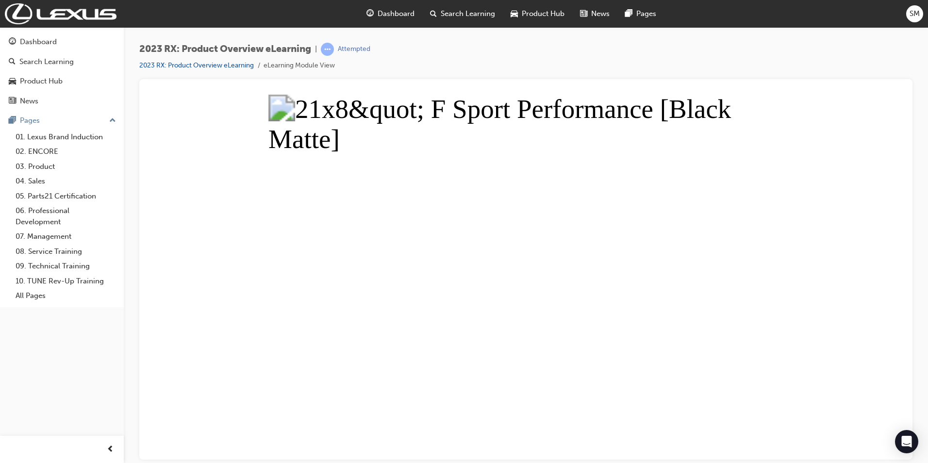
click at [676, 268] on button "Unzoom image" at bounding box center [525, 276] width 757 height 365
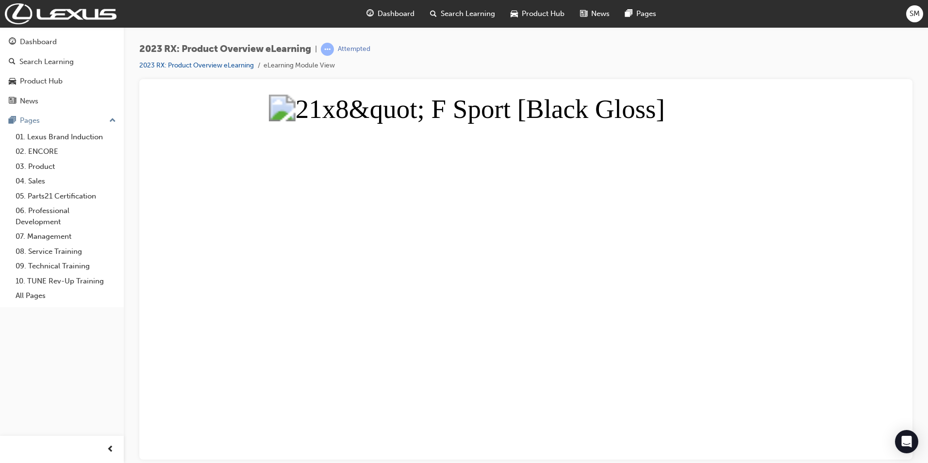
click at [615, 278] on button "Unzoom image" at bounding box center [525, 276] width 757 height 365
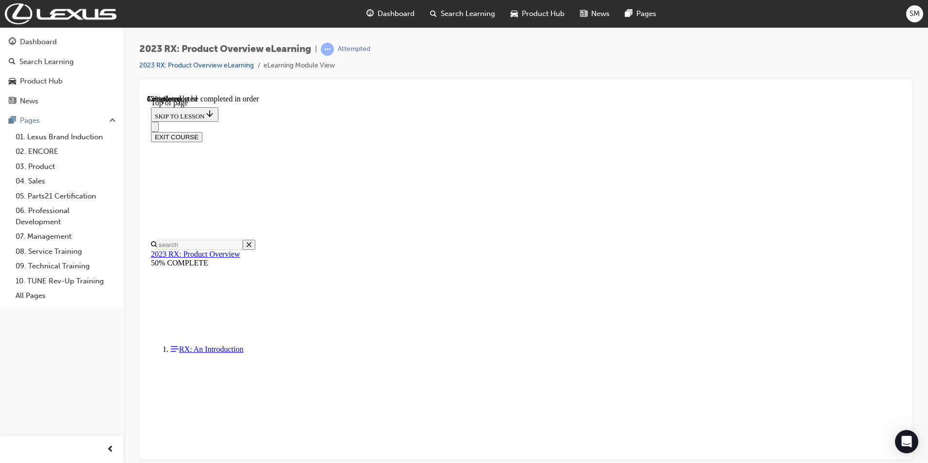
scroll to position [1389, 0]
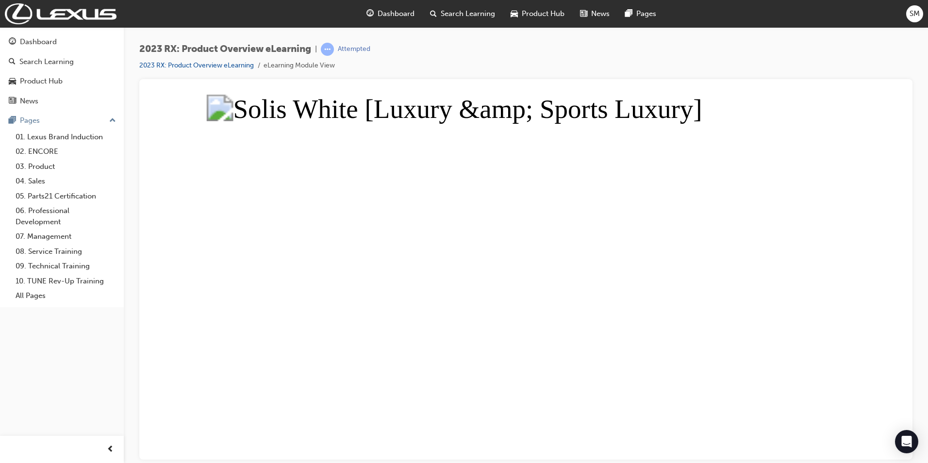
click at [820, 275] on button "Unzoom image" at bounding box center [525, 276] width 757 height 365
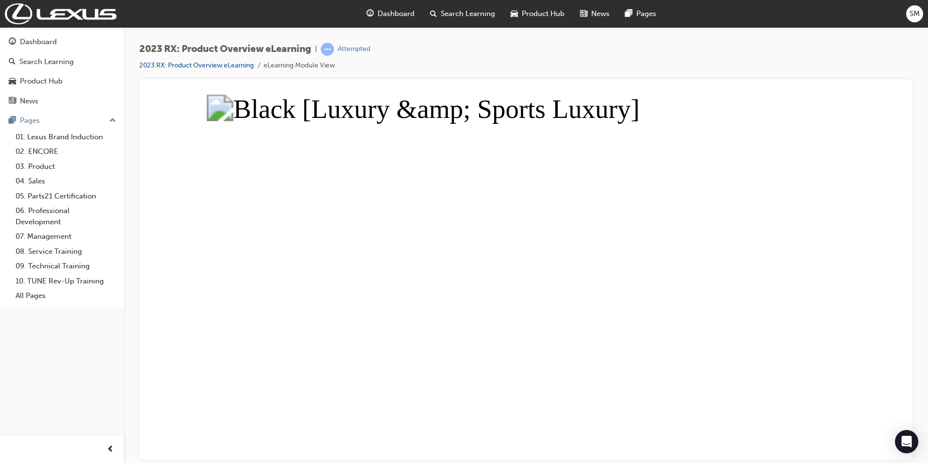
click at [637, 311] on button "Unzoom image" at bounding box center [525, 276] width 757 height 365
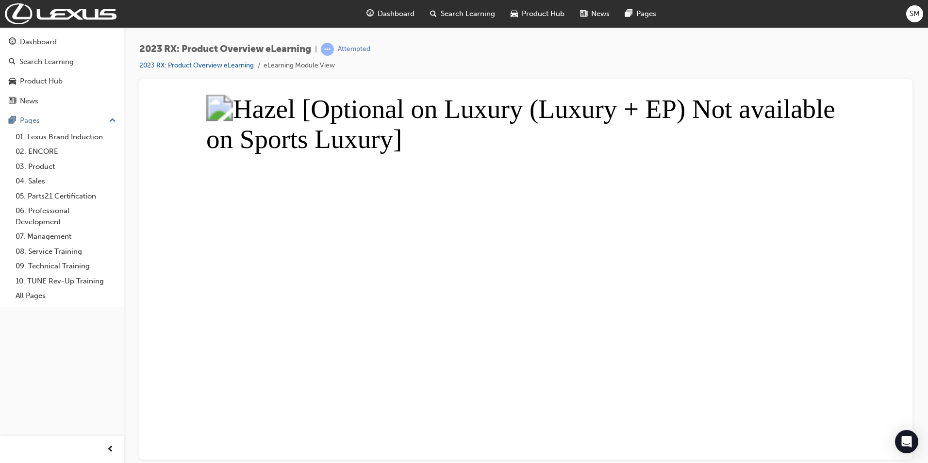
click at [636, 317] on button "Unzoom image" at bounding box center [525, 276] width 757 height 365
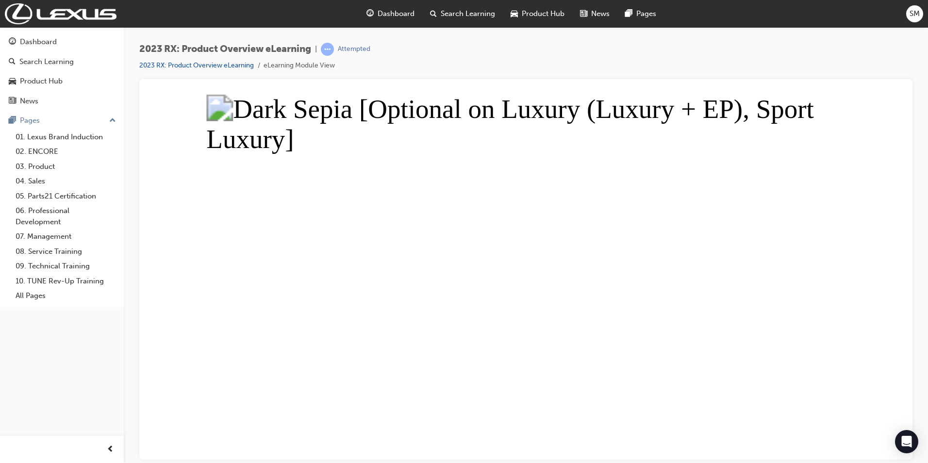
click at [751, 333] on button "Unzoom image" at bounding box center [525, 276] width 757 height 365
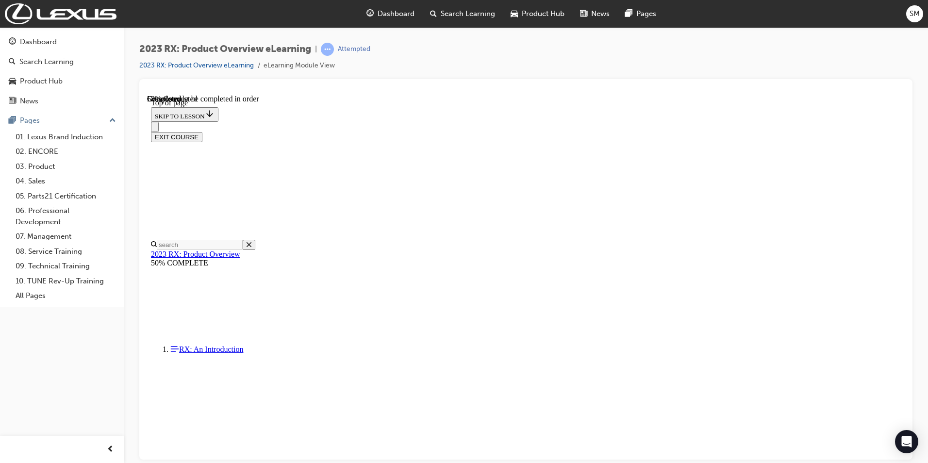
scroll to position [2262, 0]
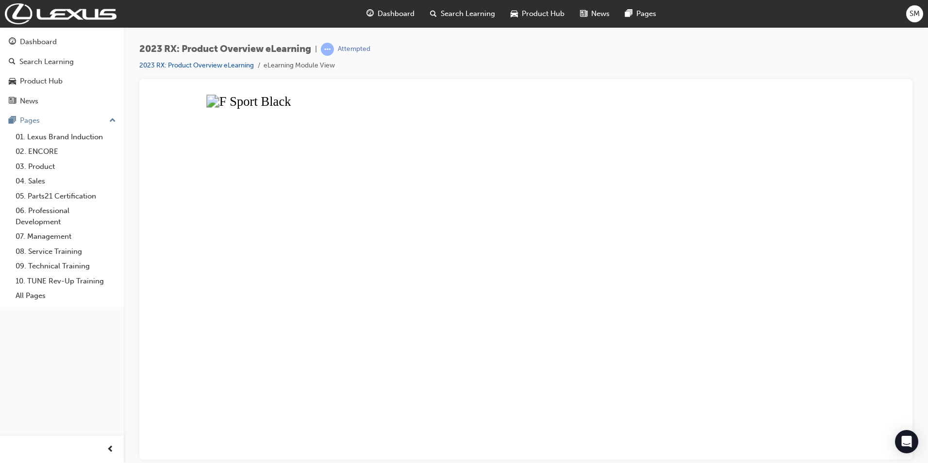
click at [477, 156] on button "Unzoom image" at bounding box center [525, 276] width 757 height 365
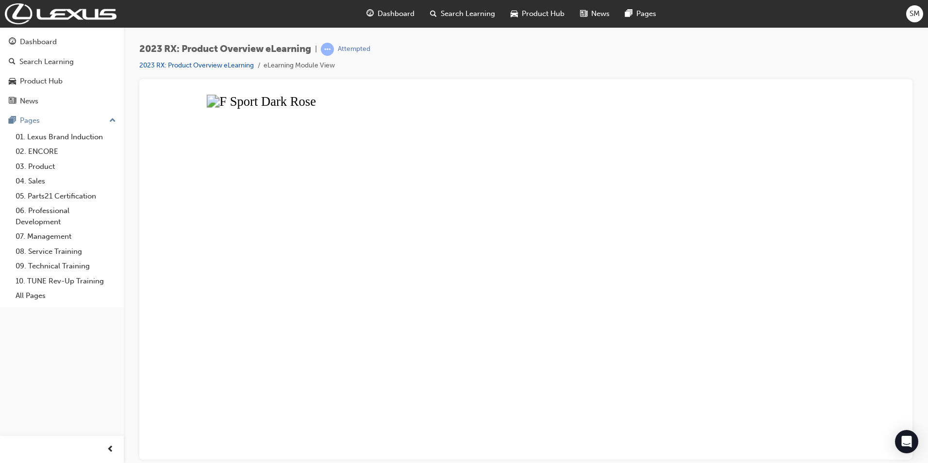
click at [739, 207] on button "Unzoom image" at bounding box center [525, 276] width 757 height 365
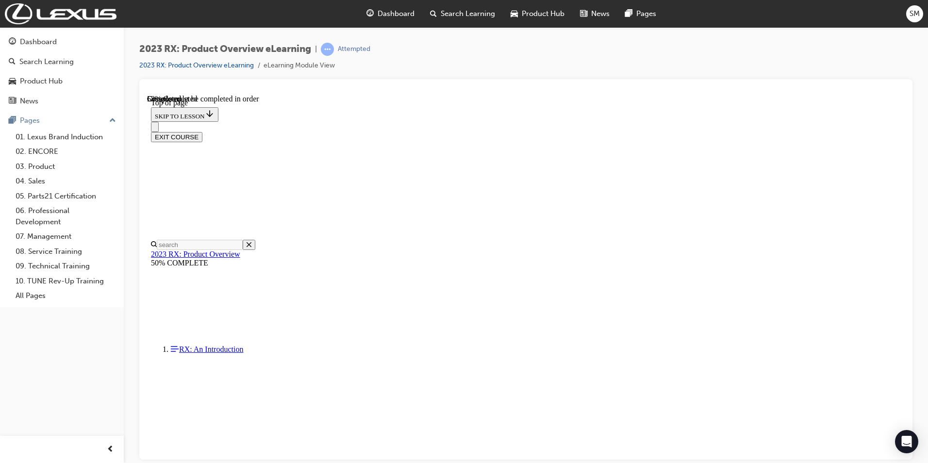
scroll to position [2650, 0]
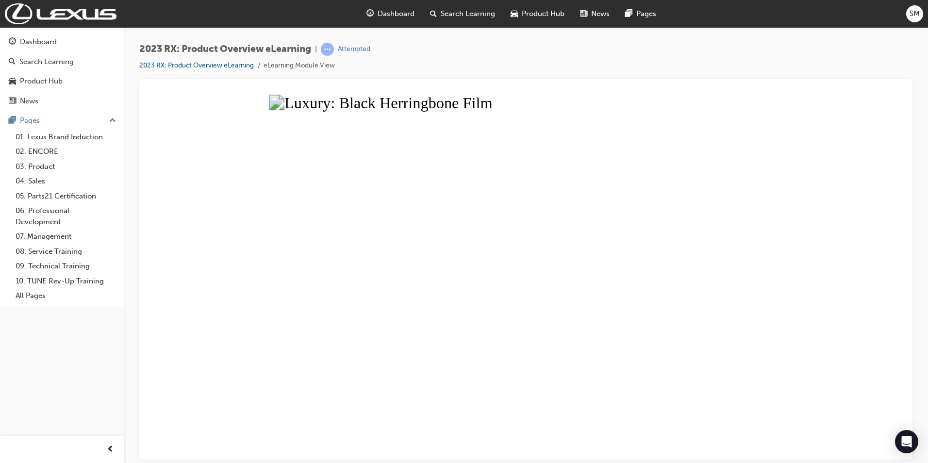
click at [651, 281] on button "Unzoom image" at bounding box center [525, 276] width 757 height 365
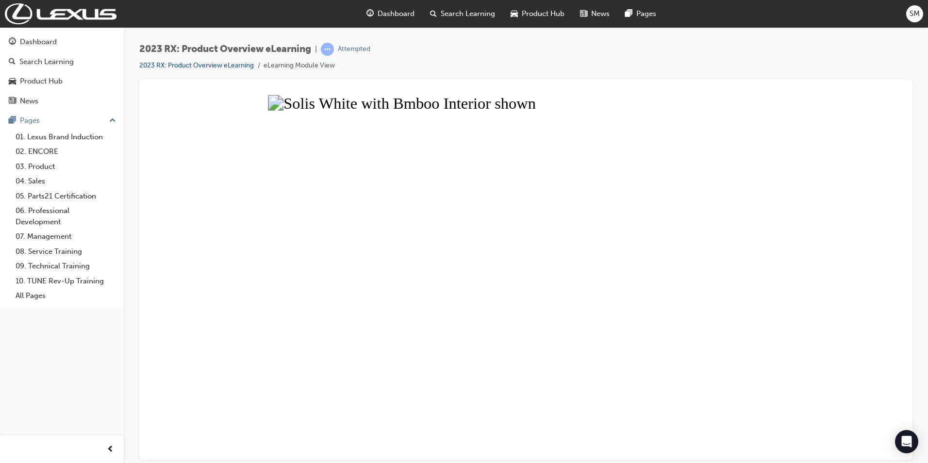
click at [666, 142] on button "Unzoom image" at bounding box center [525, 276] width 757 height 365
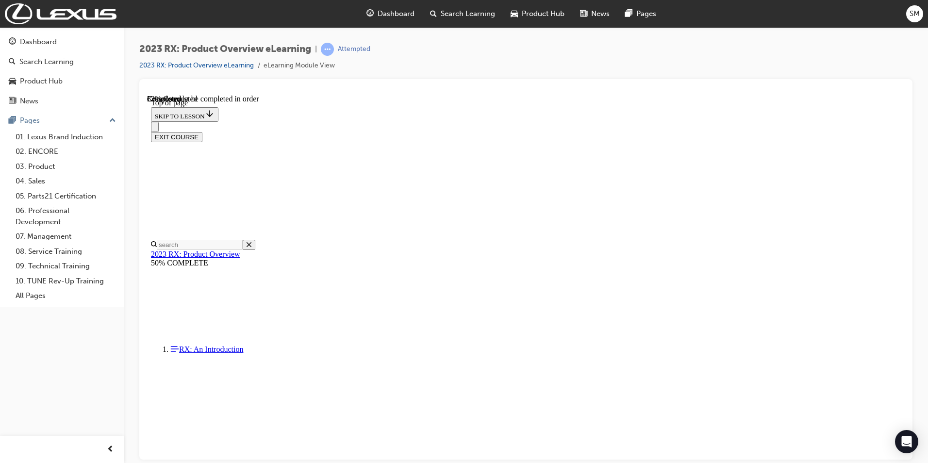
scroll to position [2941, 0]
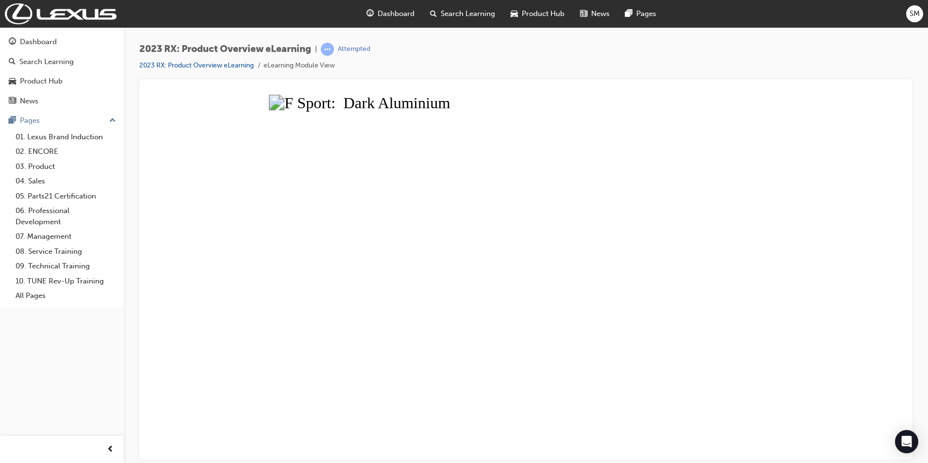
click at [559, 339] on button "Unzoom image" at bounding box center [525, 276] width 757 height 365
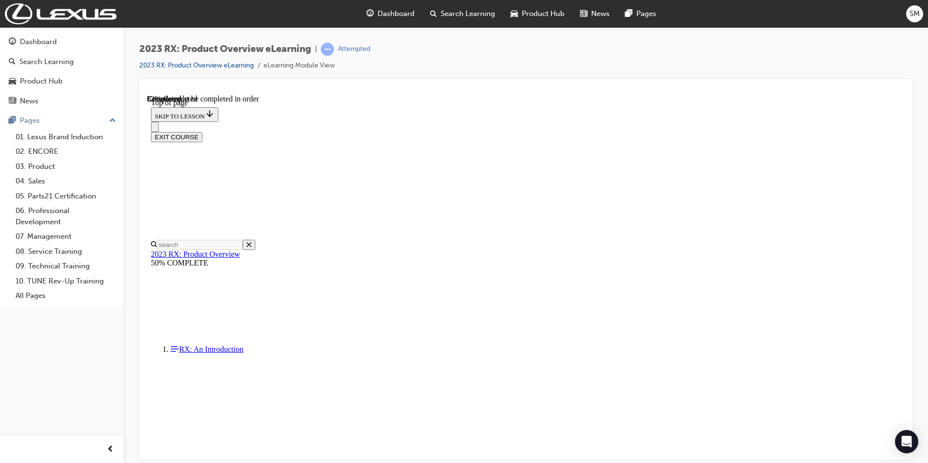
scroll to position [3329, 0]
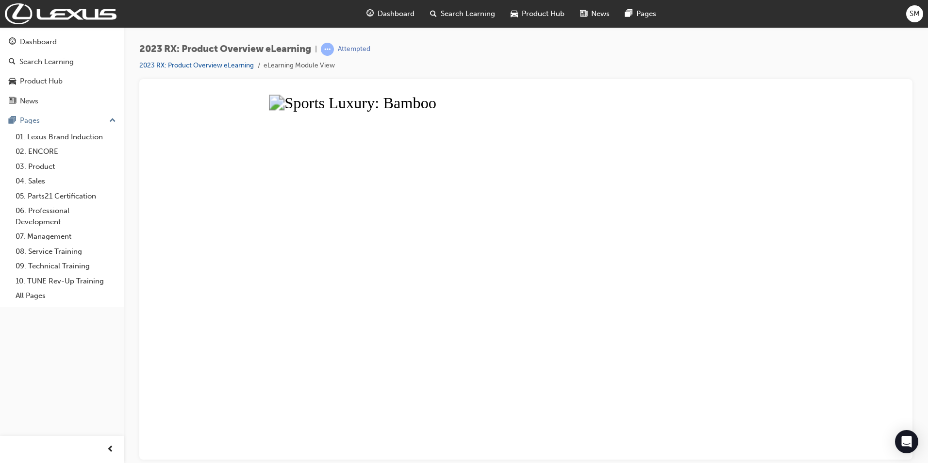
click at [513, 181] on button "Unzoom image" at bounding box center [525, 276] width 757 height 365
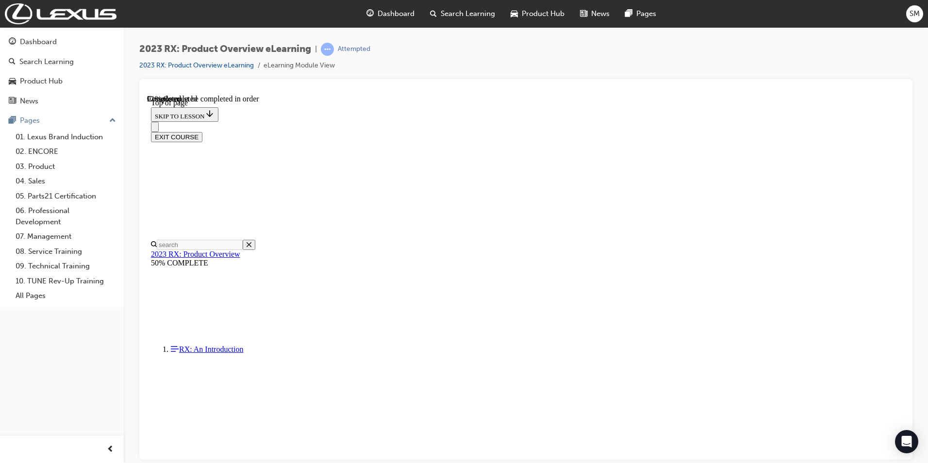
scroll to position [3523, 0]
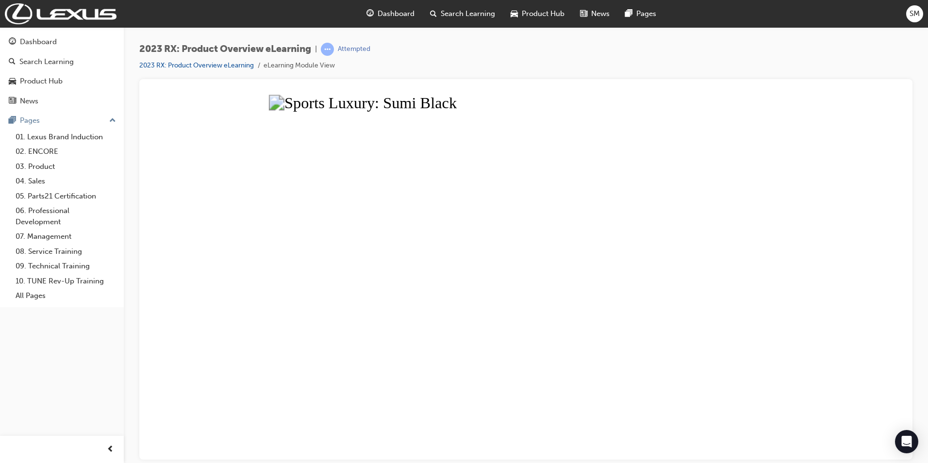
click at [500, 275] on button "Unzoom image" at bounding box center [525, 276] width 757 height 365
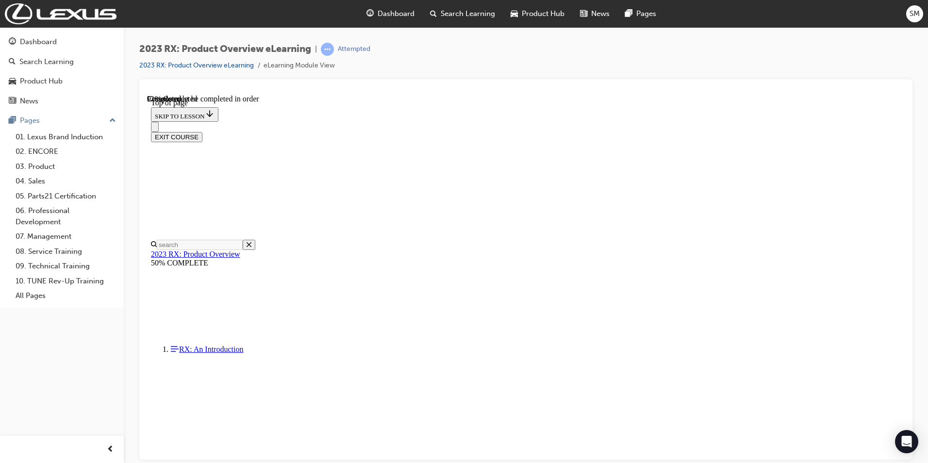
scroll to position [3195, 0]
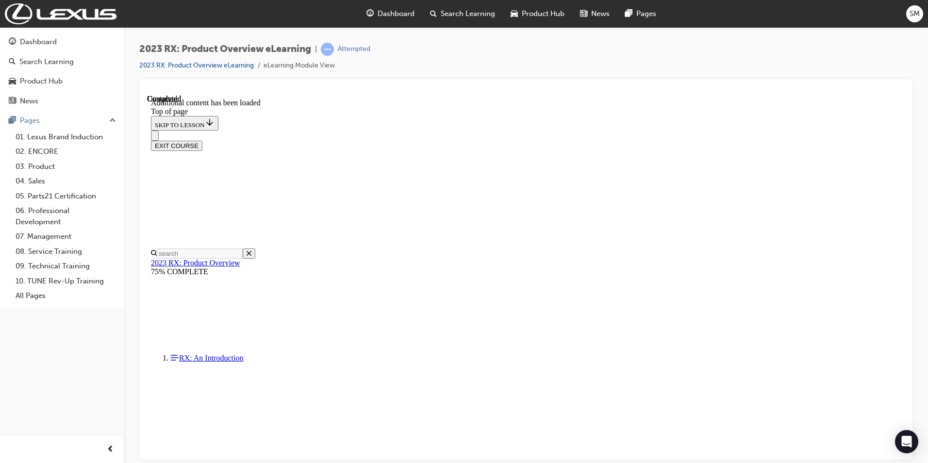
scroll to position [3796, 0]
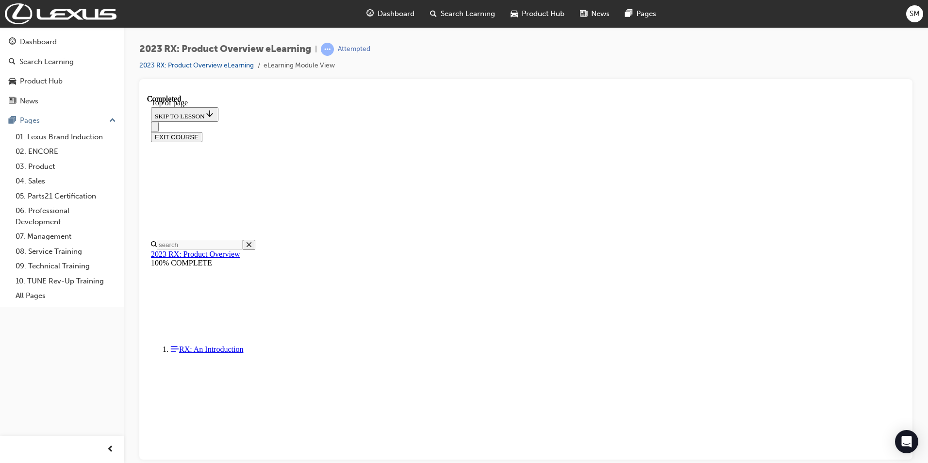
scroll to position [153, 0]
click at [383, 16] on span "Dashboard" at bounding box center [395, 13] width 37 height 11
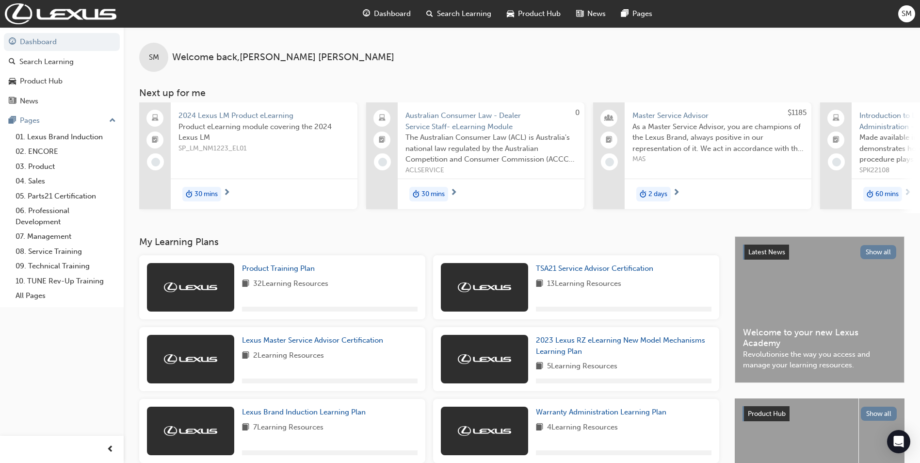
click at [843, 6] on button "SM" at bounding box center [907, 13] width 17 height 17
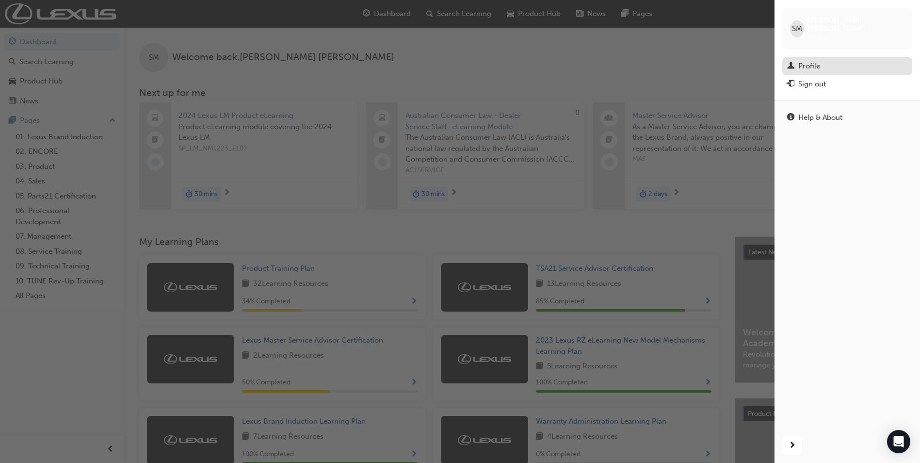
click at [798, 61] on div "Profile" at bounding box center [847, 66] width 120 height 12
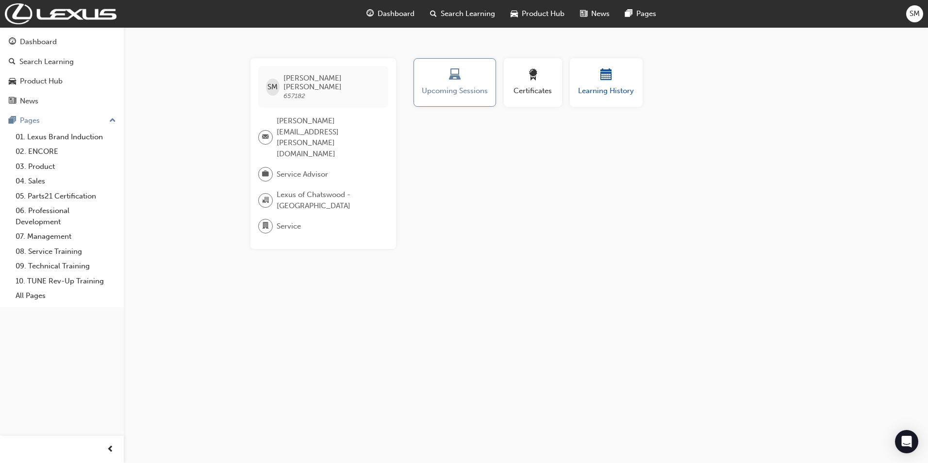
click at [620, 81] on div "button" at bounding box center [606, 76] width 58 height 15
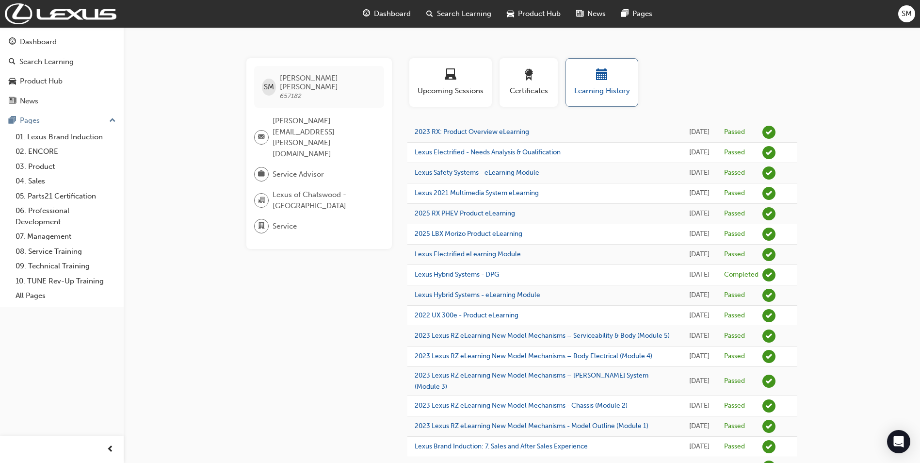
click at [624, 68] on button "Learning History" at bounding box center [602, 82] width 73 height 49
